Goal: Task Accomplishment & Management: Manage account settings

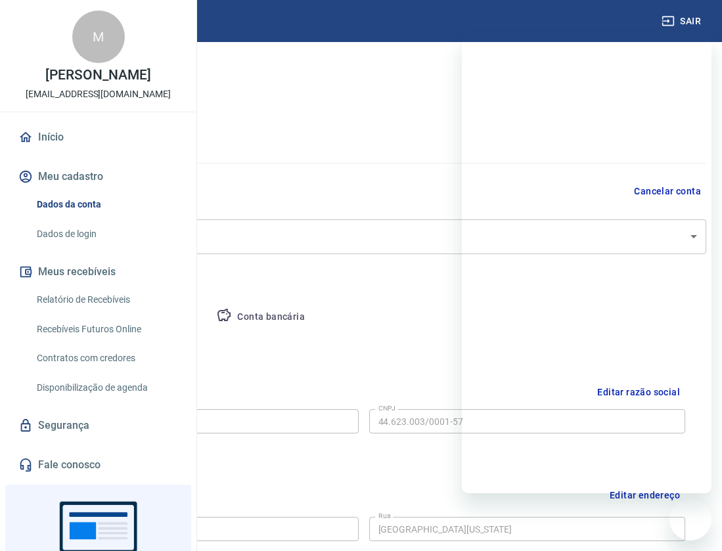
select select "SP"
select select "business"
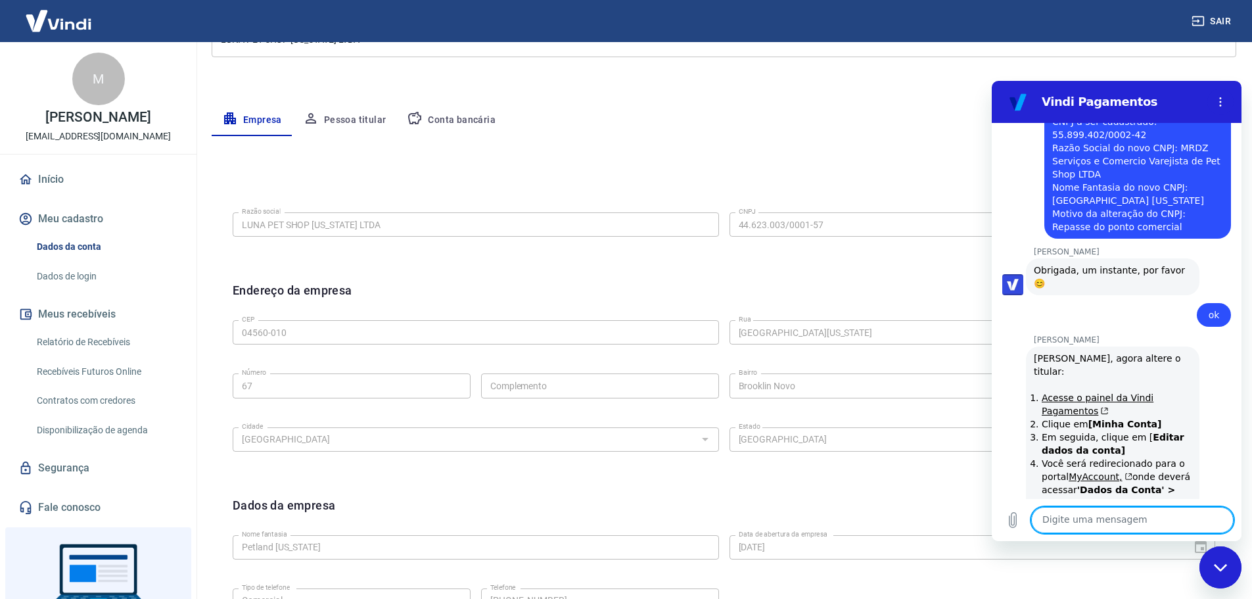
scroll to position [2065, 0]
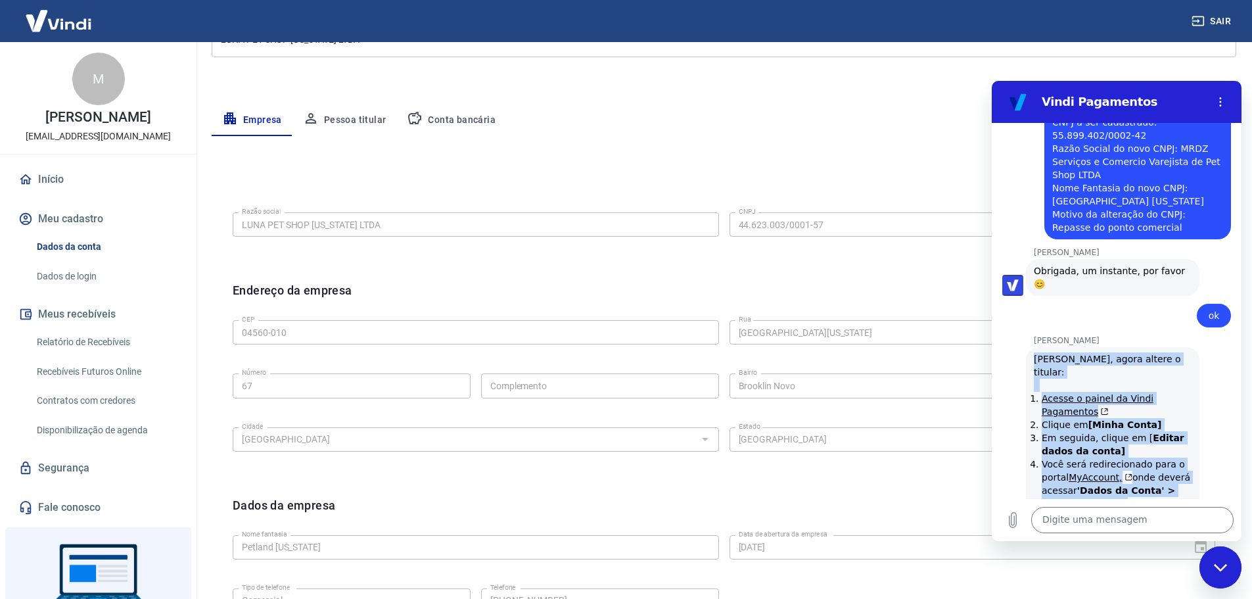
drag, startPoint x: 1034, startPoint y: 227, endPoint x: 1137, endPoint y: 420, distance: 218.7
click at [722, 420] on div "Viviane Geraldi diz: Prontinho, agora altere o titular: Acesse o painel da Vind…" at bounding box center [1112, 457] width 173 height 221
copy div "Prontinho, agora altere o titular: Acesse o painel da Vindi Pagamentos Clique e…"
click at [722, 346] on div "Viviane Geraldi diz: Prontinho, agora altere o titular: Acesse o painel da Vind…" at bounding box center [1121, 457] width 239 height 222
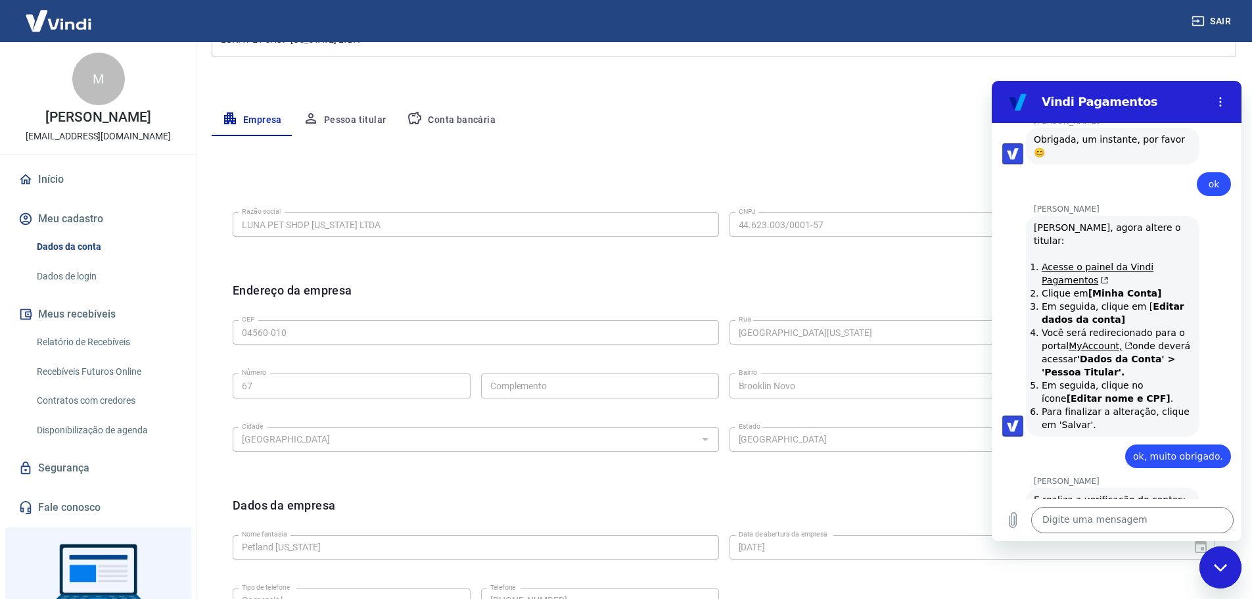
scroll to position [2263, 0]
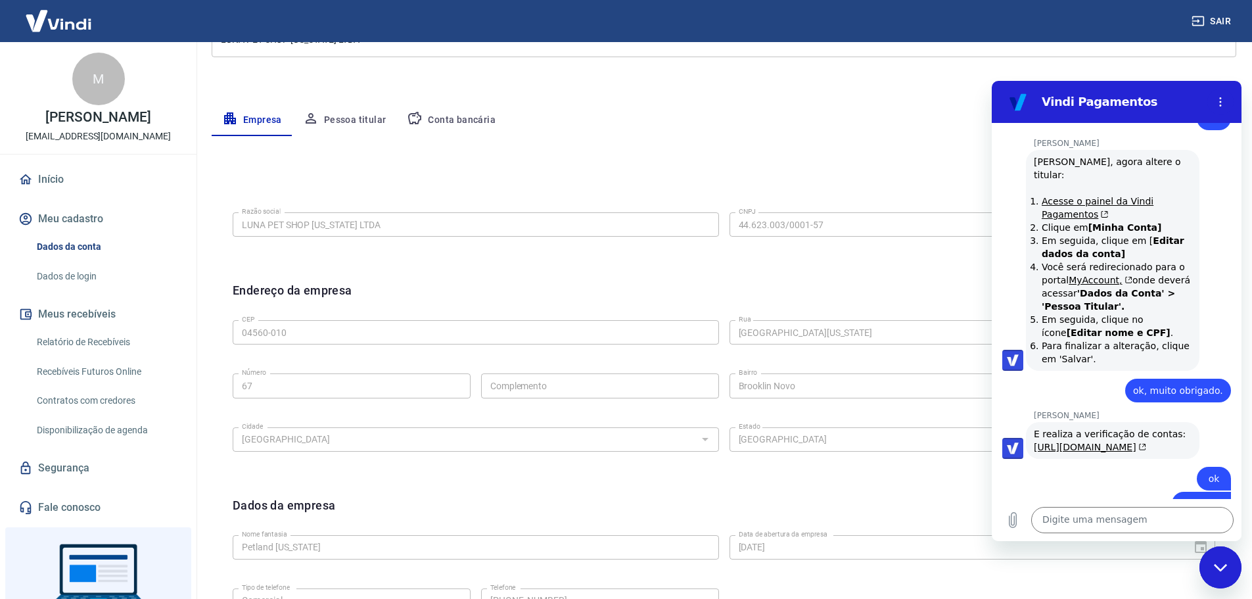
drag, startPoint x: 1035, startPoint y: 287, endPoint x: 1155, endPoint y: 373, distance: 147.5
click at [722, 427] on div "E realiza a verificação de contas: https://atendimento-pagamentos.vindi.com.br/…" at bounding box center [1113, 440] width 158 height 26
copy div "E realiza a verificação de contas: https://atendimento-pagamentos.vindi.com.br/…"
click at [722, 371] on div "diz: ok, muito obrigado." at bounding box center [1111, 387] width 239 height 32
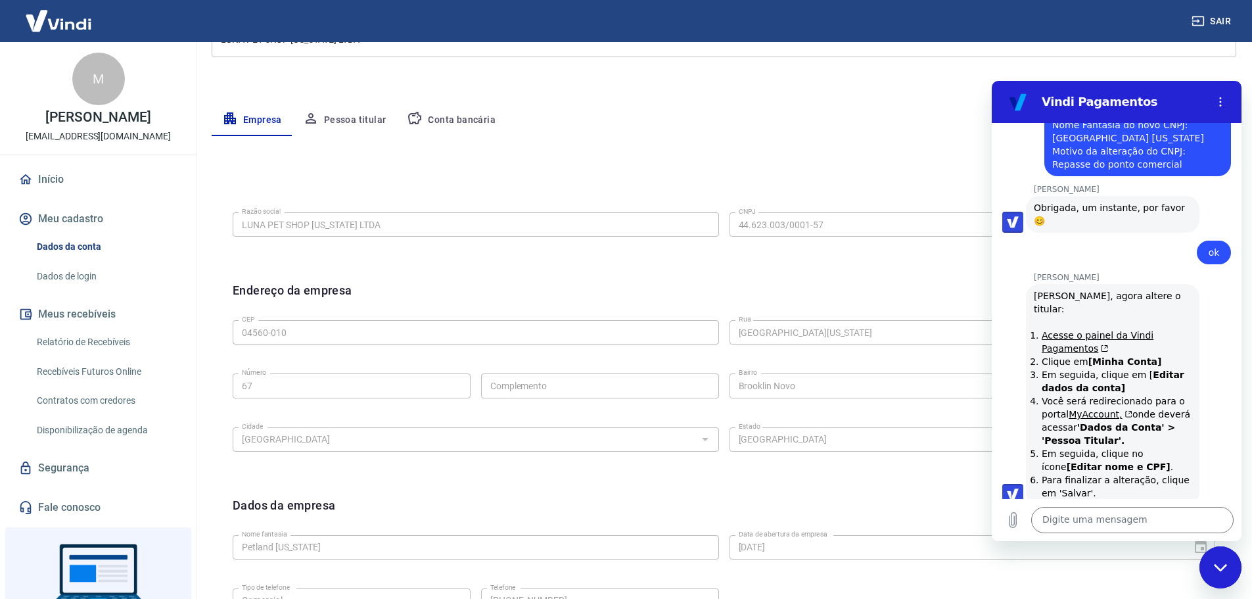
scroll to position [2065, 0]
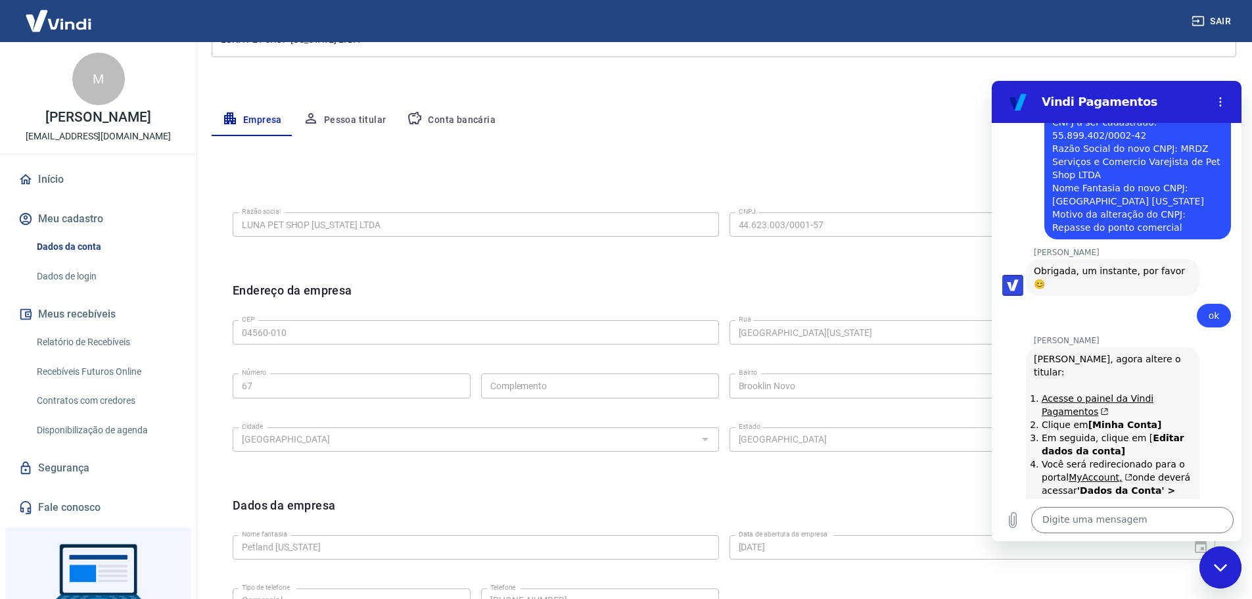
click at [408, 173] on div "Editar razão social Razão social LUNA PET SHOP NEBRASKA LTDA Razão social CNPJ …" at bounding box center [723, 222] width 1003 height 99
click at [69, 260] on link "Dados da conta" at bounding box center [106, 246] width 149 height 27
click at [722, 121] on div "Empresa Pessoa titular Conta bancária" at bounding box center [724, 120] width 1024 height 32
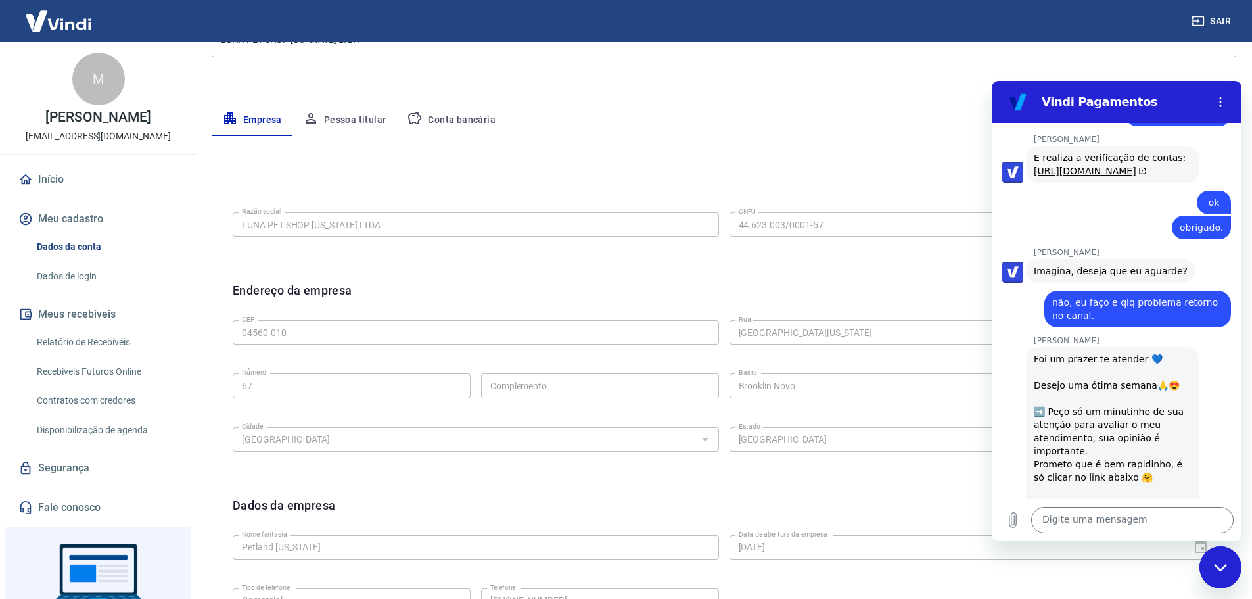
scroll to position [2591, 0]
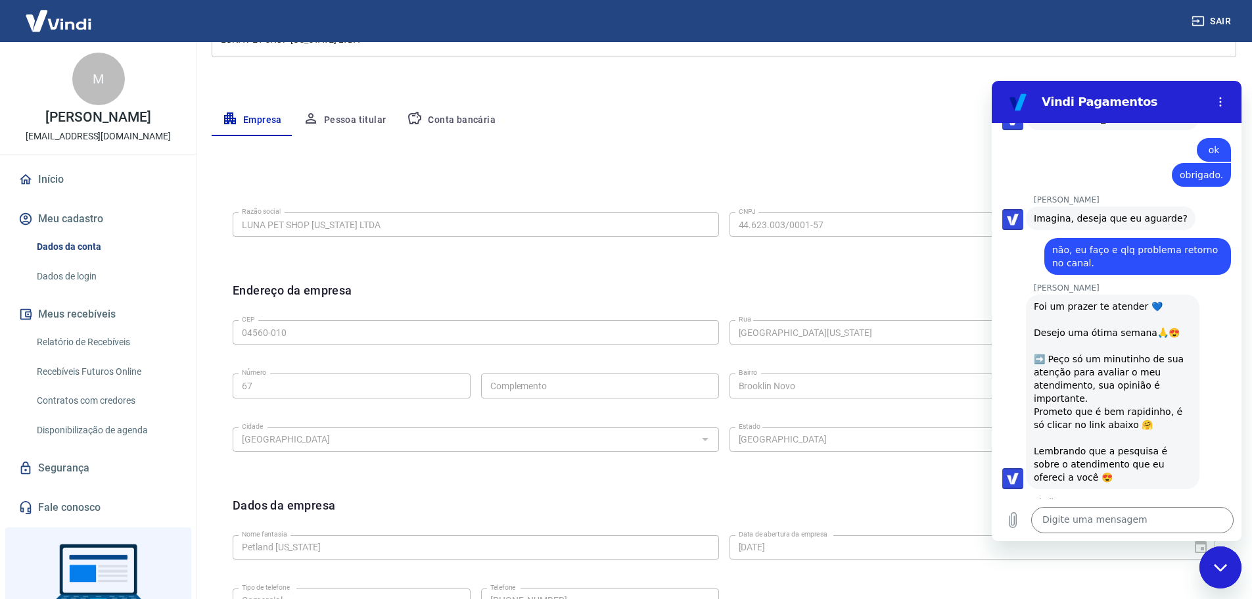
click at [722, 551] on button "Boa 👍" at bounding box center [1139, 582] width 53 height 38
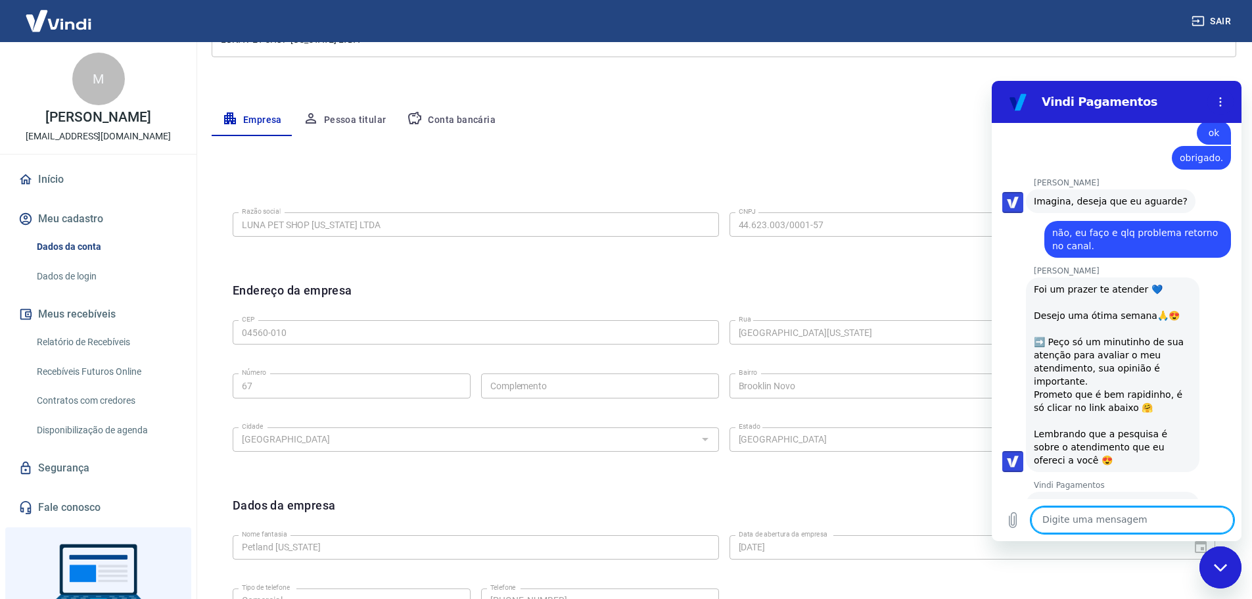
scroll to position [2611, 0]
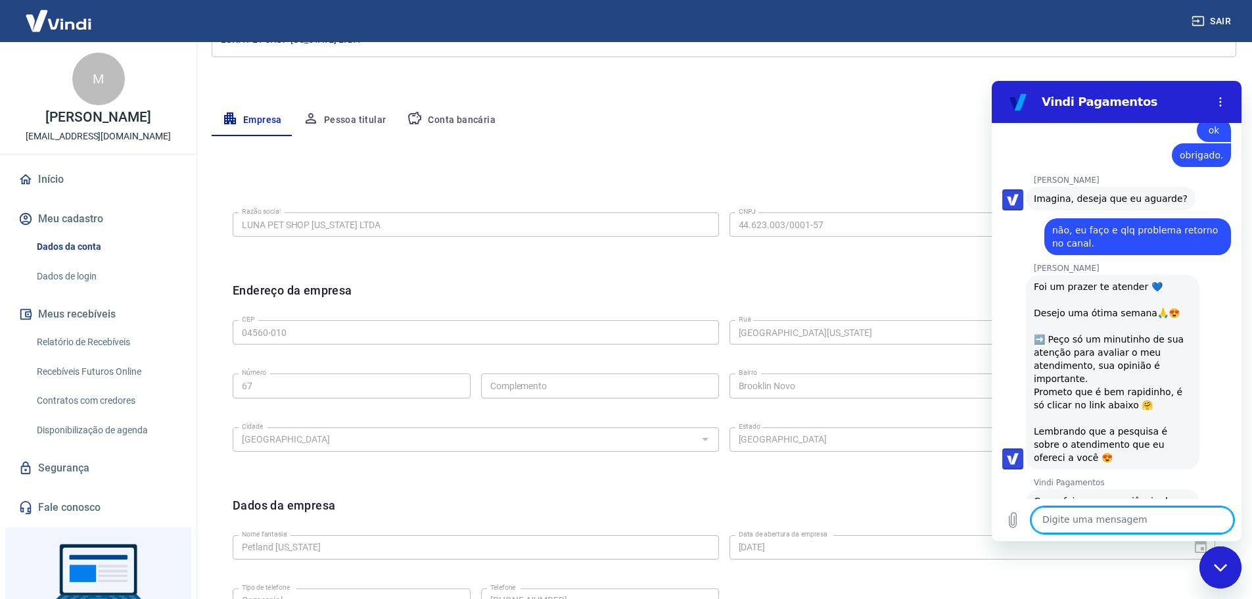
click at [722, 551] on icon "Fechar janela de mensagens" at bounding box center [1219, 566] width 13 height 7
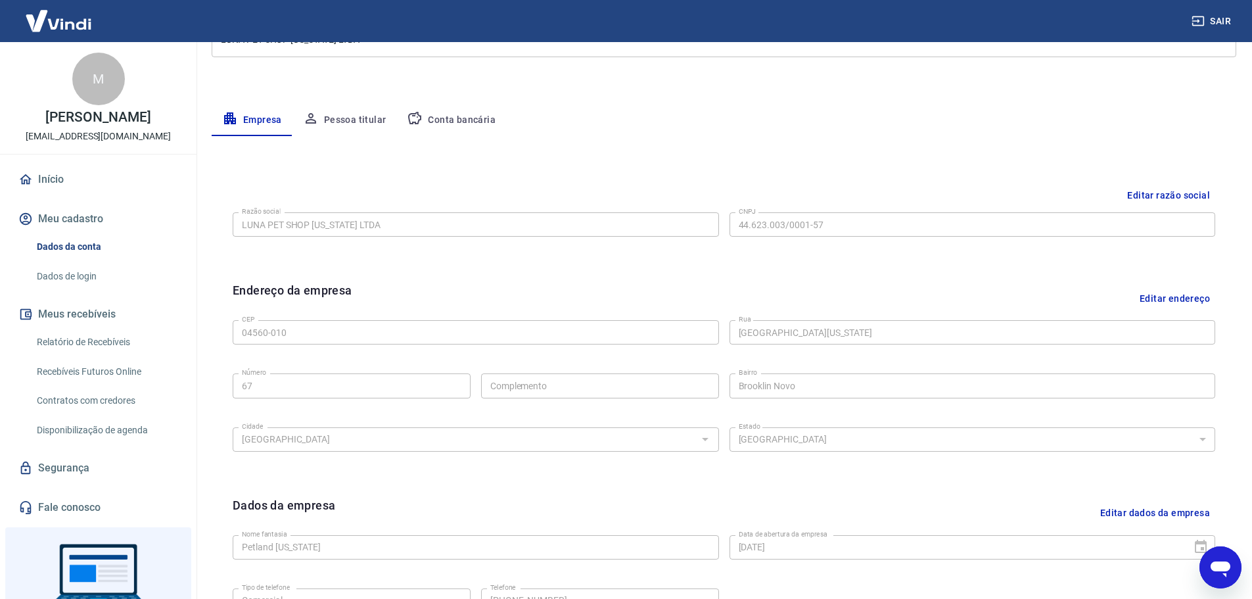
click at [722, 91] on div "Meu cadastro / Dados cadastrais Dados cadastrais Cancelar conta Conta LUNA PET …" at bounding box center [724, 269] width 1056 height 849
click at [64, 258] on link "Dados da conta" at bounding box center [106, 246] width 149 height 27
click at [78, 225] on button "Meu cadastro" at bounding box center [98, 218] width 165 height 29
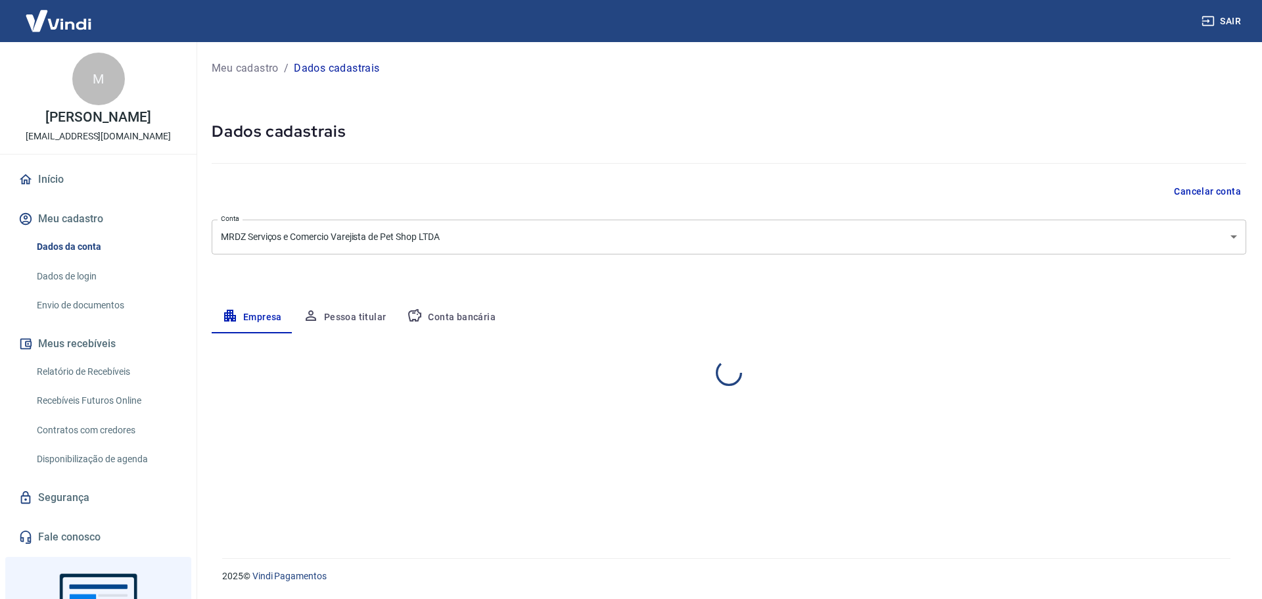
select select "SP"
select select "business"
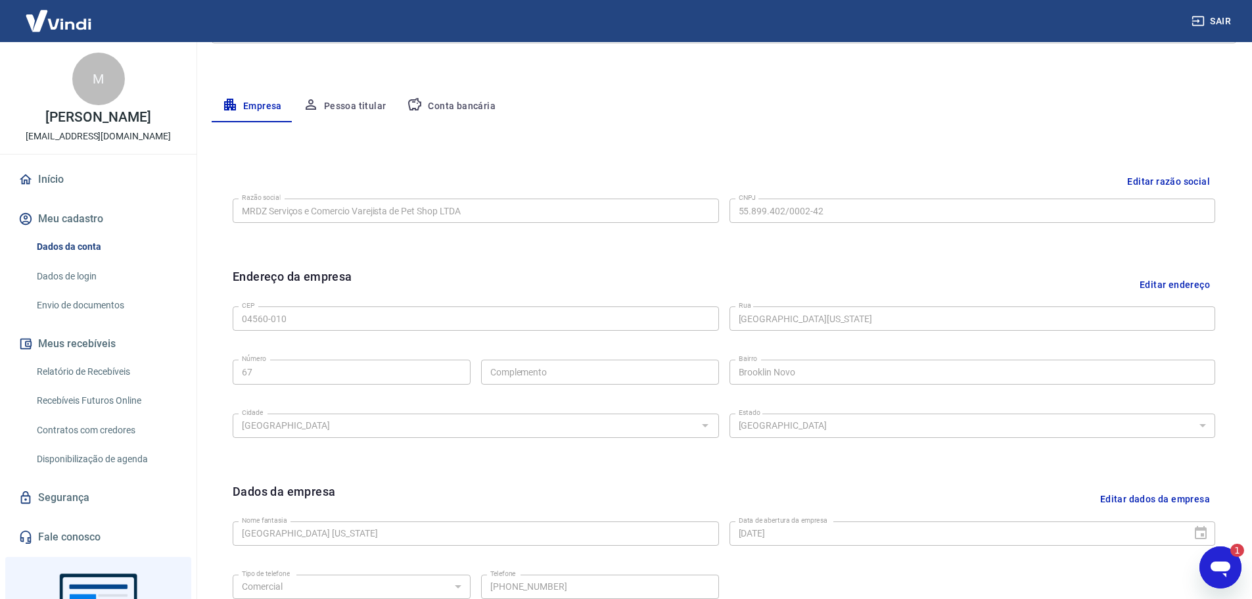
scroll to position [131, 0]
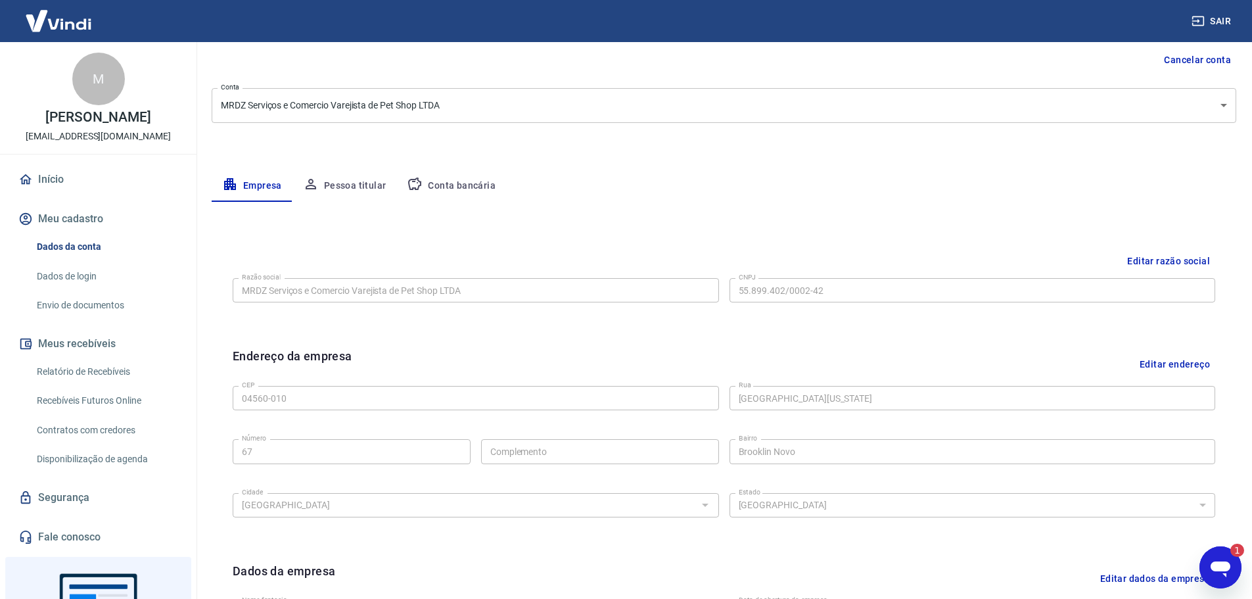
click at [63, 189] on link "Início" at bounding box center [98, 179] width 165 height 29
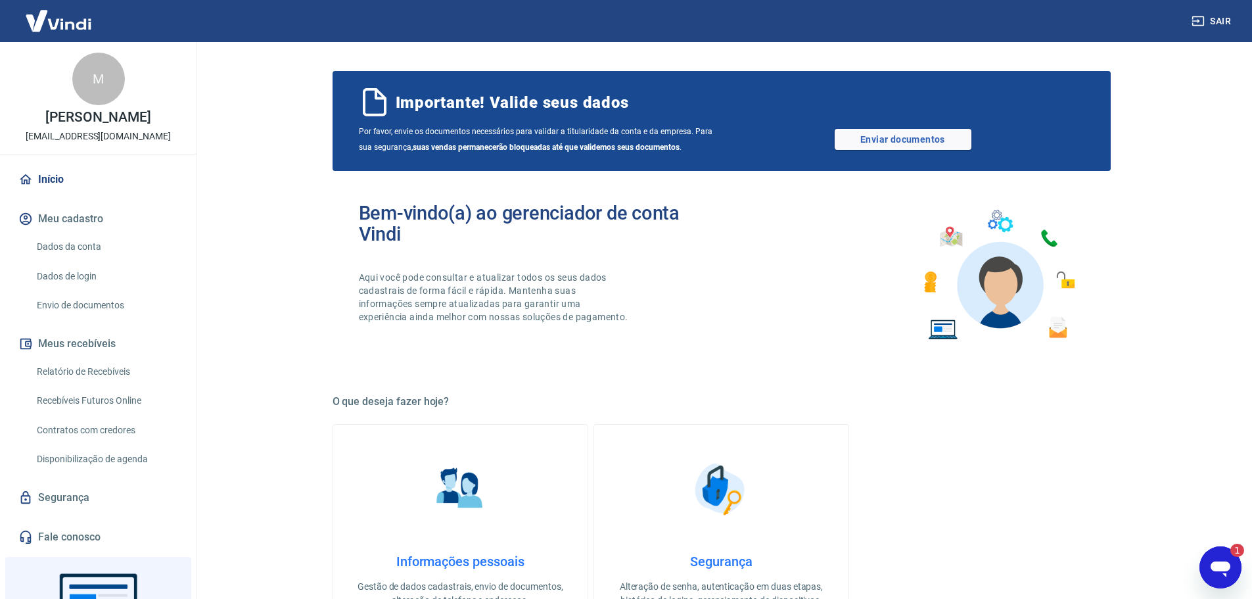
click at [85, 254] on link "Dados da conta" at bounding box center [106, 246] width 149 height 27
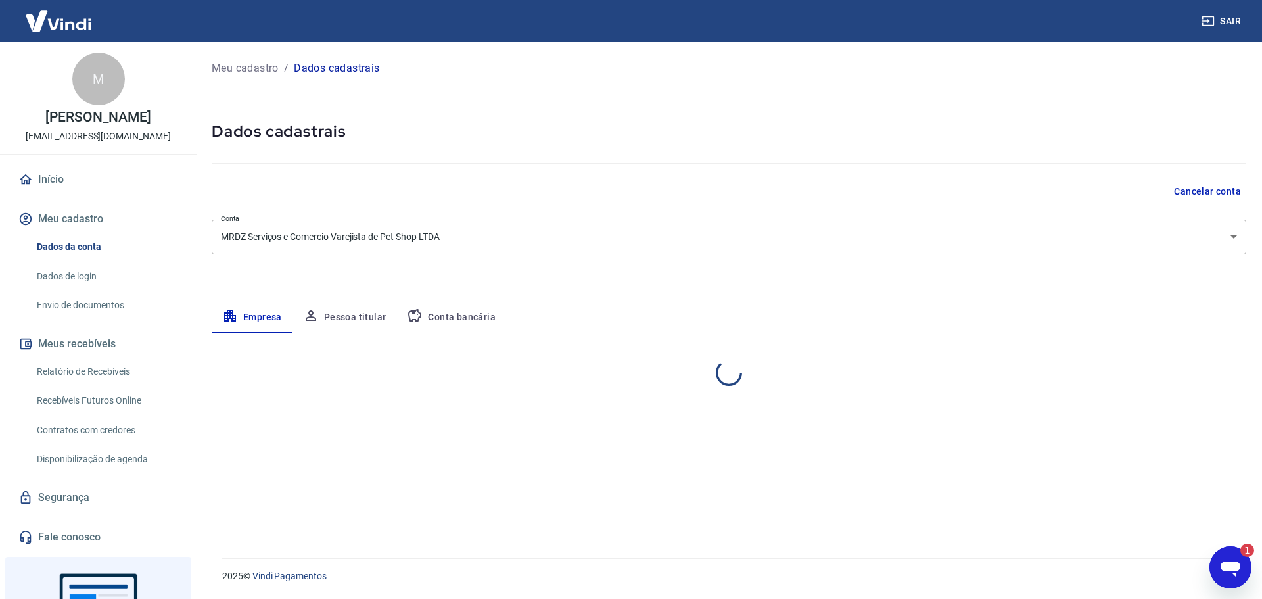
select select "SP"
select select "business"
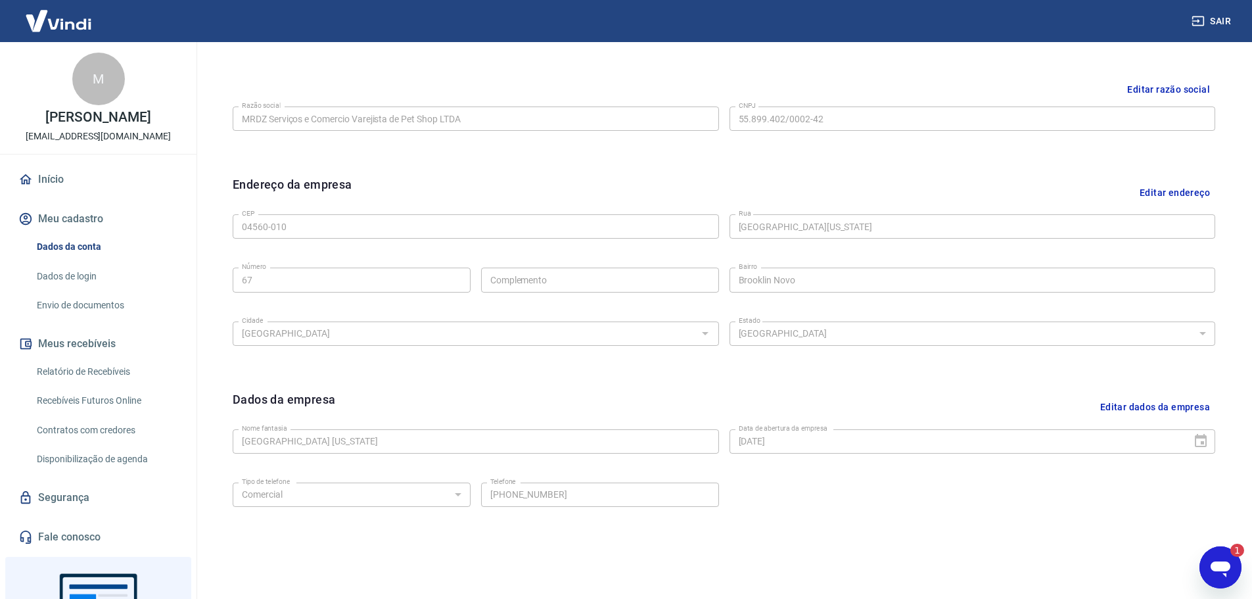
scroll to position [349, 0]
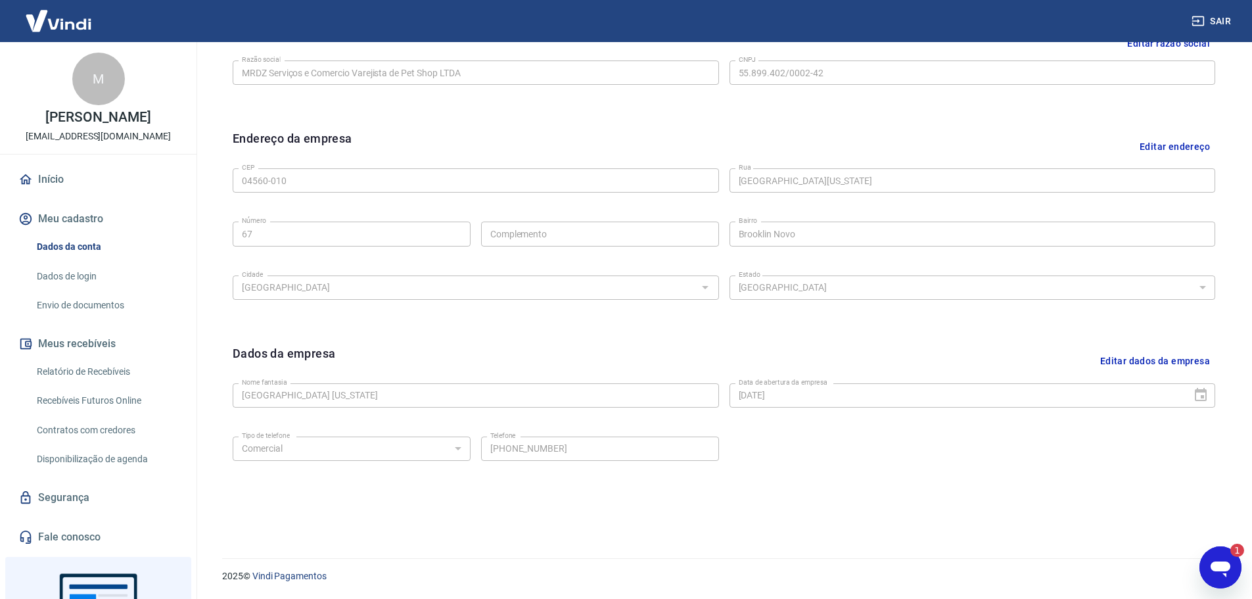
click at [1166, 361] on button "Editar dados da empresa" at bounding box center [1155, 361] width 120 height 34
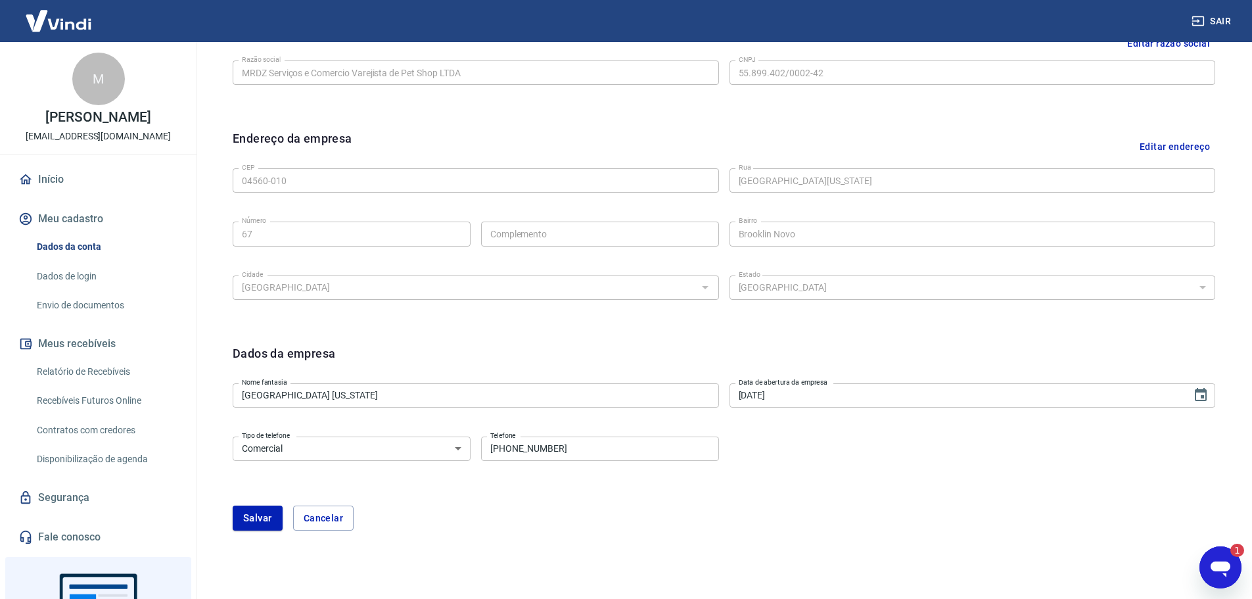
click at [852, 488] on form "Dados da empresa Nome fantasia PETLAND NEBRASKA Nome fantasia Data de abertura …" at bounding box center [724, 437] width 982 height 186
click at [595, 447] on input "(11) 5093-3358" at bounding box center [600, 448] width 238 height 24
type input "(11) 97153-4330"
click at [256, 519] on button "Salvar" at bounding box center [258, 517] width 50 height 25
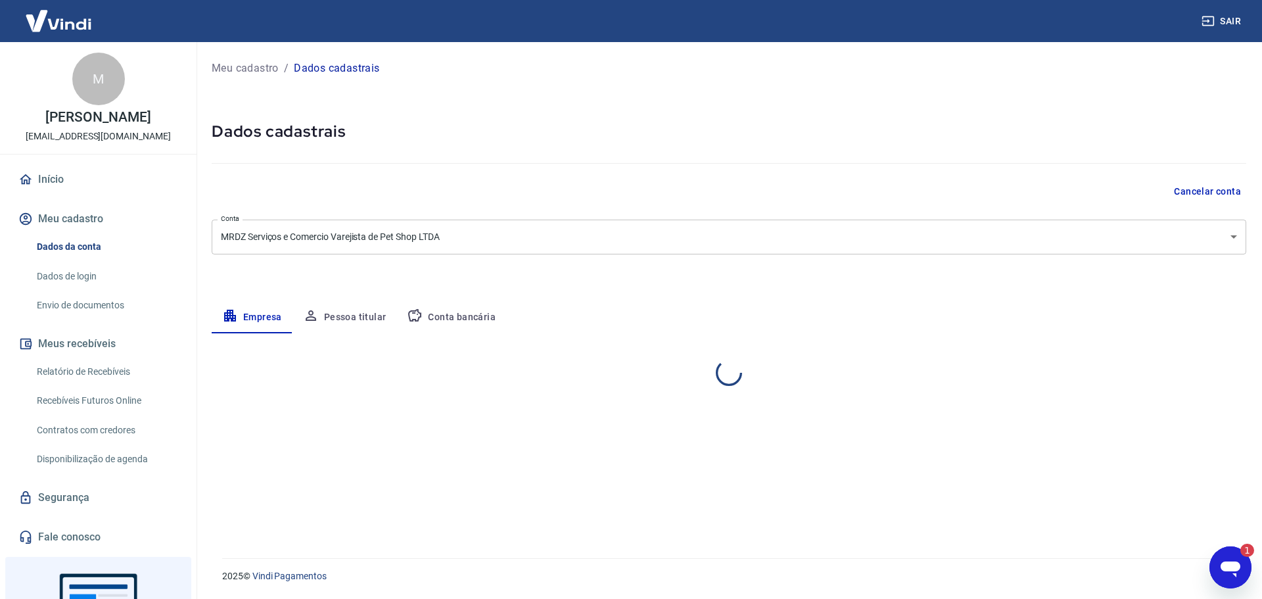
select select "SP"
select select "business"
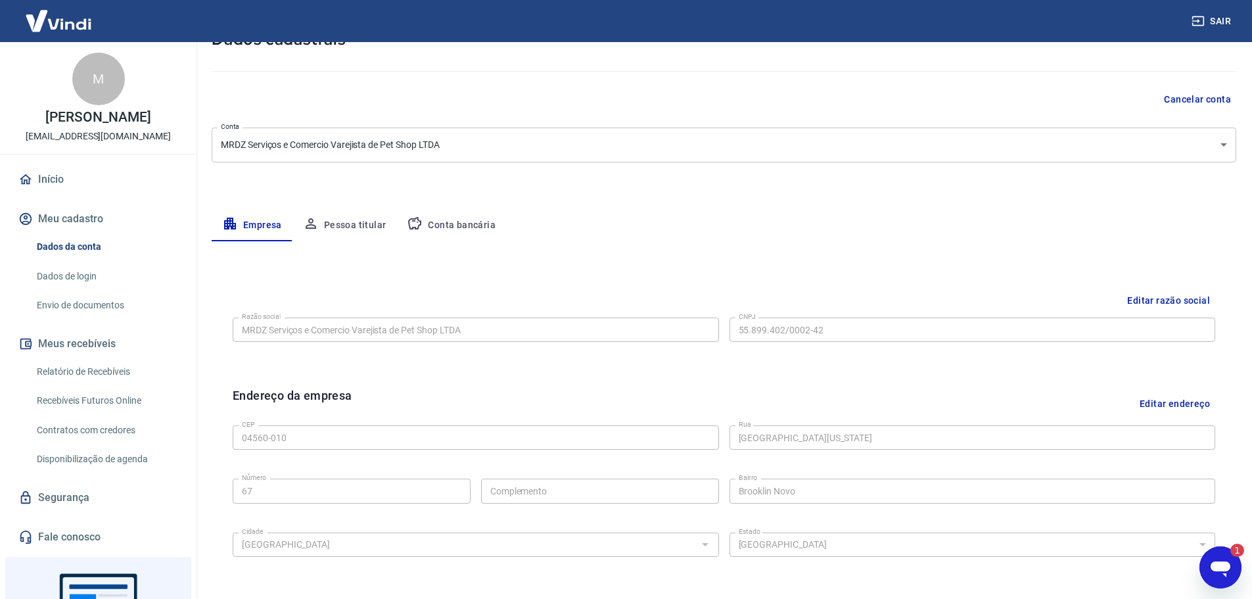
scroll to position [66, 0]
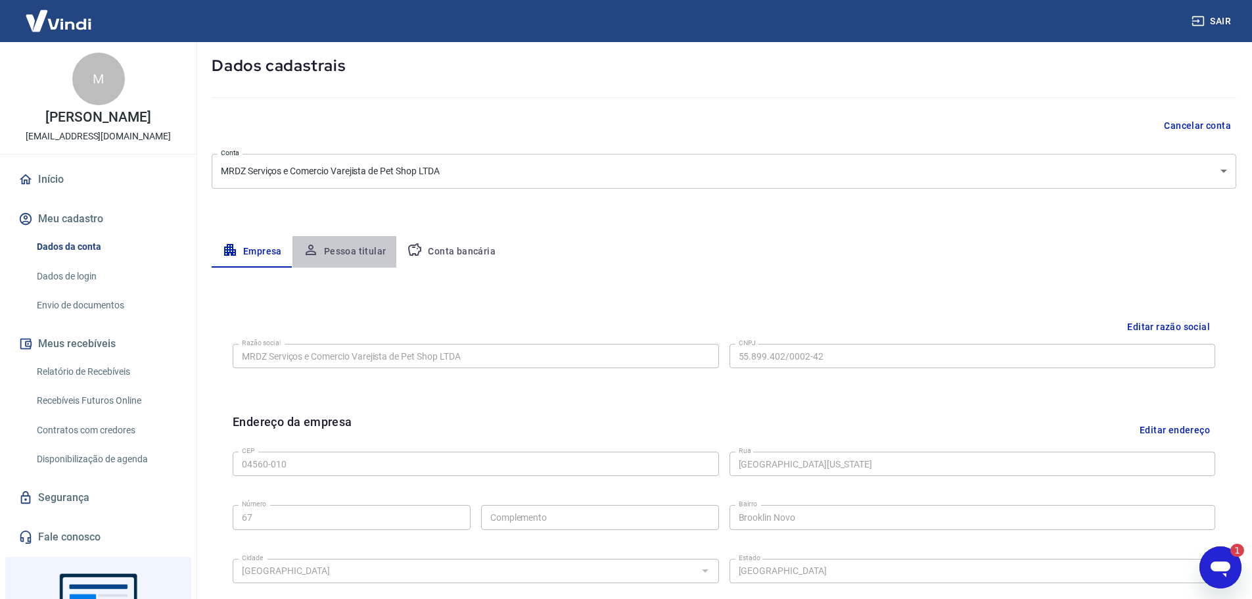
click at [348, 254] on button "Pessoa titular" at bounding box center [344, 252] width 104 height 32
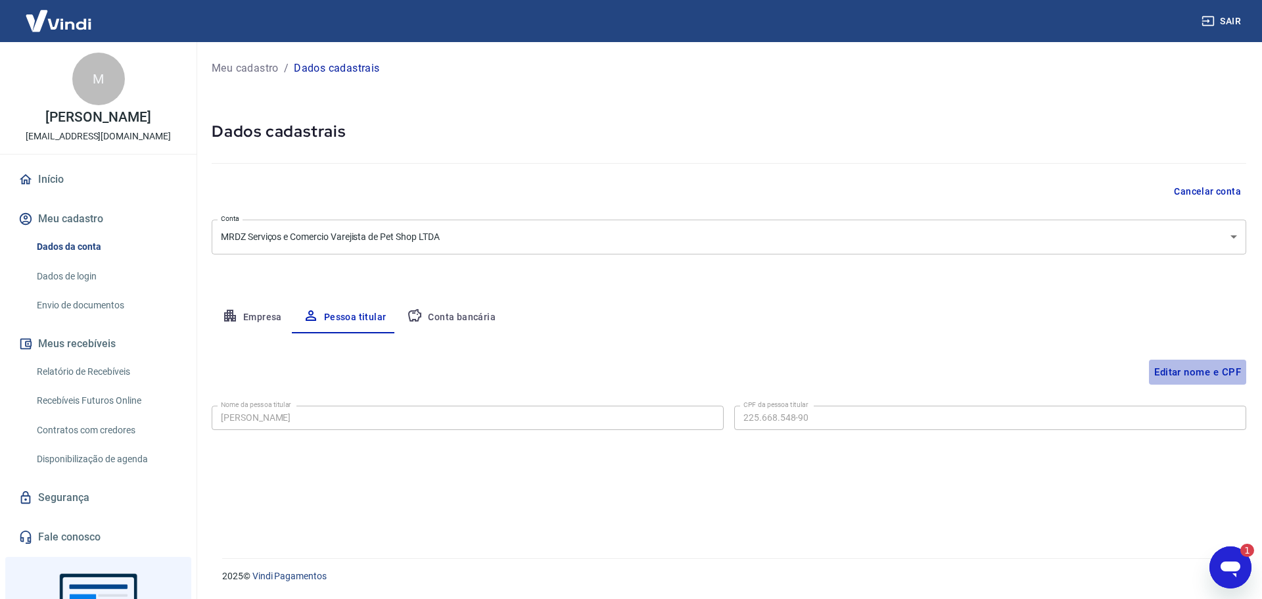
click at [1180, 373] on button "Editar nome e CPF" at bounding box center [1197, 371] width 97 height 25
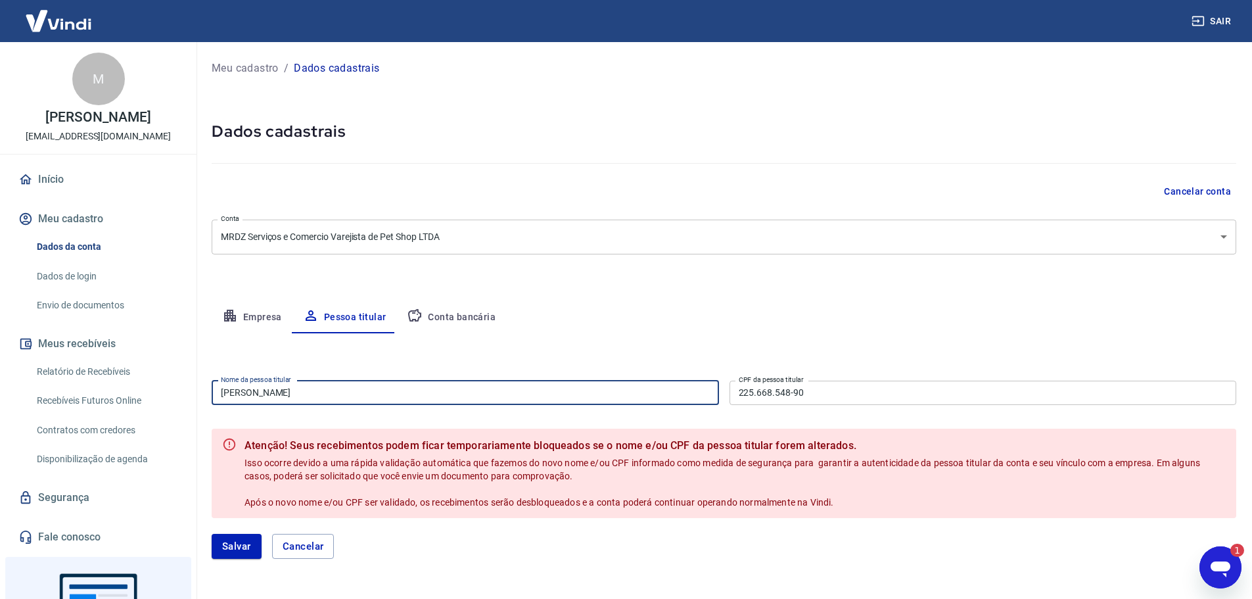
drag, startPoint x: 325, startPoint y: 386, endPoint x: 187, endPoint y: 386, distance: 138.0
click at [187, 386] on div "Sair M Maximiliano Raul Dominguez petshopnebraska@outlook.com Início Meu cadast…" at bounding box center [626, 299] width 1252 height 599
type input "[PERSON_NAME]"
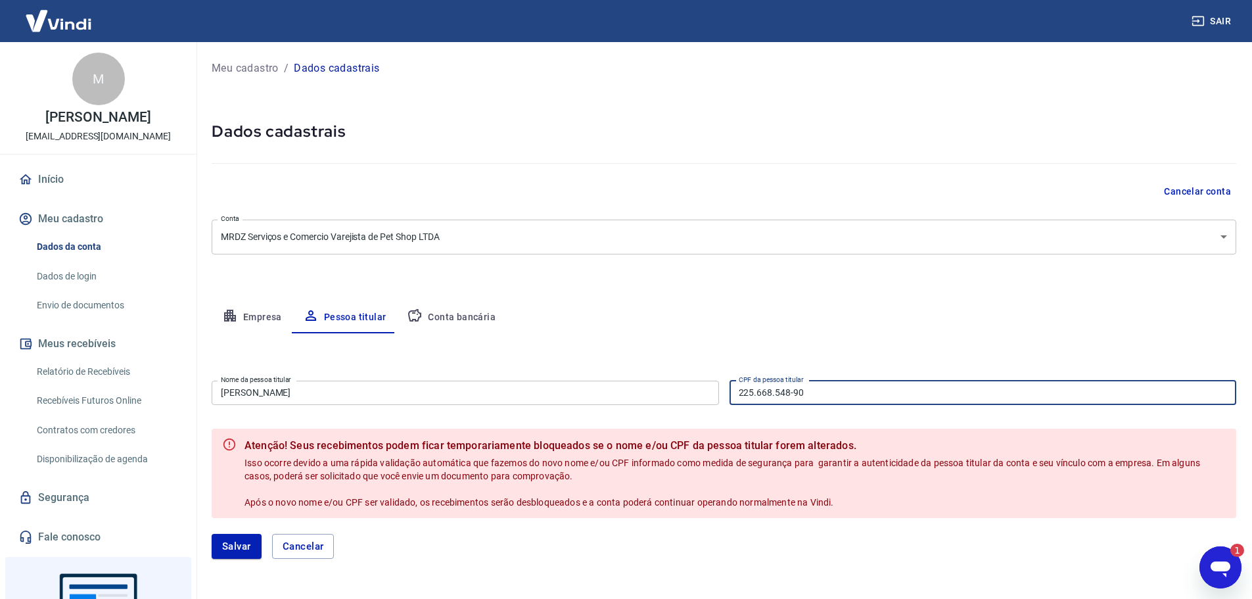
drag, startPoint x: 813, startPoint y: 395, endPoint x: 694, endPoint y: 398, distance: 119.0
click at [699, 400] on div "Nome da pessoa titular Maximiliano Raul Dominguez Nome da pessoa titular CPF da…" at bounding box center [724, 391] width 1024 height 32
type input "255.218.158-99"
click at [727, 319] on div "Empresa Pessoa titular Conta bancária" at bounding box center [724, 318] width 1024 height 32
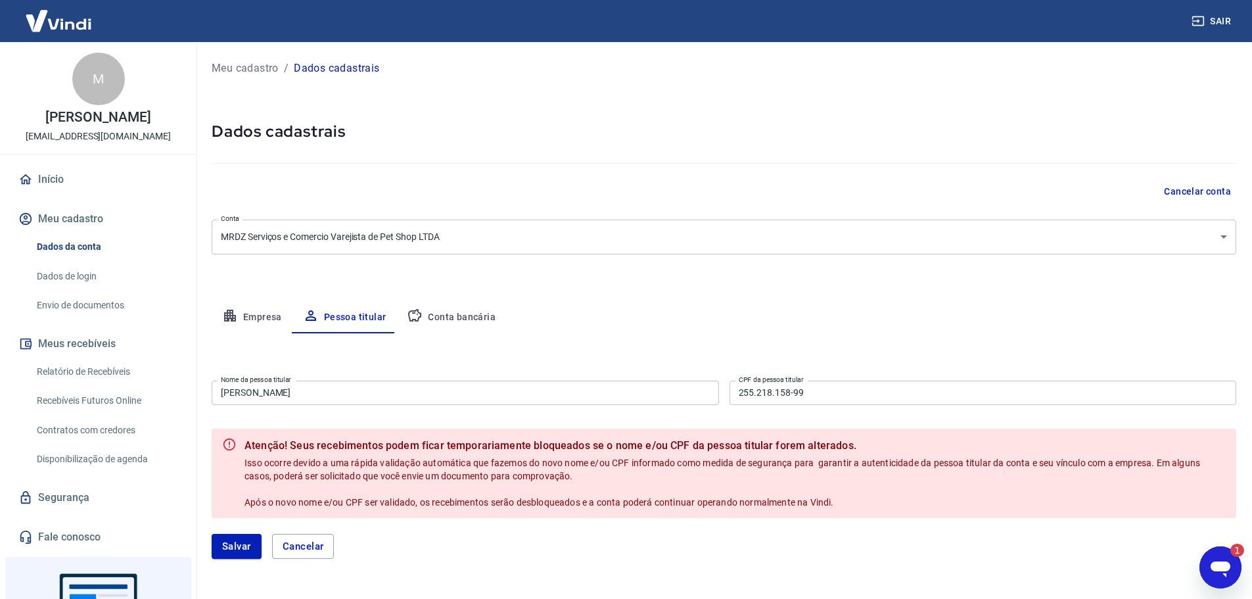
click at [398, 352] on div "Editar nome e CPF Nome da pessoa titular Maximiliano Raul Dominguez Nome da pes…" at bounding box center [724, 453] width 1024 height 241
click at [245, 542] on button "Salvar" at bounding box center [237, 546] width 50 height 25
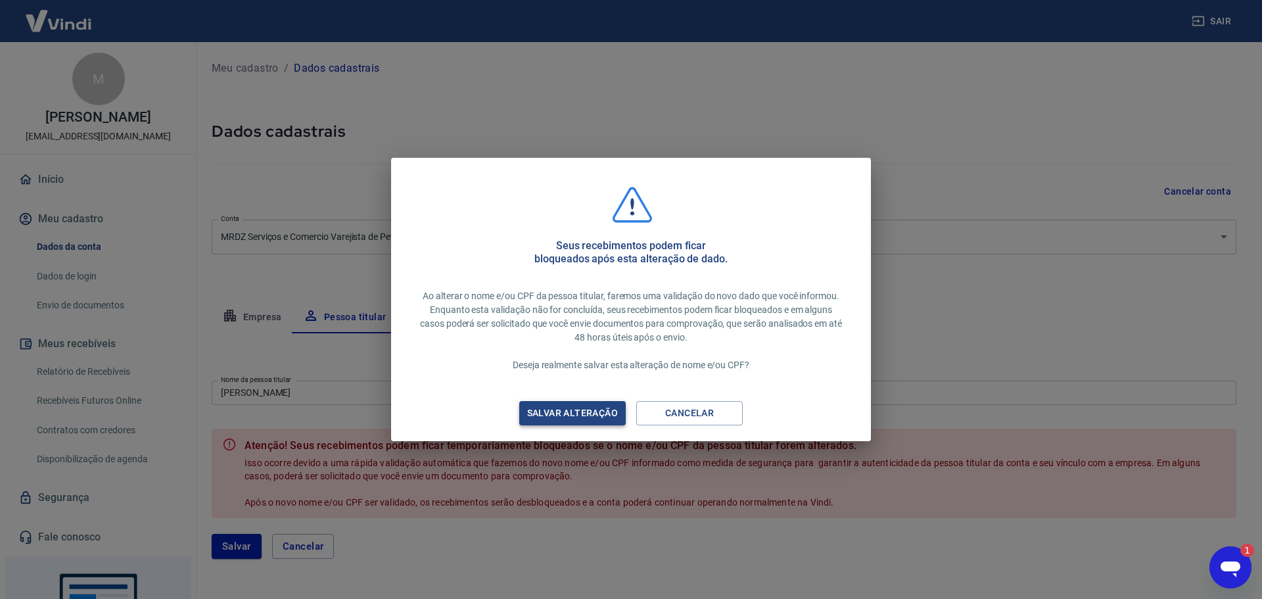
click at [600, 408] on div "Salvar alteração" at bounding box center [572, 413] width 122 height 16
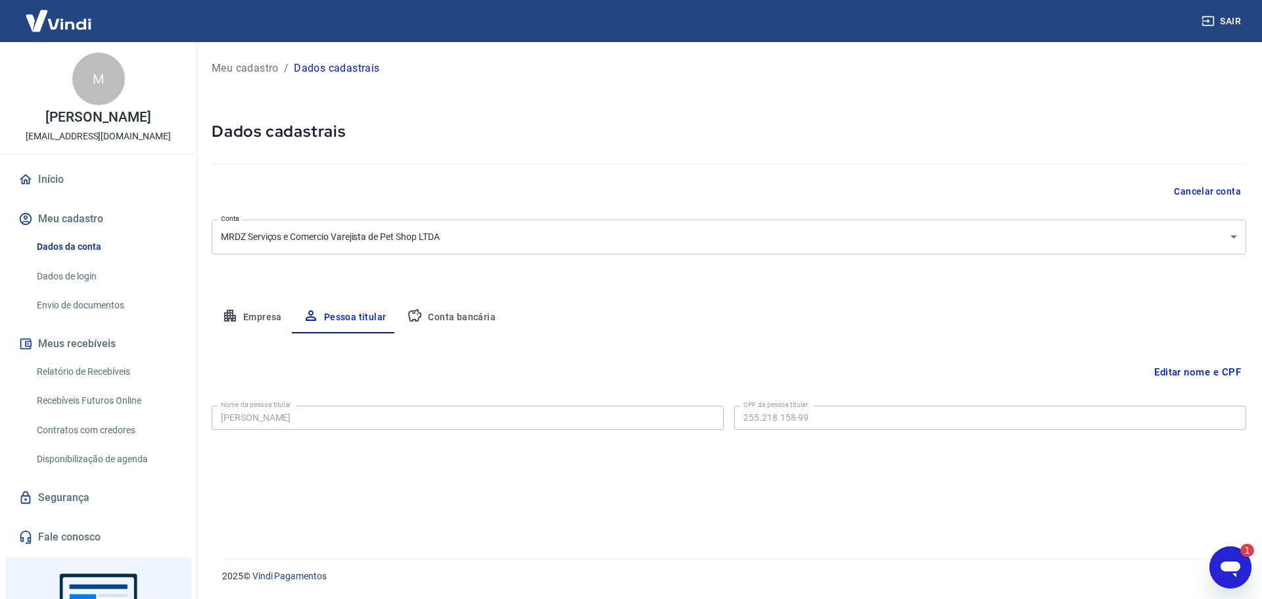
click at [777, 258] on div "Meu cadastro / Dados cadastrais Dados cadastrais Cancelar conta Conta MRDZ Serv…" at bounding box center [729, 292] width 1066 height 500
click at [467, 315] on button "Conta bancária" at bounding box center [451, 318] width 110 height 32
select select "1"
click at [863, 471] on div "Banco 341 - ITAÚ UNIBANCO S.A. Banco Tipo de conta Conta Corrente Conta Poupanç…" at bounding box center [729, 448] width 1034 height 97
click at [1068, 485] on div "Banco 341 - ITAÚ UNIBANCO S.A. Banco Tipo de conta Conta Corrente Conta Poupanç…" at bounding box center [729, 448] width 1034 height 97
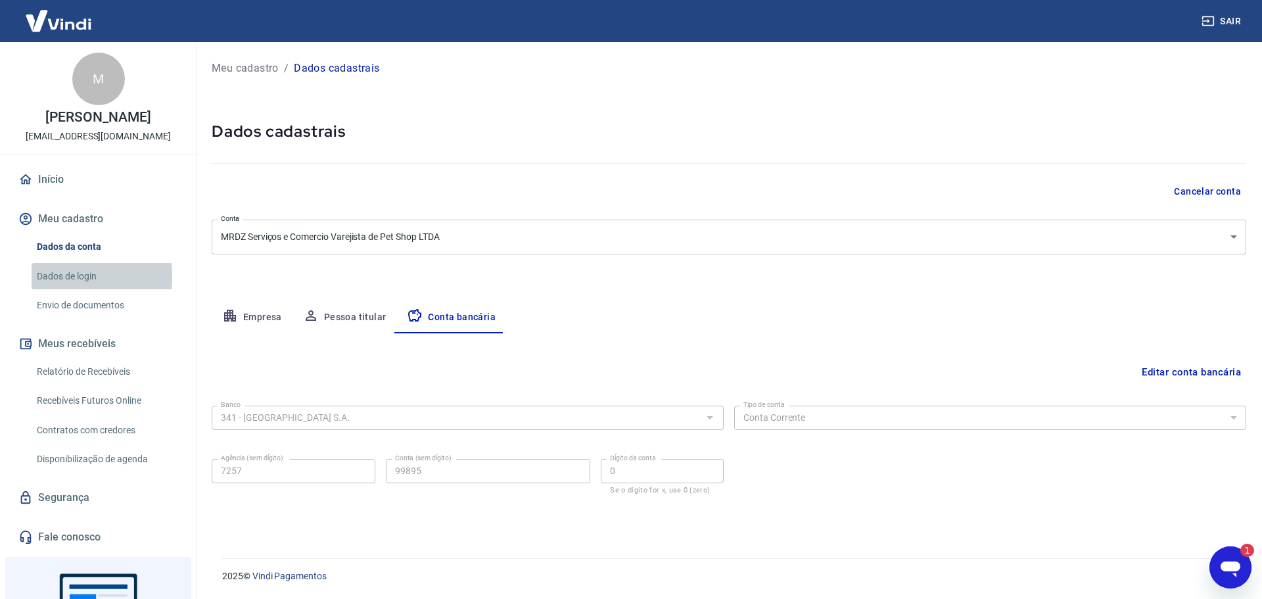
click at [60, 290] on link "Dados de login" at bounding box center [106, 276] width 149 height 27
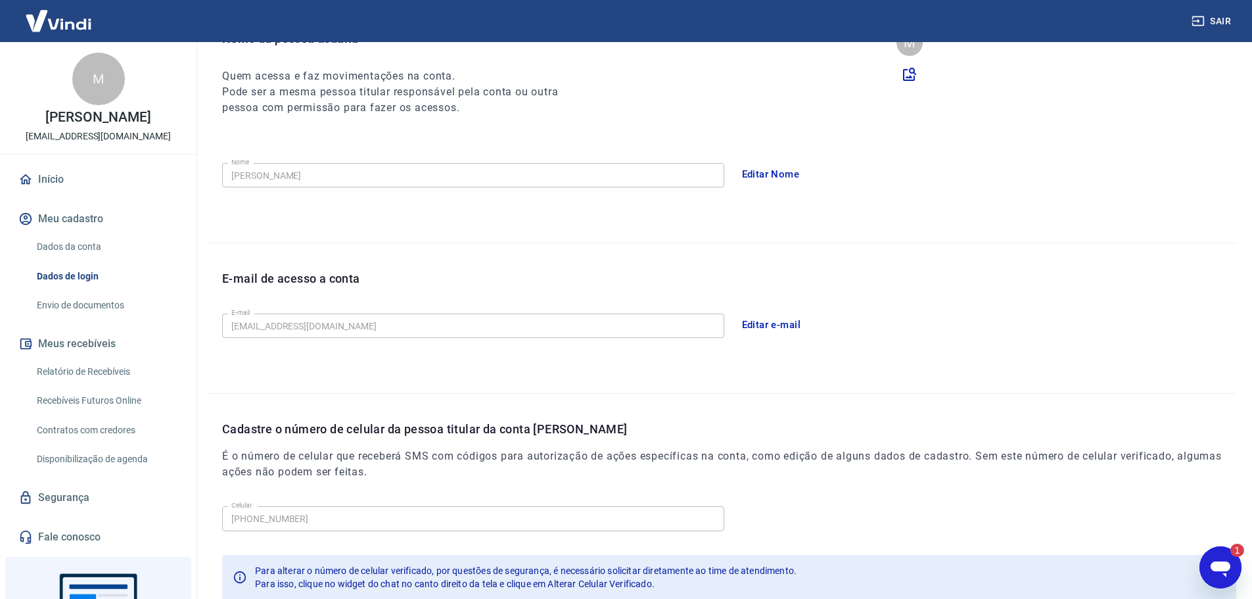
scroll to position [46, 0]
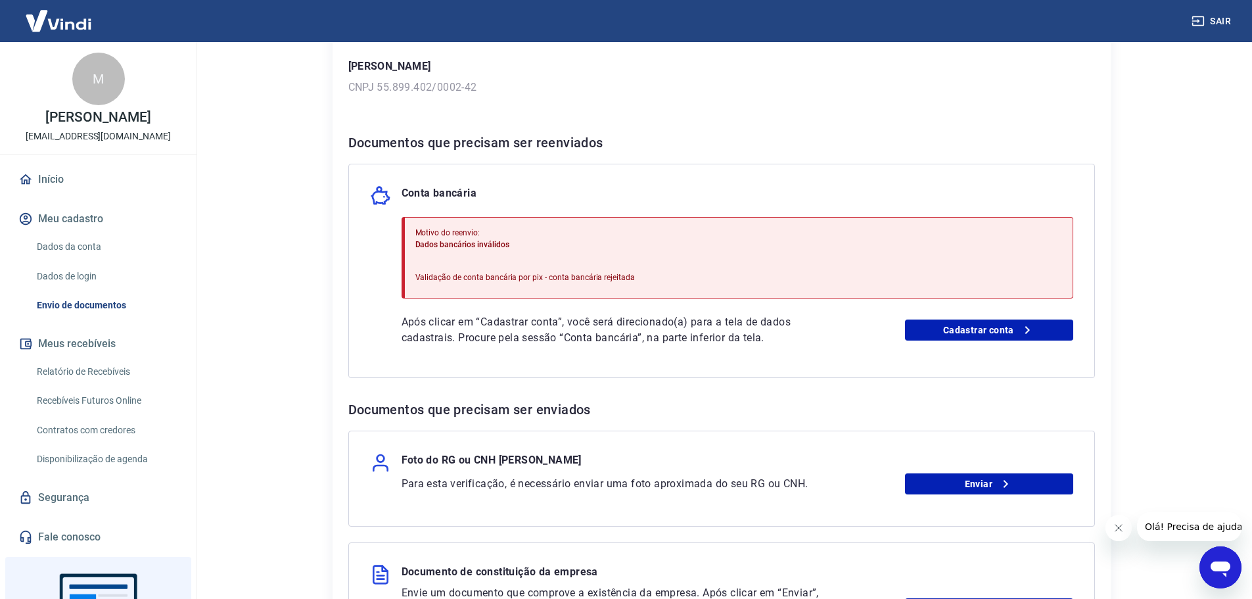
scroll to position [197, 0]
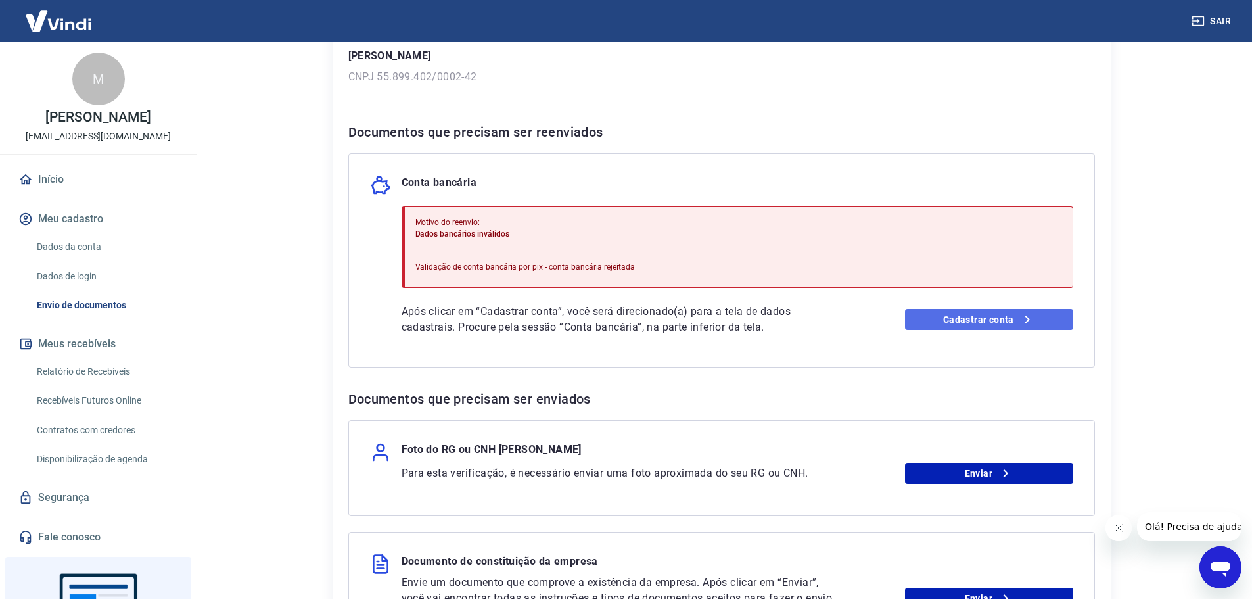
click at [1005, 315] on link "Cadastrar conta" at bounding box center [989, 319] width 168 height 21
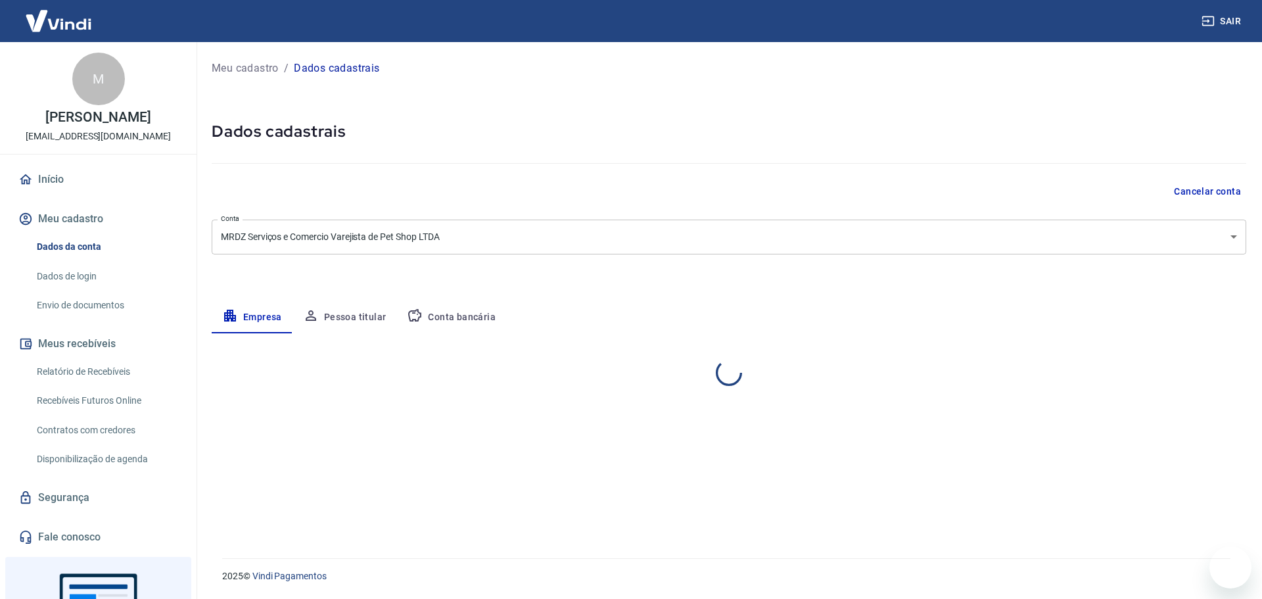
select select "SP"
select select "business"
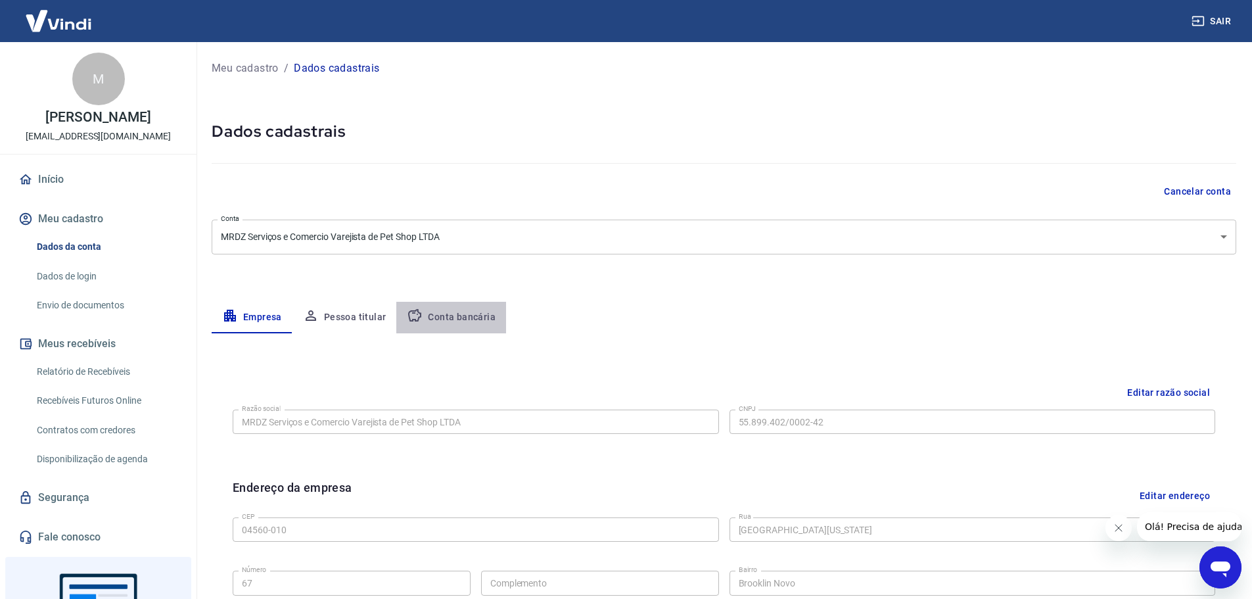
click at [467, 314] on button "Conta bancária" at bounding box center [451, 318] width 110 height 32
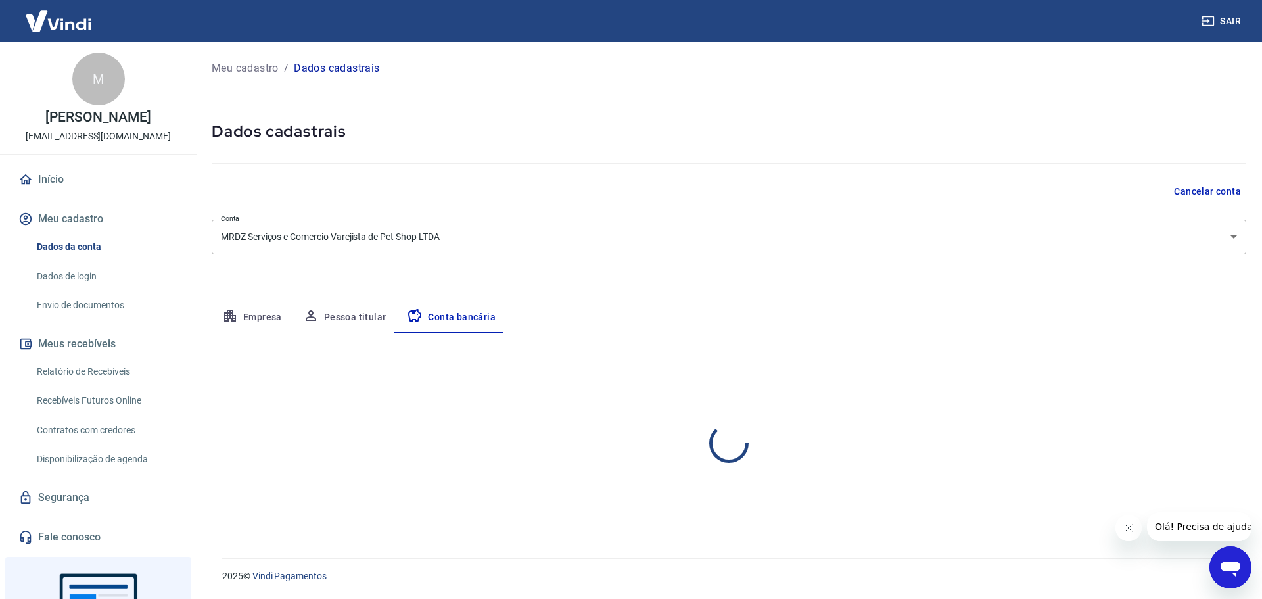
select select "1"
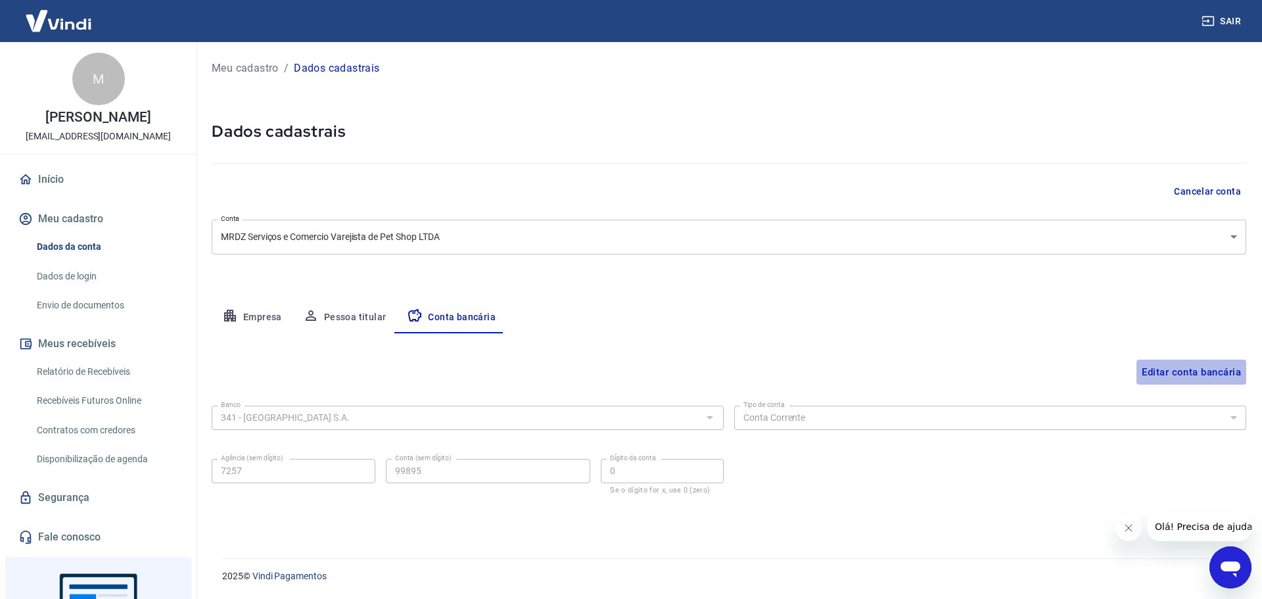
click at [1166, 373] on button "Editar conta bancária" at bounding box center [1191, 371] width 110 height 25
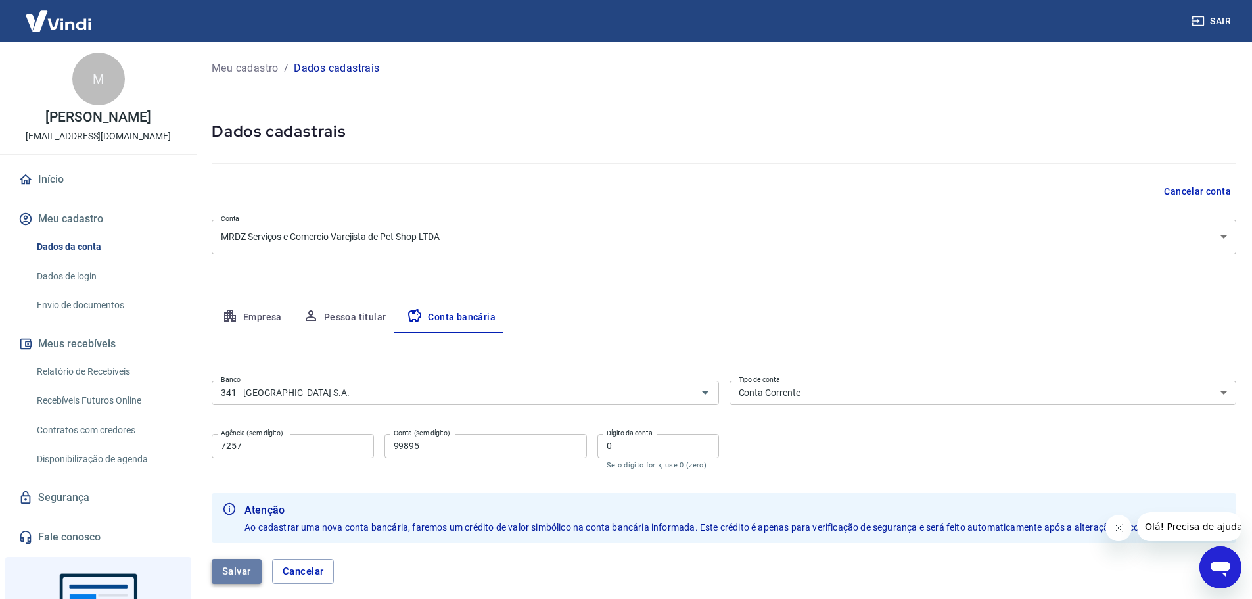
click at [232, 578] on button "Salvar" at bounding box center [237, 571] width 50 height 25
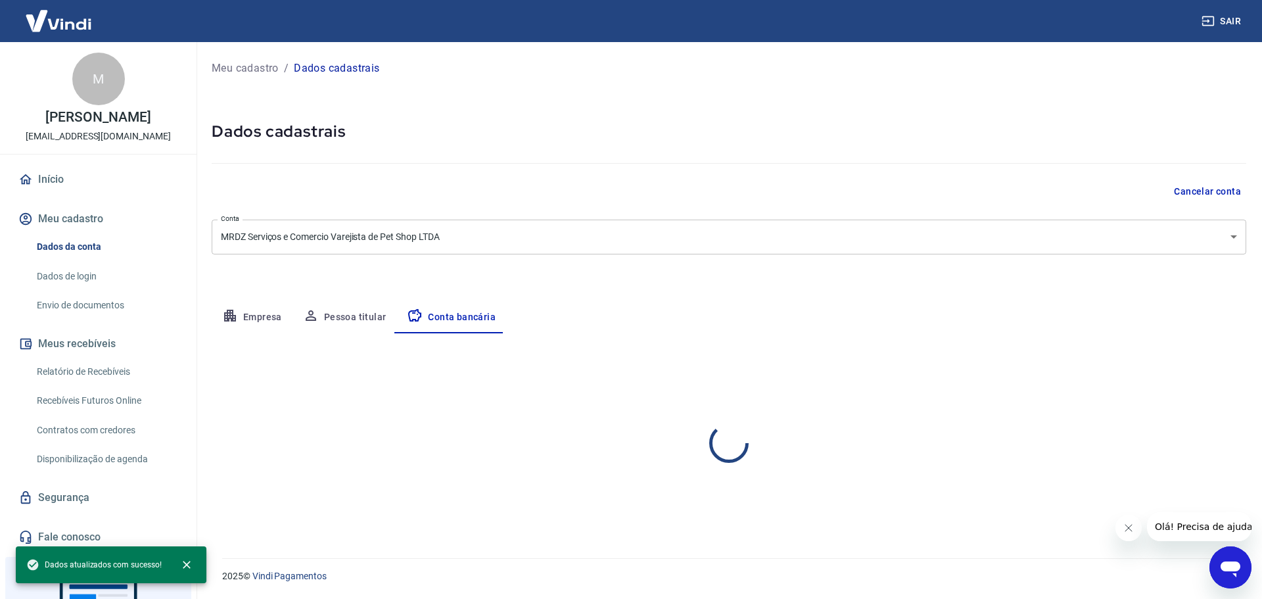
select select "1"
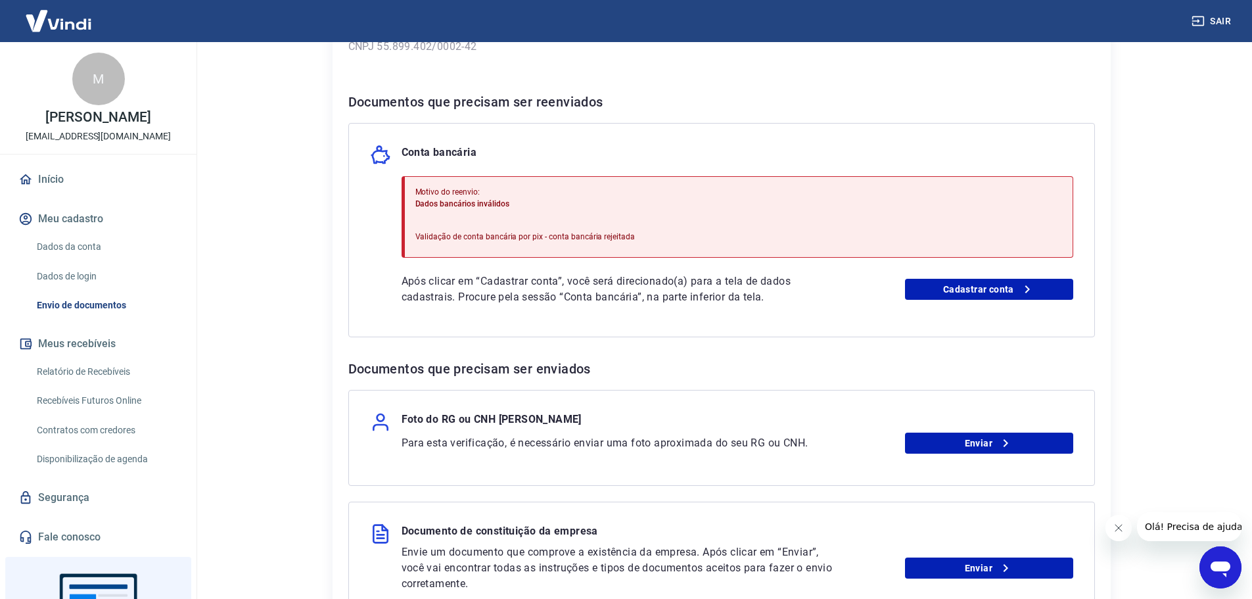
scroll to position [263, 0]
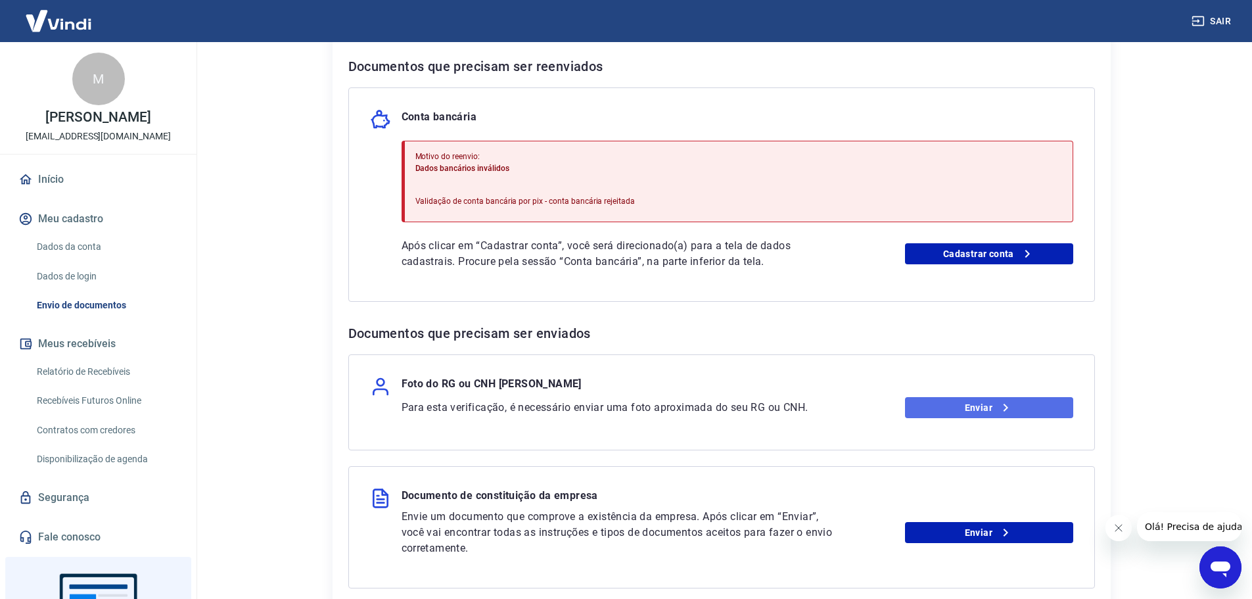
click at [982, 409] on link "Enviar" at bounding box center [989, 407] width 168 height 21
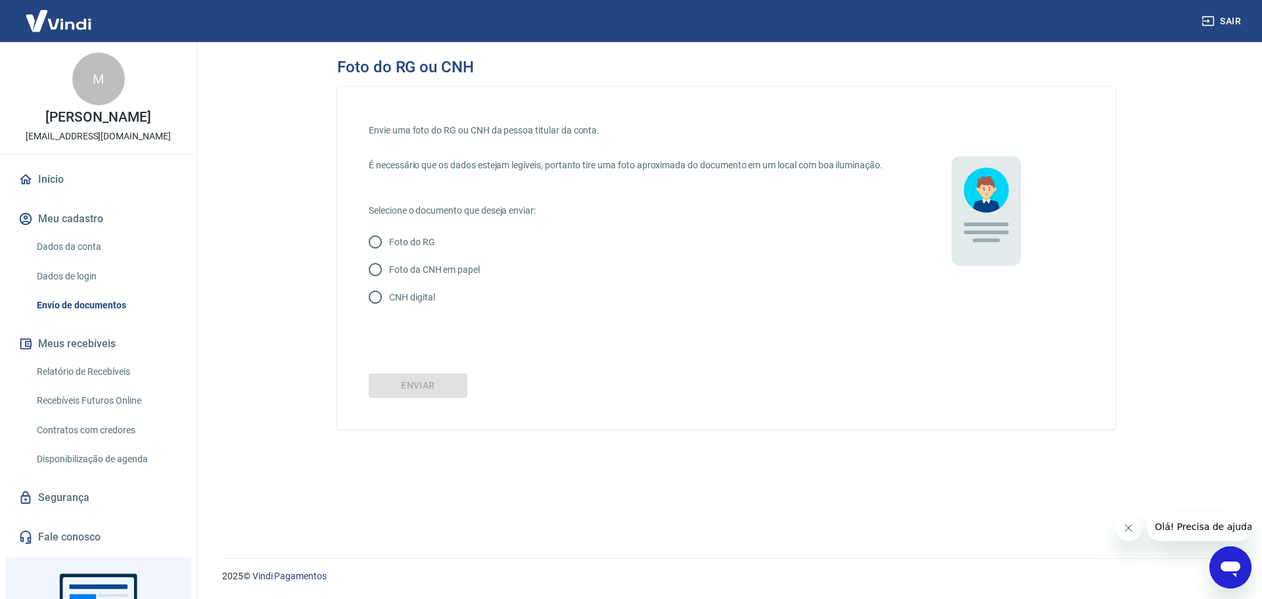
click at [373, 311] on input "CNH digital" at bounding box center [375, 297] width 28 height 28
radio input "true"
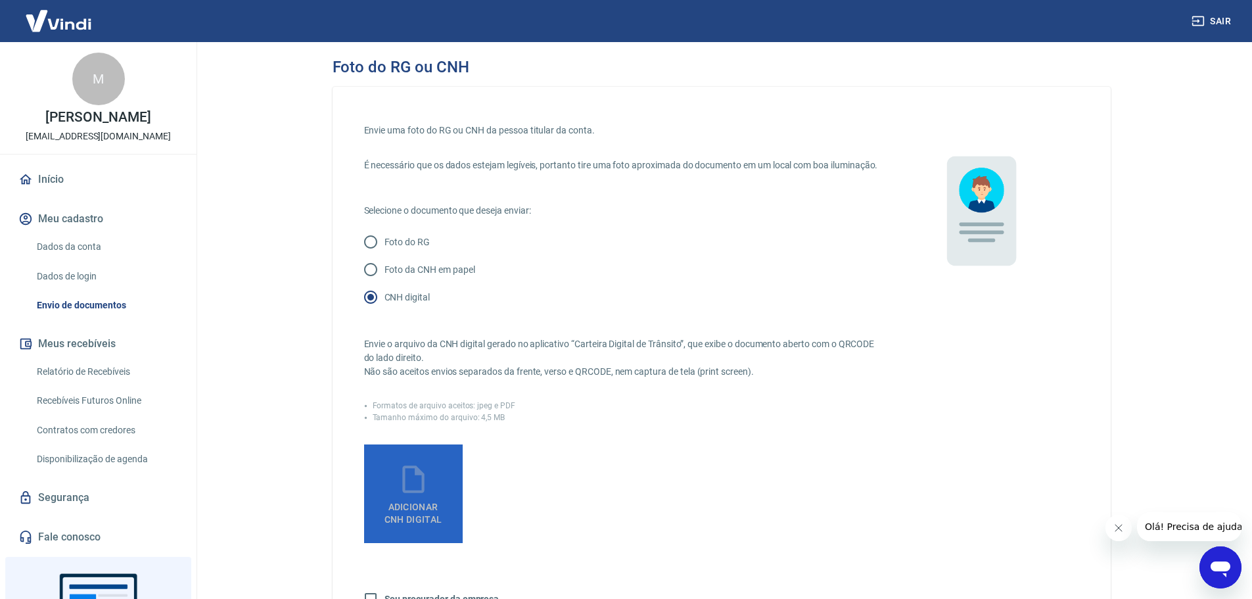
click at [418, 517] on span "Adicionar CNH Digital" at bounding box center [413, 513] width 58 height 24
click at [0, 0] on input "Adicionar CNH Digital" at bounding box center [0, 0] width 0 height 0
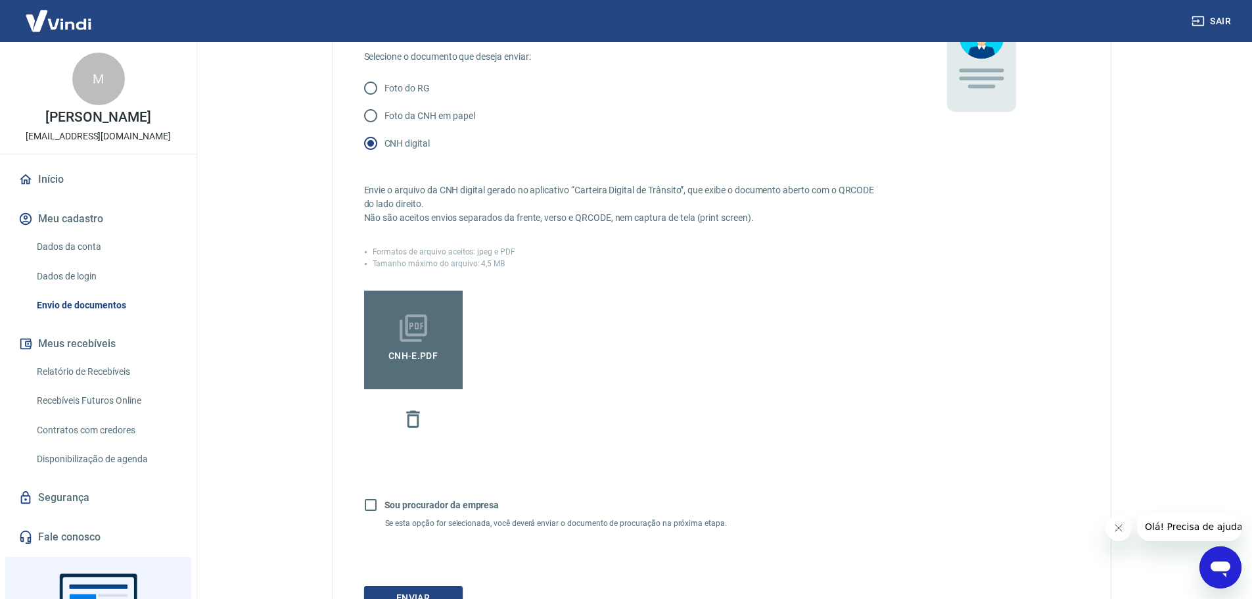
scroll to position [197, 0]
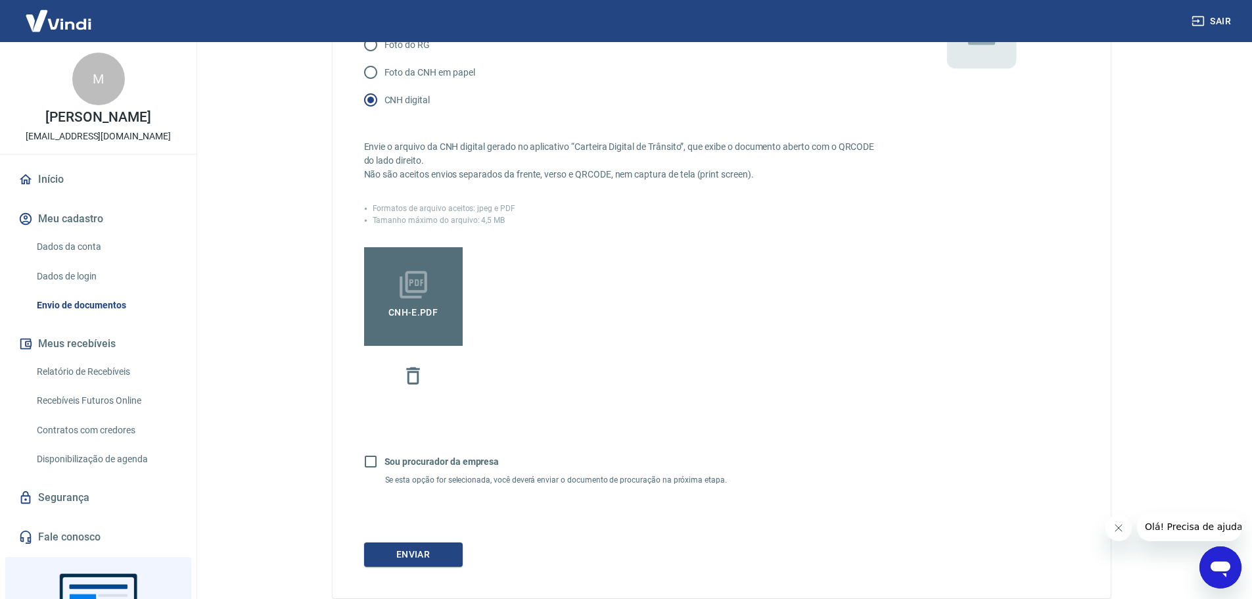
click at [371, 473] on input "Sou procurador da empresa" at bounding box center [371, 462] width 28 height 28
checkbox input "true"
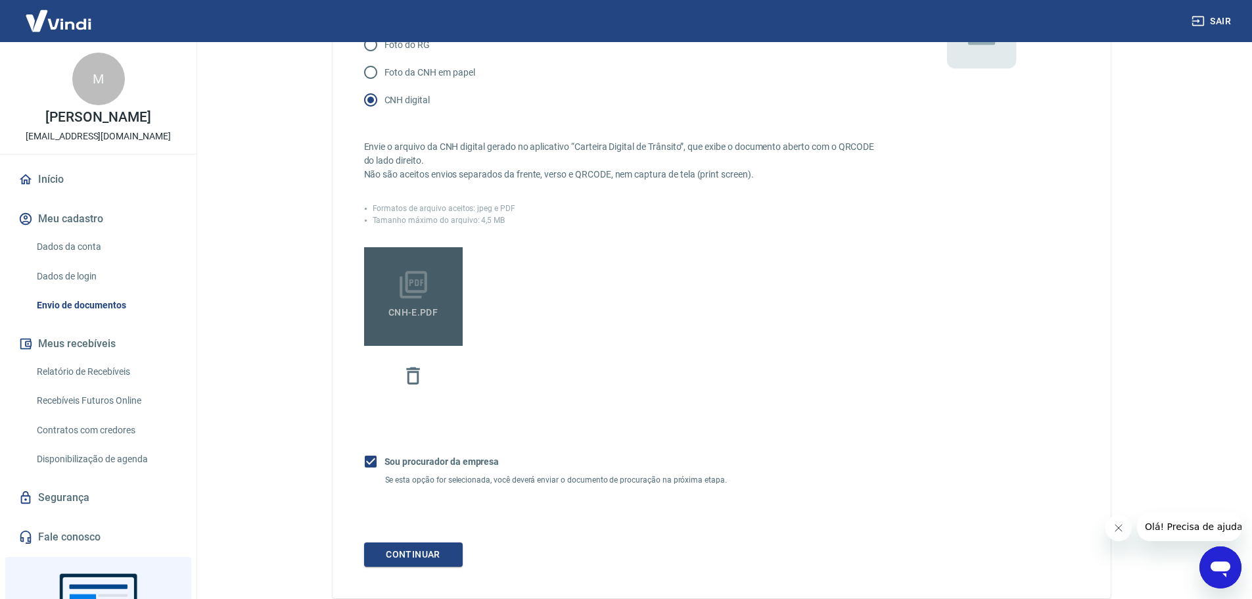
click at [421, 317] on span "CNH-e.pdf" at bounding box center [413, 313] width 60 height 24
click at [0, 0] on input "CNH-e.pdf" at bounding box center [0, 0] width 0 height 0
click at [432, 566] on button "Continuar" at bounding box center [413, 554] width 99 height 24
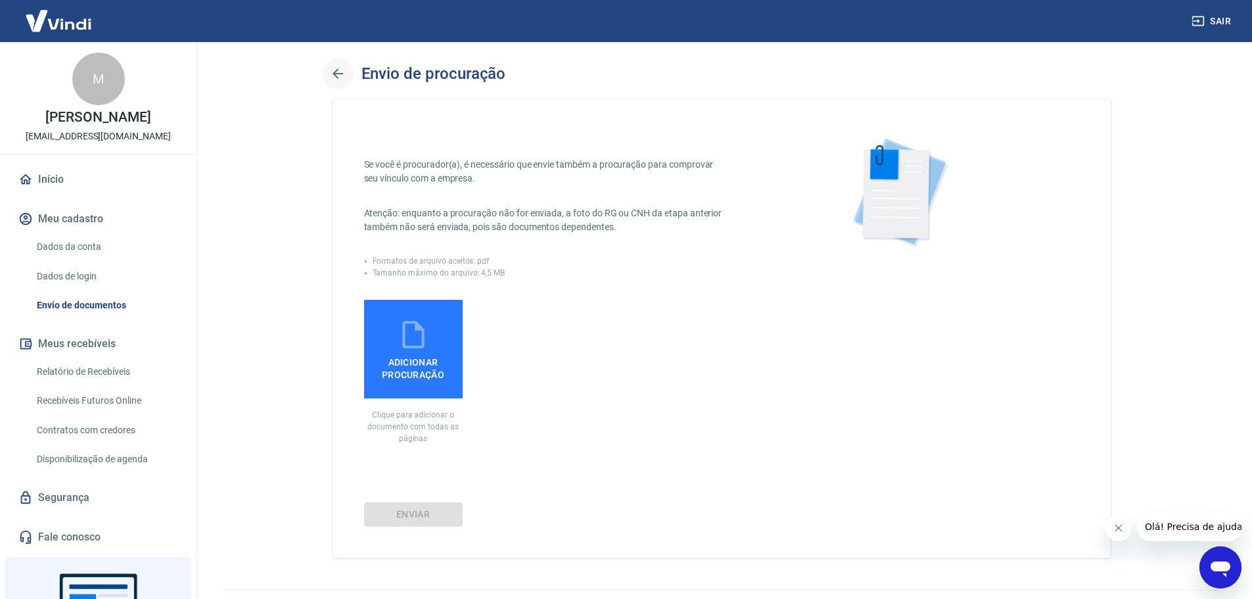
click at [334, 72] on icon "button" at bounding box center [338, 73] width 11 height 11
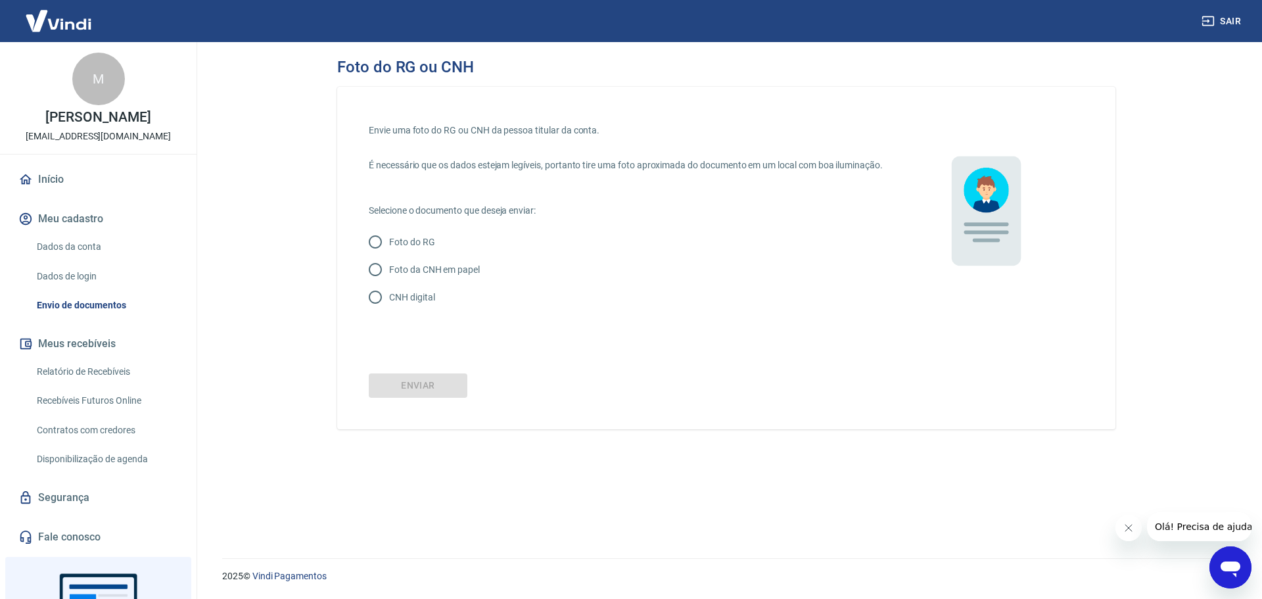
click at [401, 304] on p "CNH digital" at bounding box center [411, 297] width 45 height 14
click at [389, 310] on input "CNH digital" at bounding box center [375, 297] width 28 height 28
radio input "true"
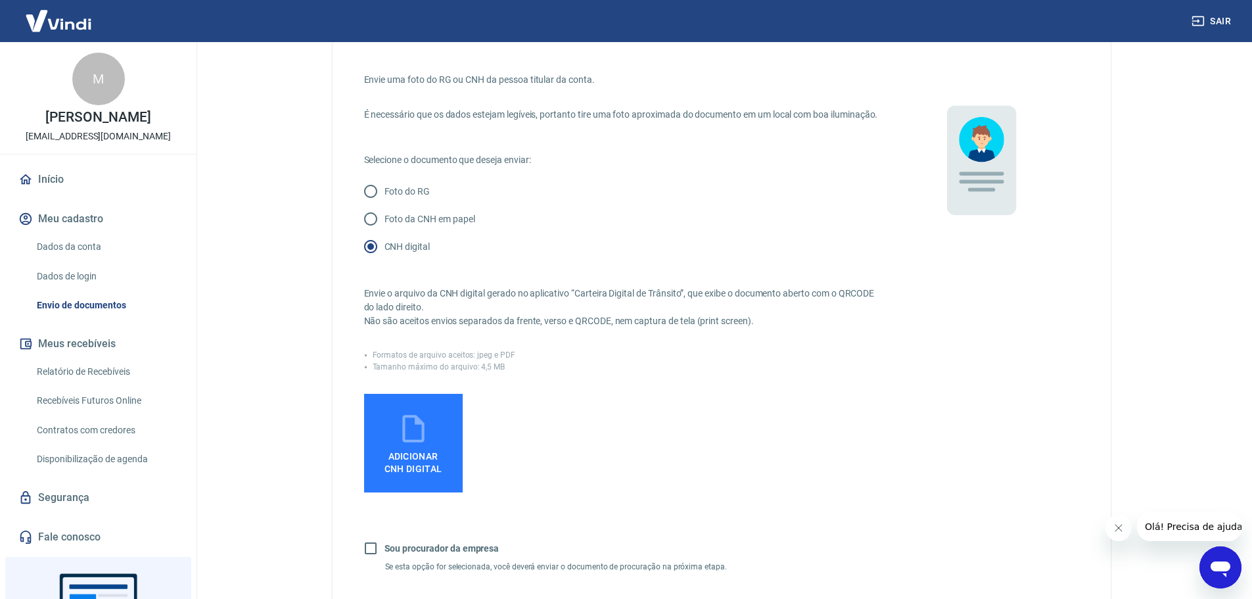
scroll to position [197, 0]
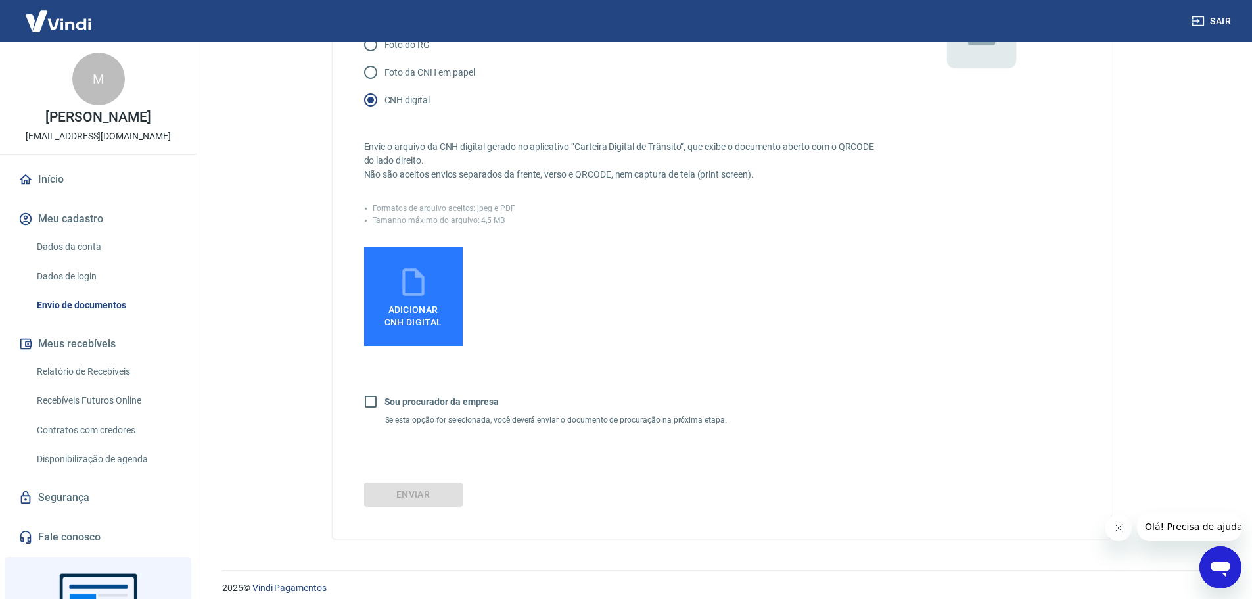
click at [400, 315] on span "Adicionar CNH Digital" at bounding box center [413, 313] width 68 height 30
click at [0, 0] on input "Adicionar CNH Digital" at bounding box center [0, 0] width 0 height 0
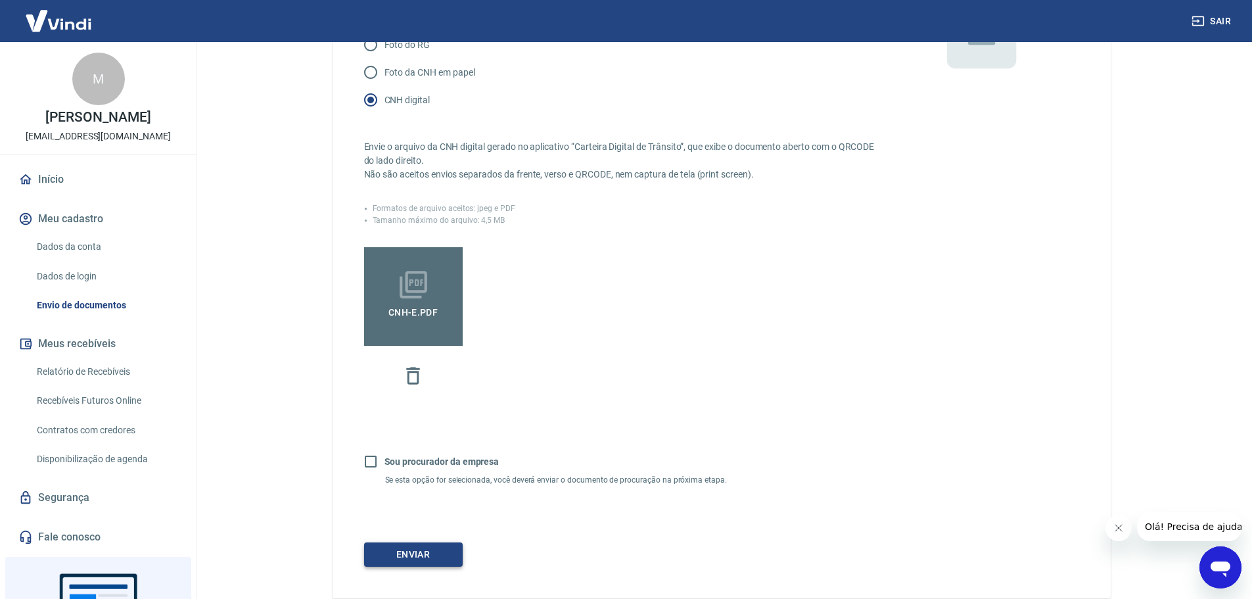
click at [435, 566] on button "Enviar" at bounding box center [413, 554] width 99 height 24
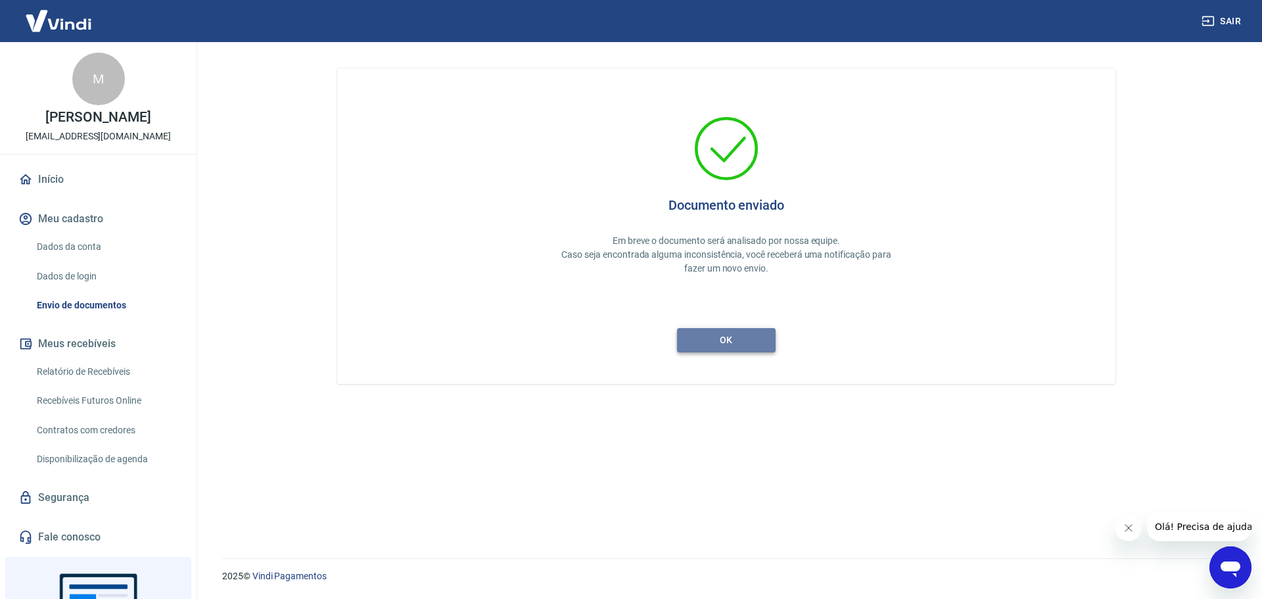
click at [737, 336] on button "ok" at bounding box center [726, 340] width 99 height 24
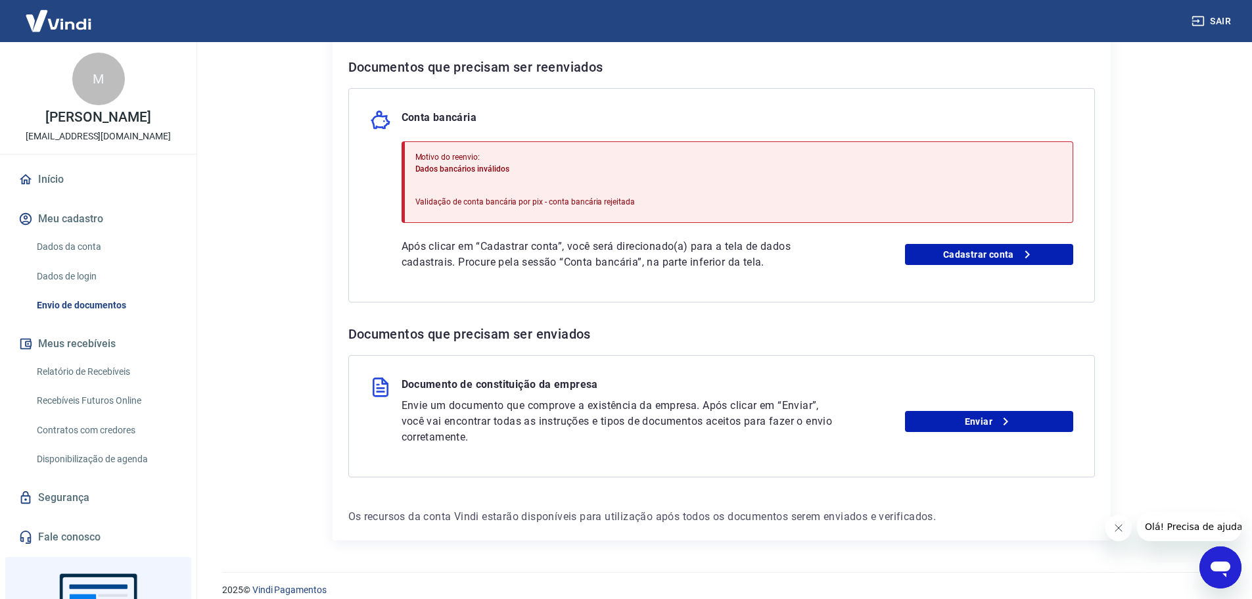
scroll to position [263, 0]
click at [987, 423] on link "Enviar" at bounding box center [989, 420] width 168 height 21
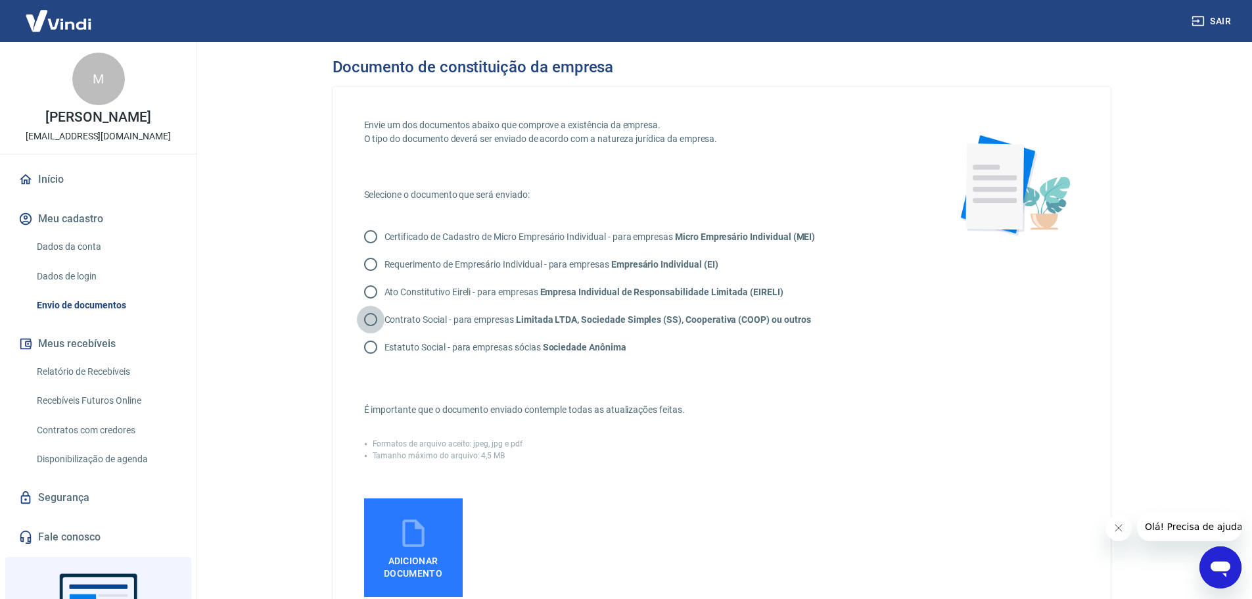
click at [368, 317] on input "Contrato Social - para empresas Limitada LTDA, Sociedade Simples (SS), Cooperat…" at bounding box center [371, 320] width 28 height 28
radio input "true"
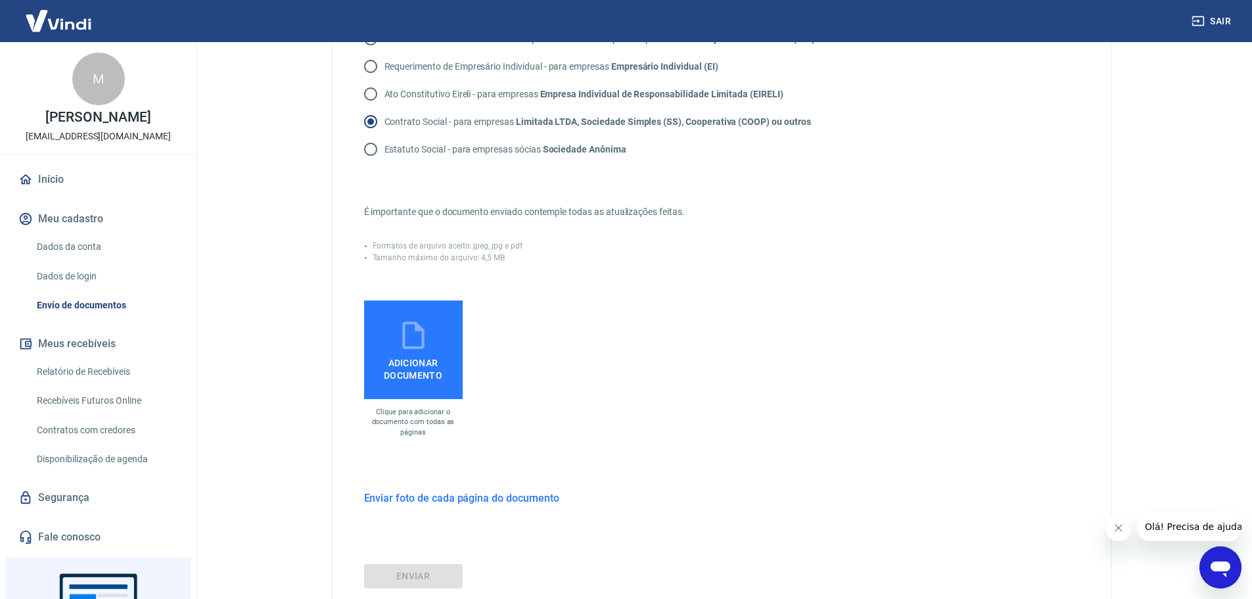
scroll to position [197, 0]
click at [424, 367] on span "Adicionar documento" at bounding box center [413, 367] width 88 height 30
click at [0, 0] on input "Adicionar documento" at bounding box center [0, 0] width 0 height 0
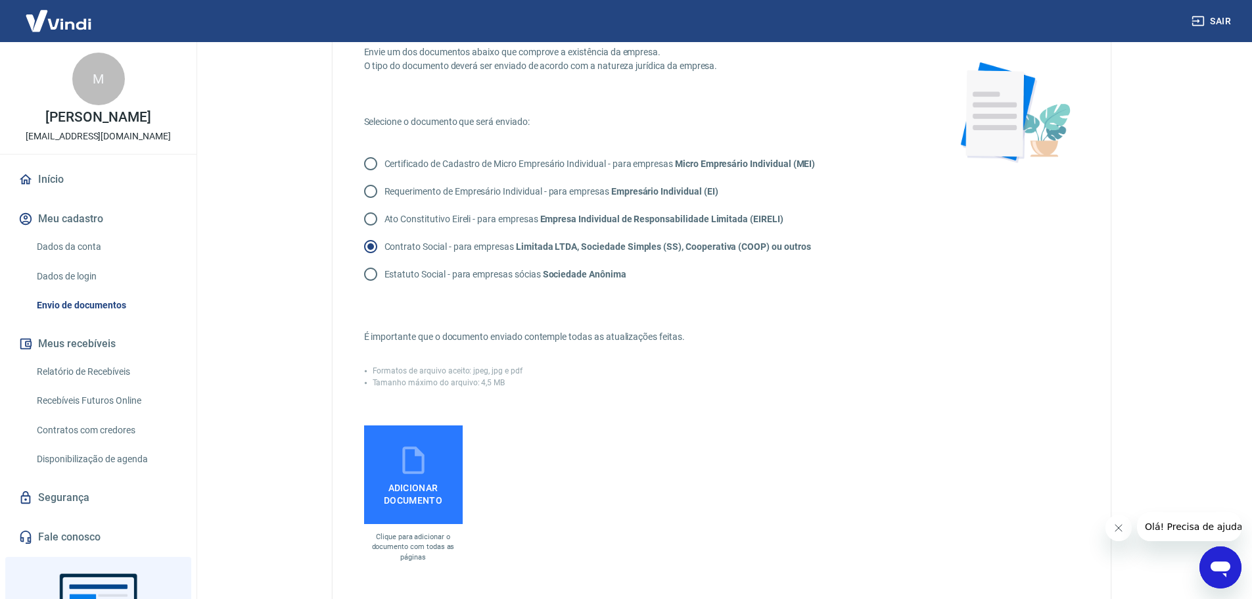
scroll to position [66, 0]
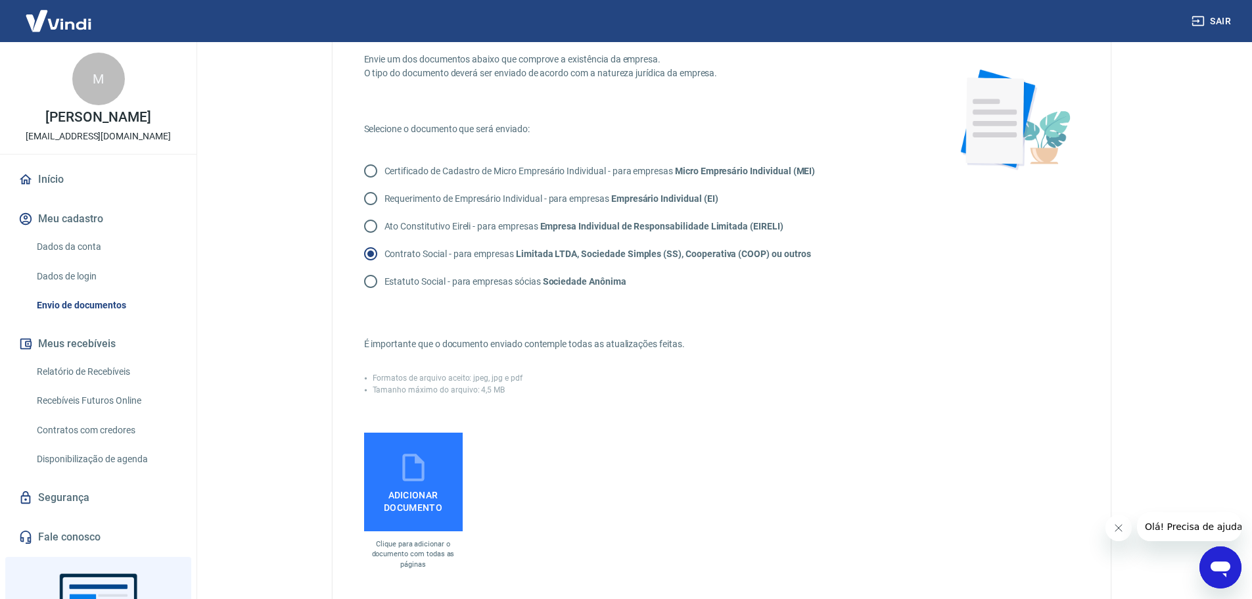
click at [406, 491] on span "Adicionar documento" at bounding box center [413, 499] width 88 height 30
click at [0, 0] on input "Adicionar documento" at bounding box center [0, 0] width 0 height 0
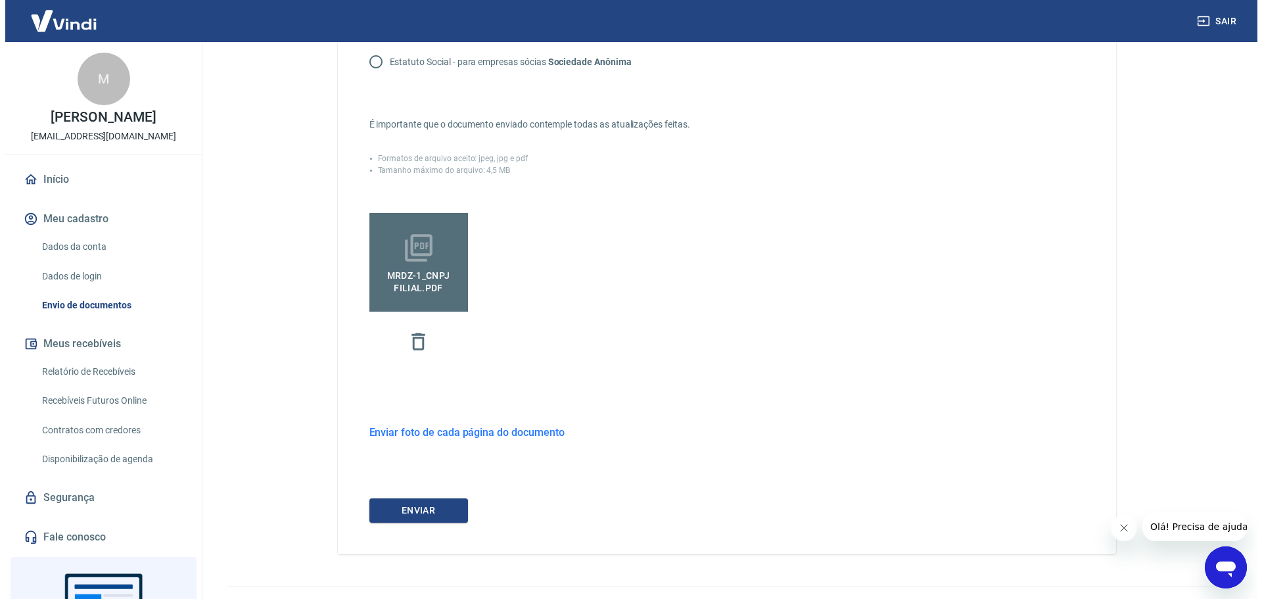
scroll to position [313, 0]
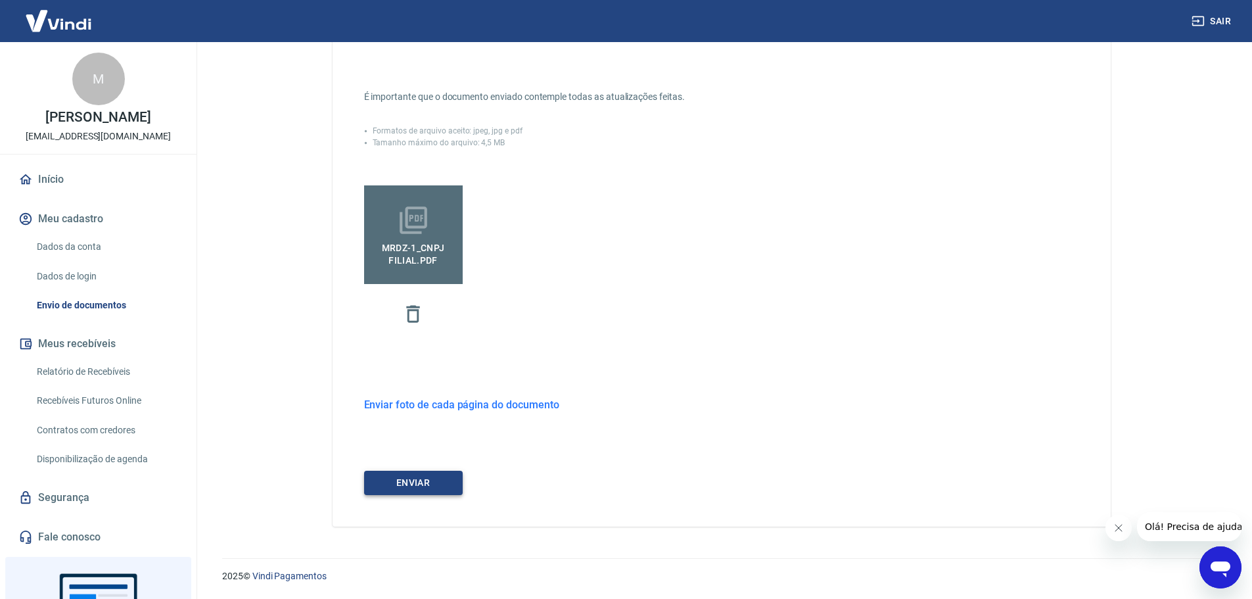
click at [428, 486] on button "ENVIAR" at bounding box center [413, 483] width 99 height 24
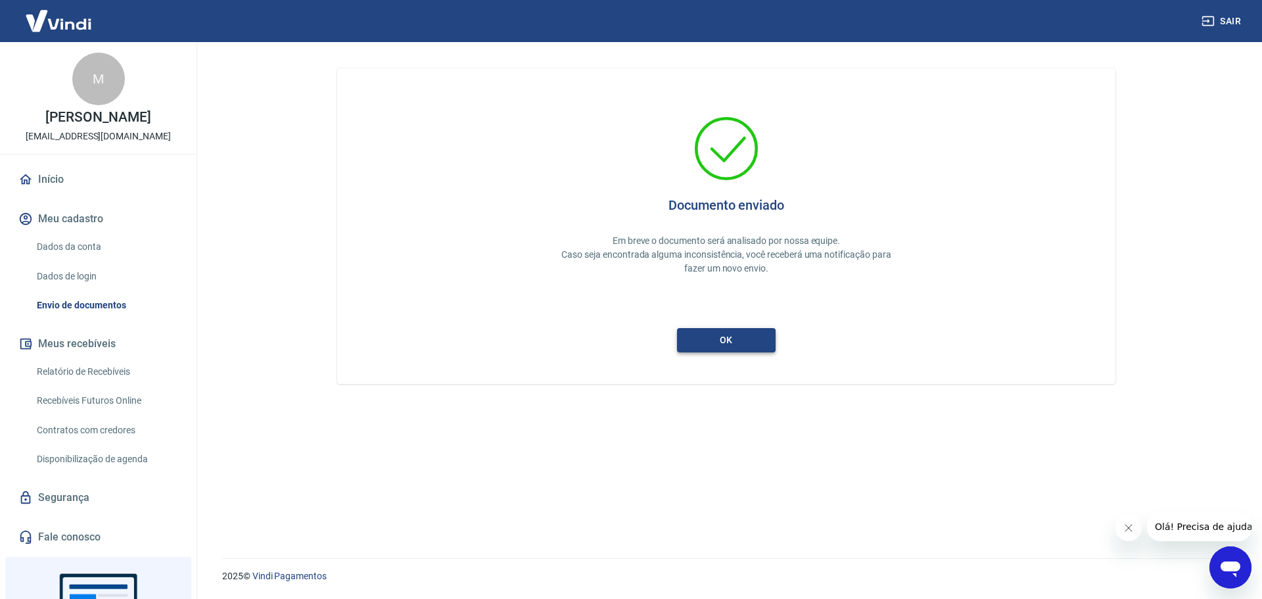
click at [748, 340] on button "ok" at bounding box center [726, 340] width 99 height 24
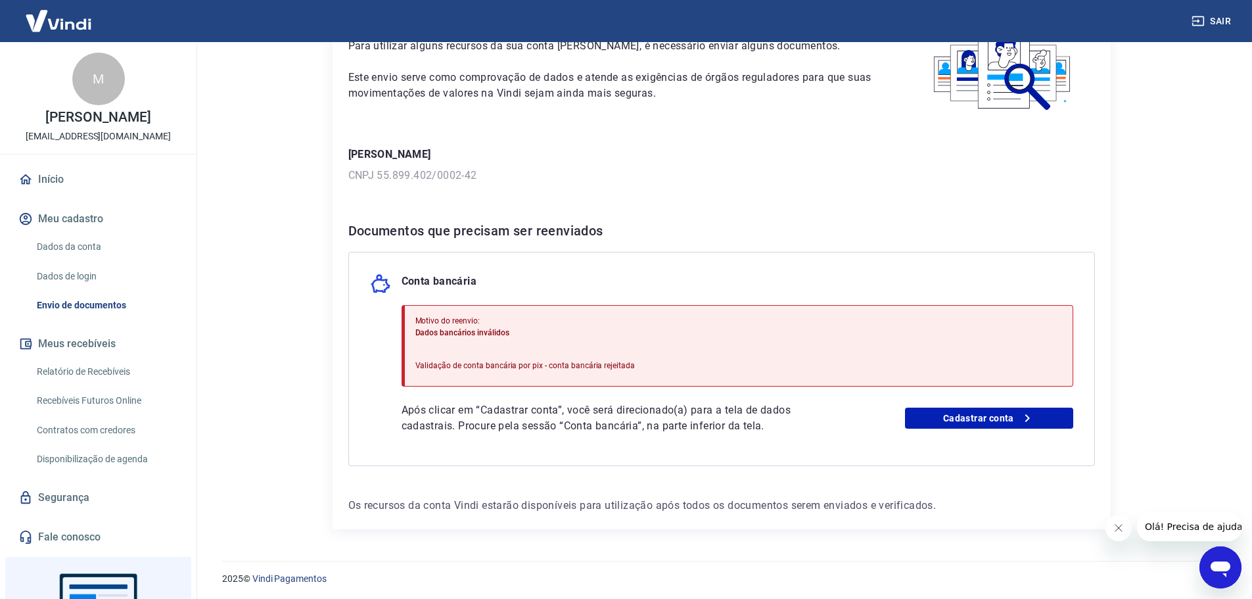
scroll to position [101, 0]
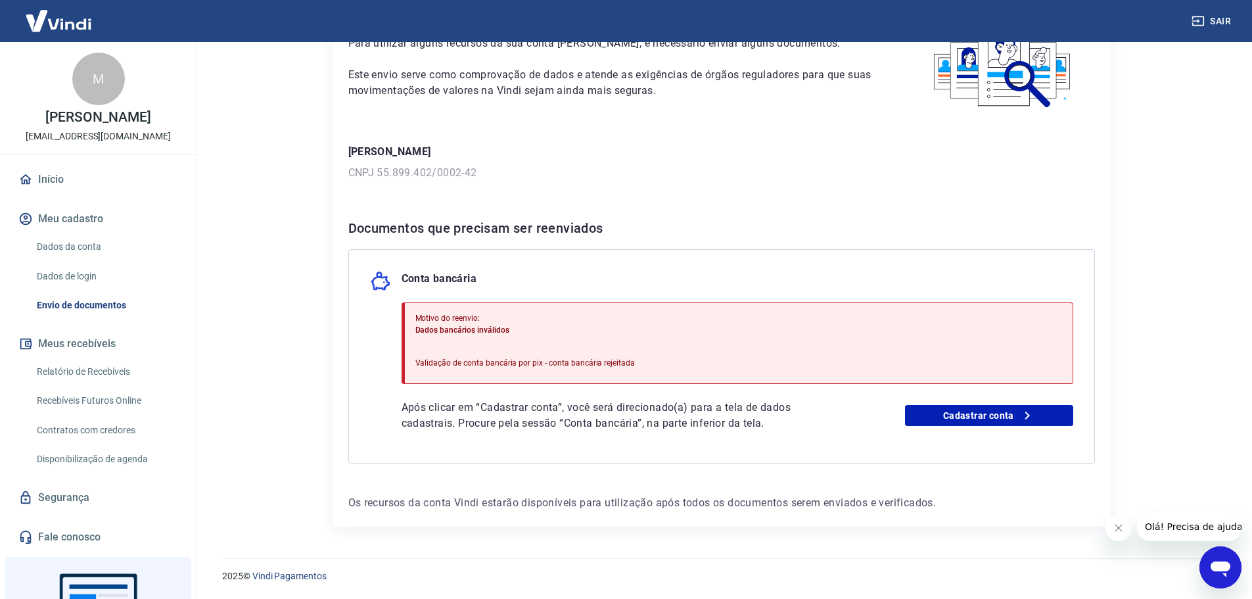
click at [1222, 573] on icon "Abrir janela de mensagens" at bounding box center [1221, 567] width 24 height 24
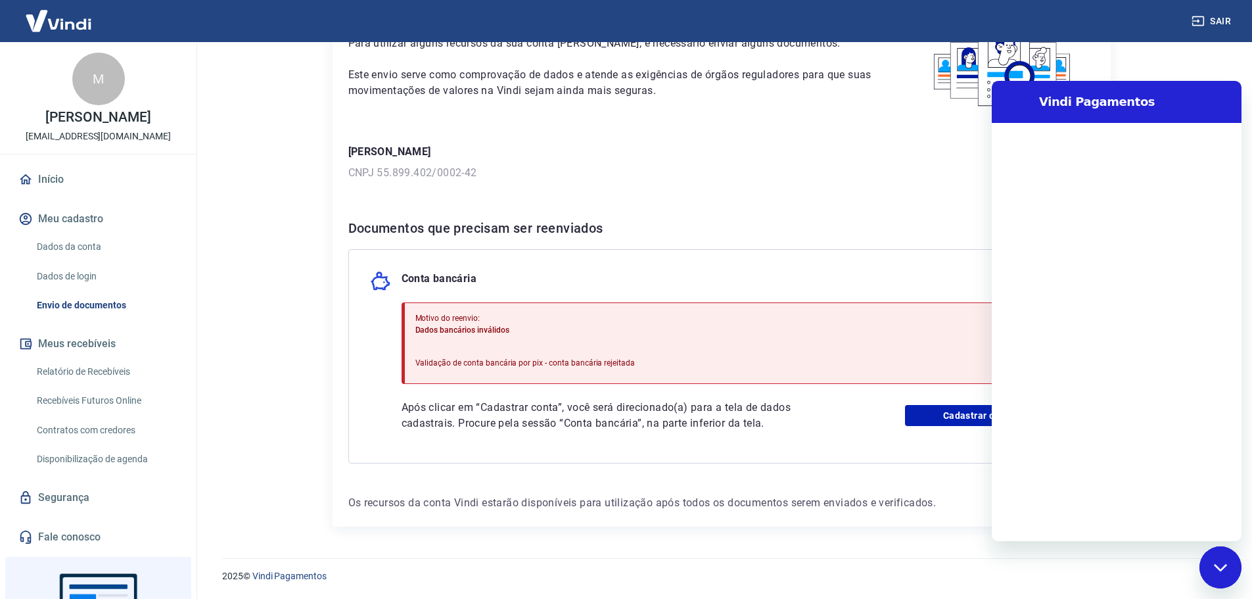
scroll to position [0, 0]
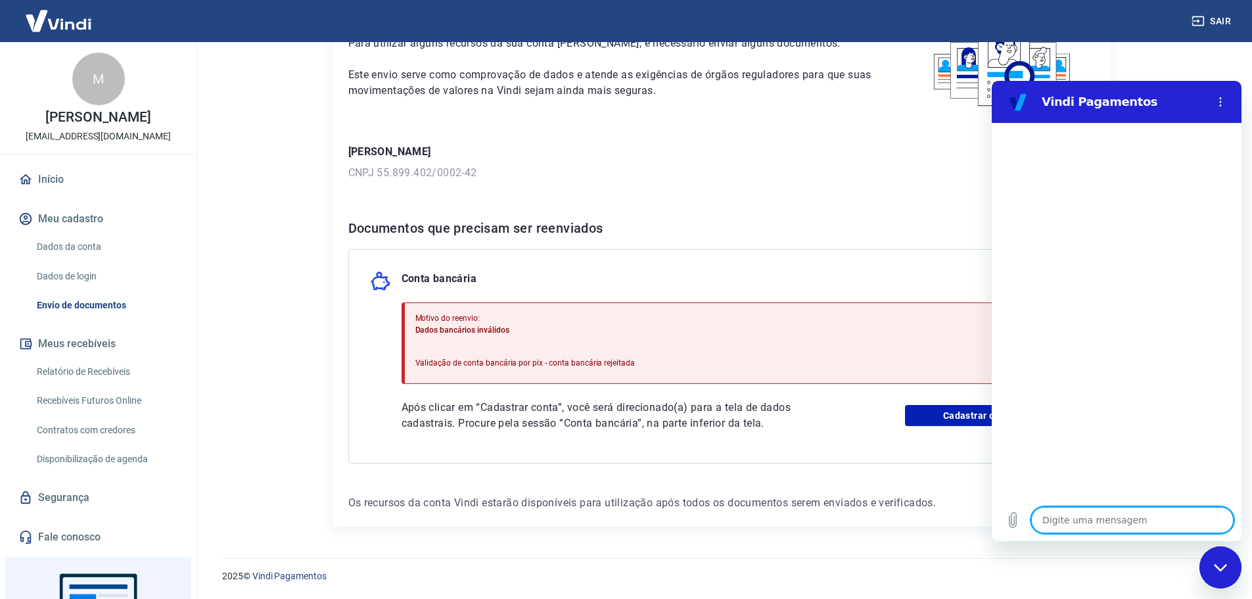
click at [1115, 524] on textarea at bounding box center [1132, 520] width 202 height 26
type textarea "B"
type textarea "x"
type textarea "Bo"
type textarea "x"
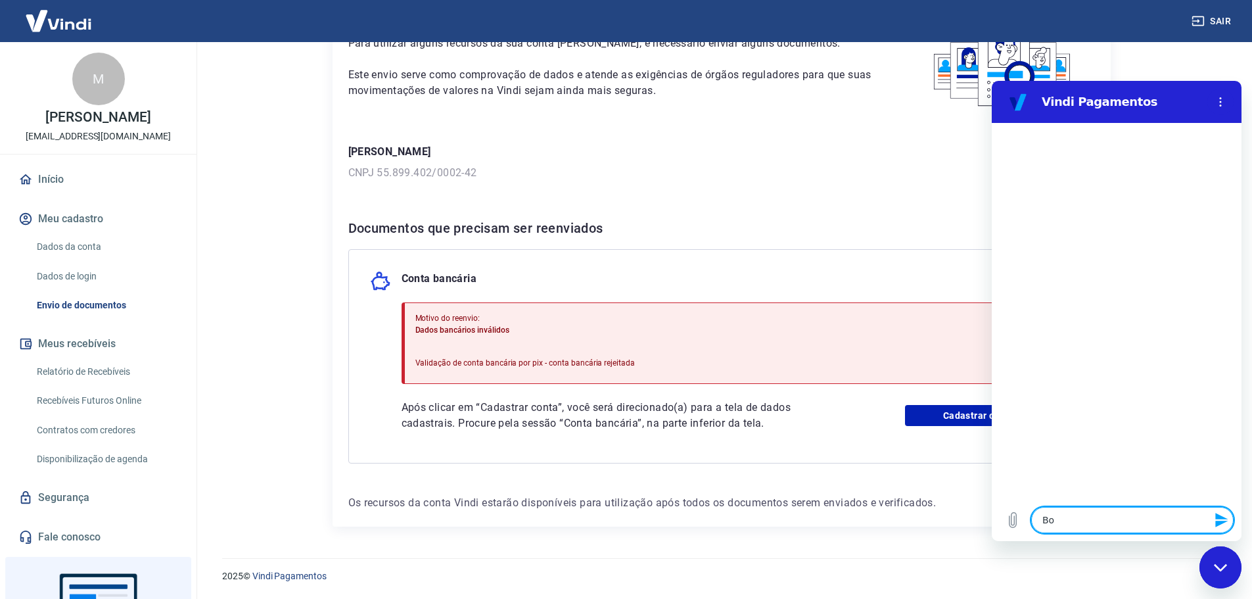
type textarea "Boa"
type textarea "x"
type textarea "Boa"
type textarea "x"
type textarea "Boa t"
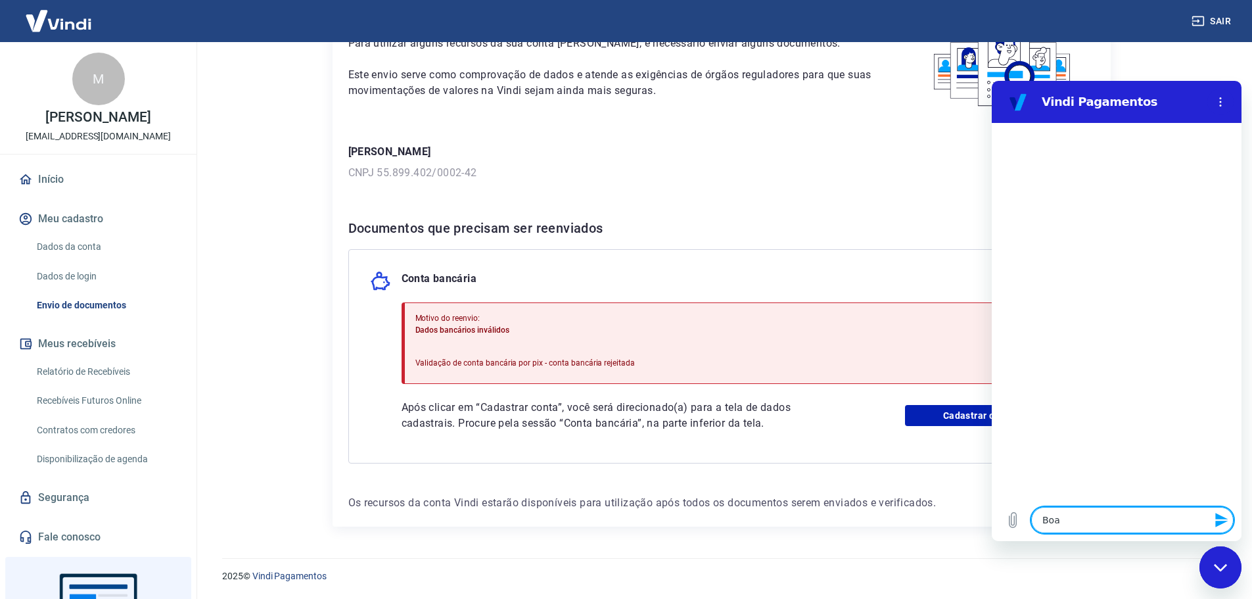
type textarea "x"
type textarea "Boa ta"
type textarea "x"
type textarea "Boa tar"
type textarea "x"
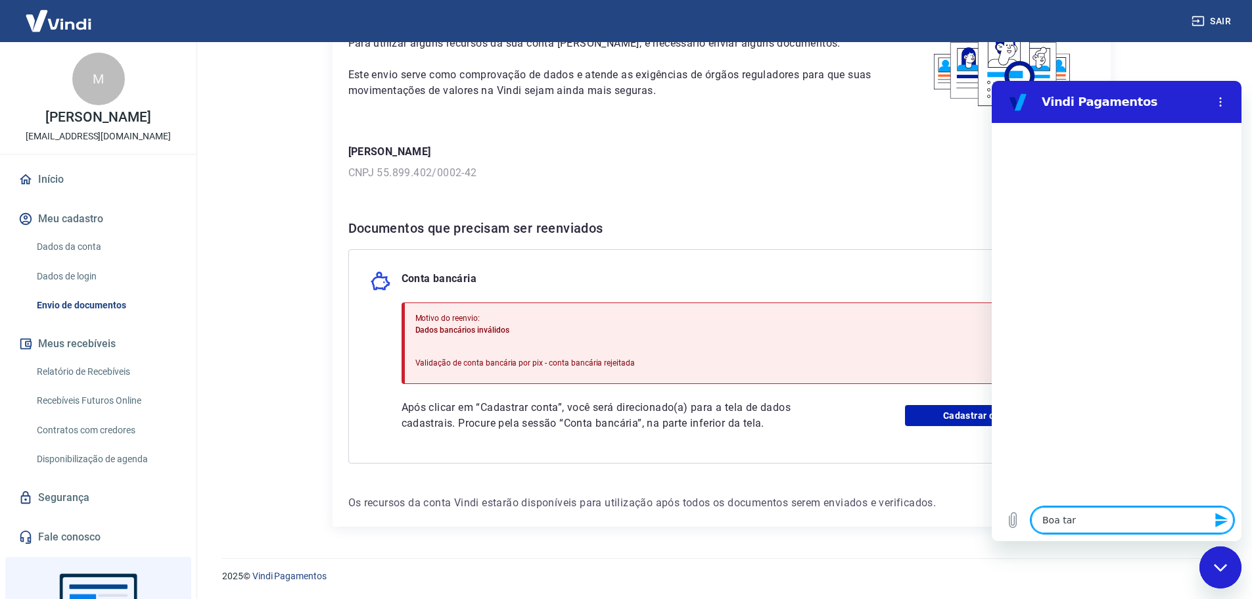
type textarea "Boa tard"
type textarea "x"
type textarea "Boa tarde"
type textarea "x"
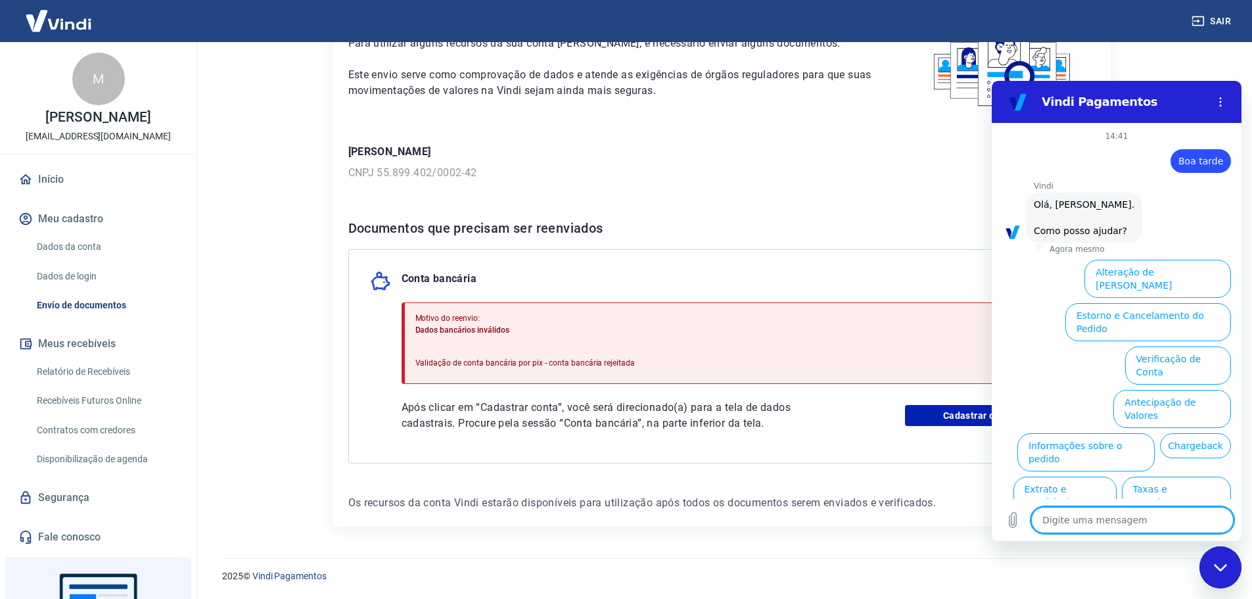
scroll to position [31, 0]
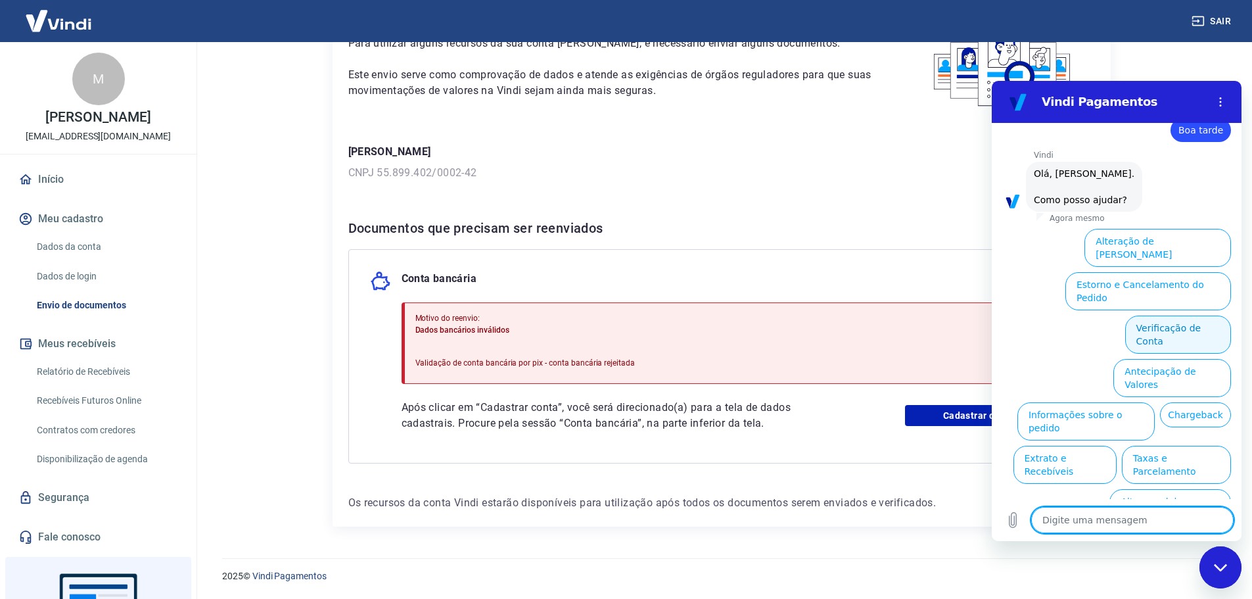
click at [1157, 315] on button "Verificação de Conta" at bounding box center [1178, 334] width 106 height 38
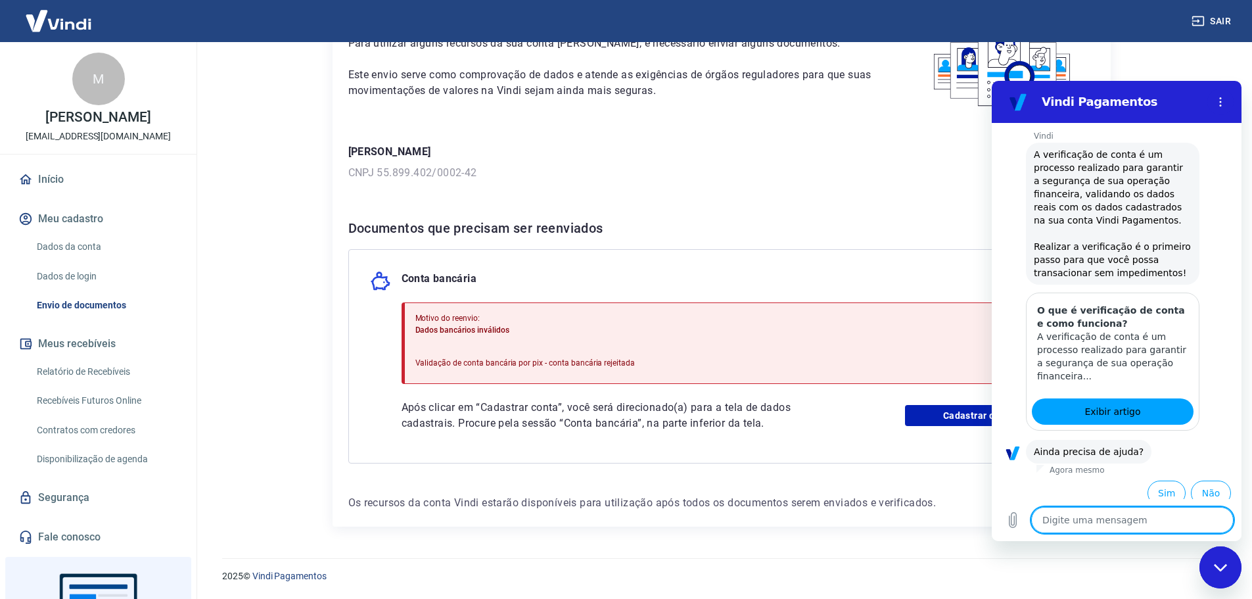
scroll to position [161, 0]
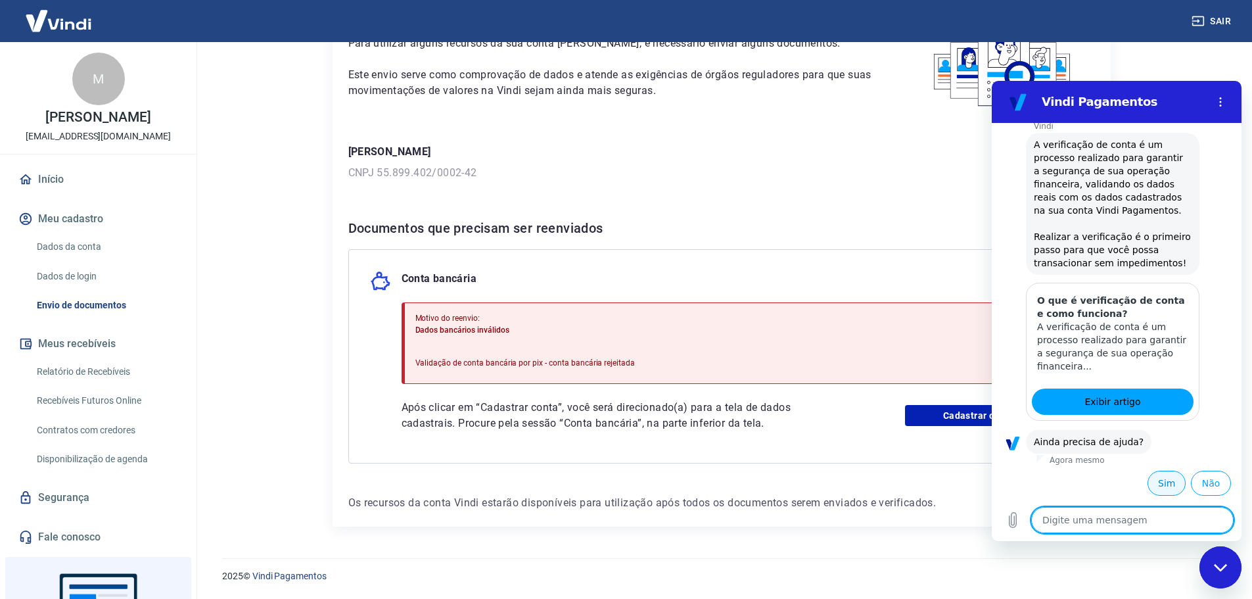
click at [1164, 482] on button "Sim" at bounding box center [1166, 483] width 38 height 25
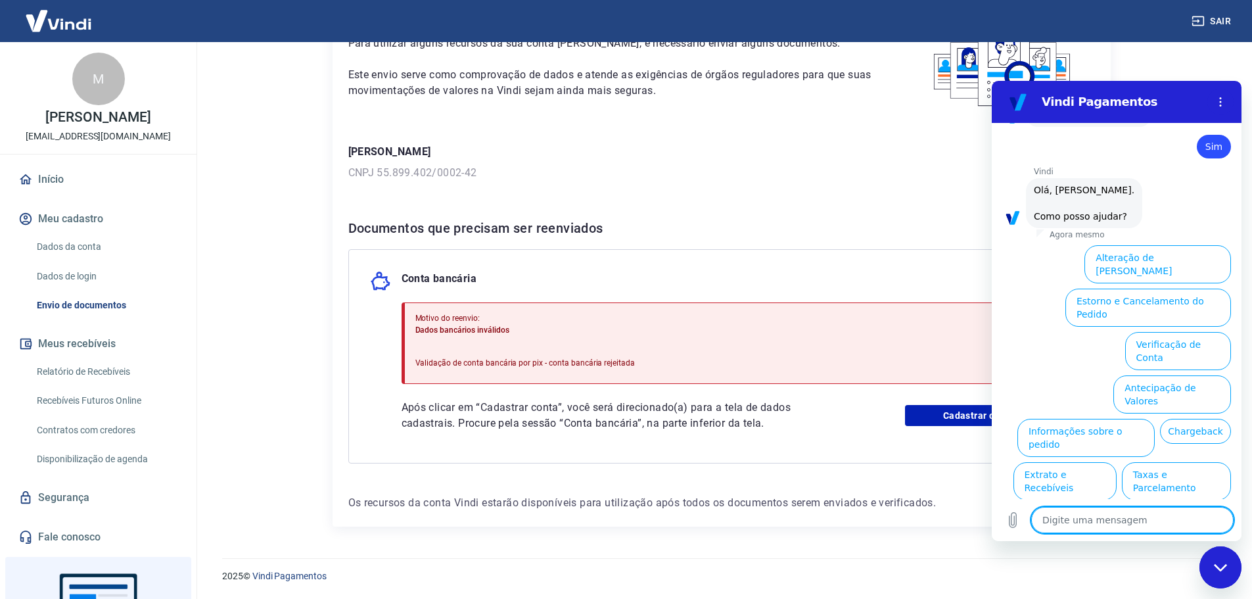
scroll to position [504, 0]
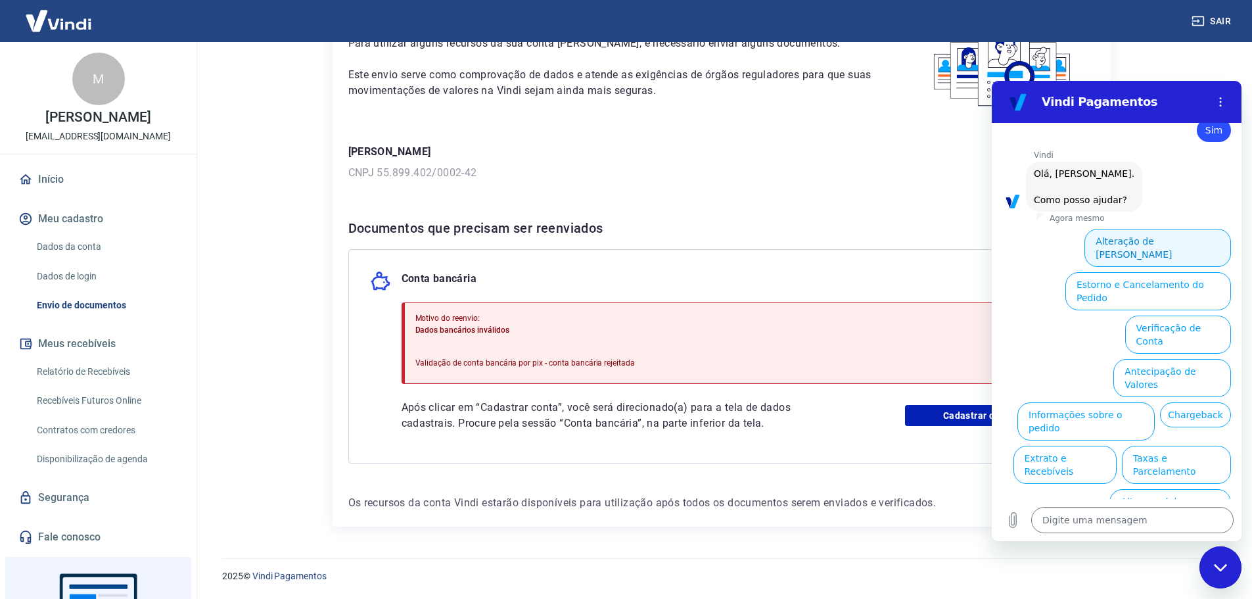
click at [1113, 236] on button "Alteração de Dados Cadastrais" at bounding box center [1157, 248] width 147 height 38
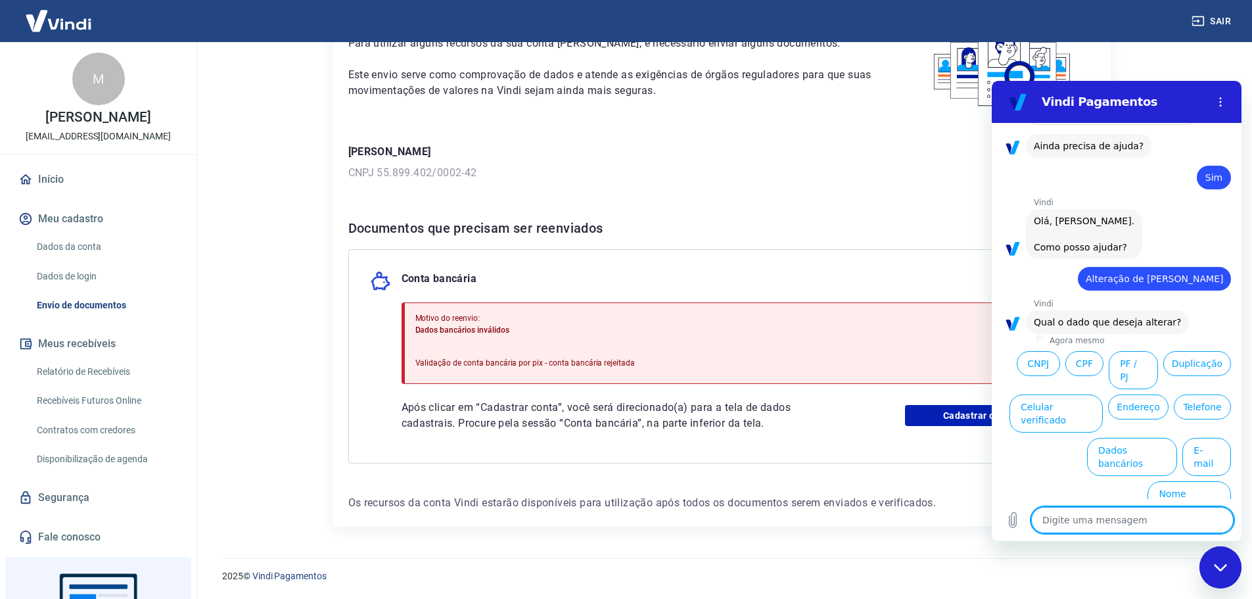
scroll to position [458, 0]
click at [1126, 451] on button "Dados bancários" at bounding box center [1132, 455] width 90 height 38
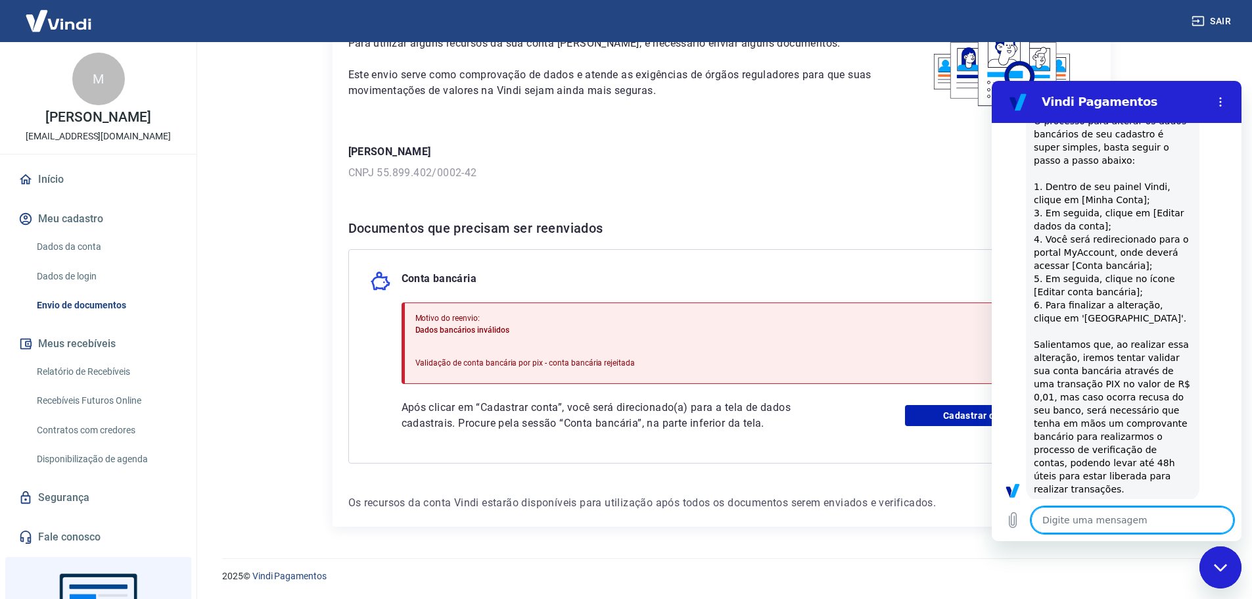
type textarea "x"
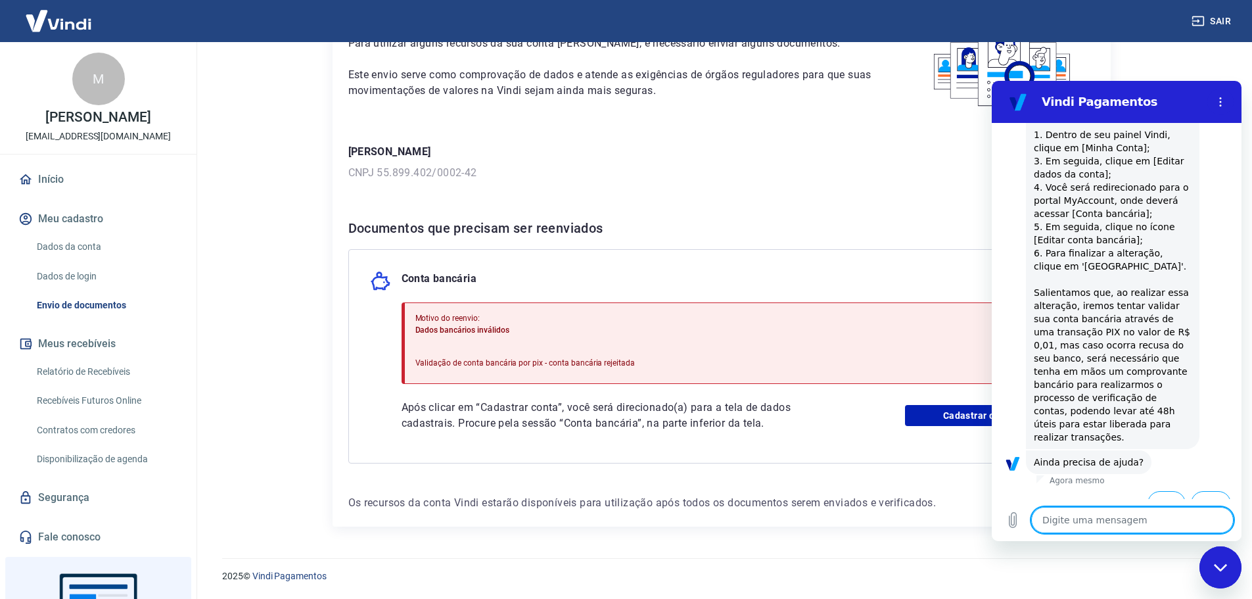
scroll to position [792, 0]
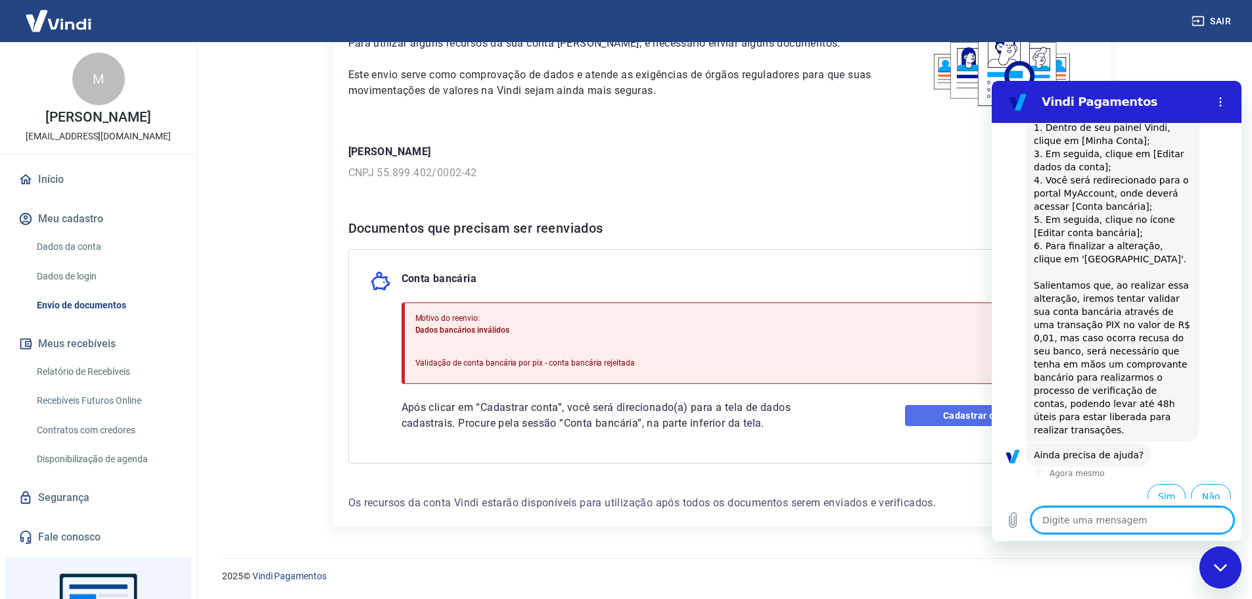
click at [957, 413] on link "Cadastrar conta" at bounding box center [989, 415] width 168 height 21
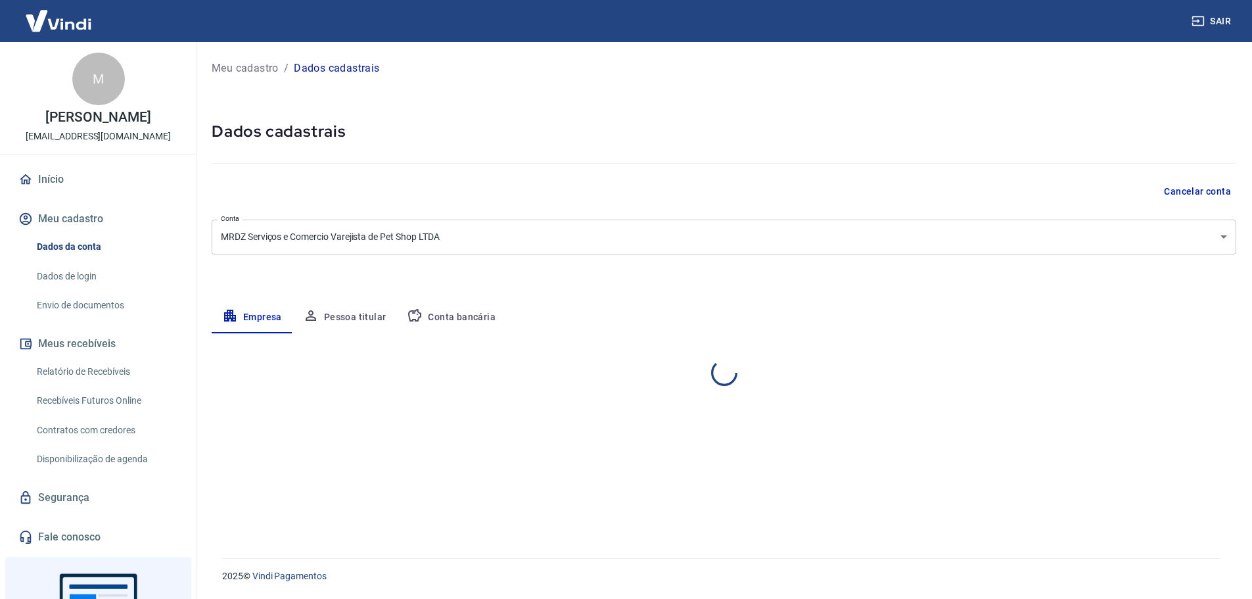
select select "SP"
select select "business"
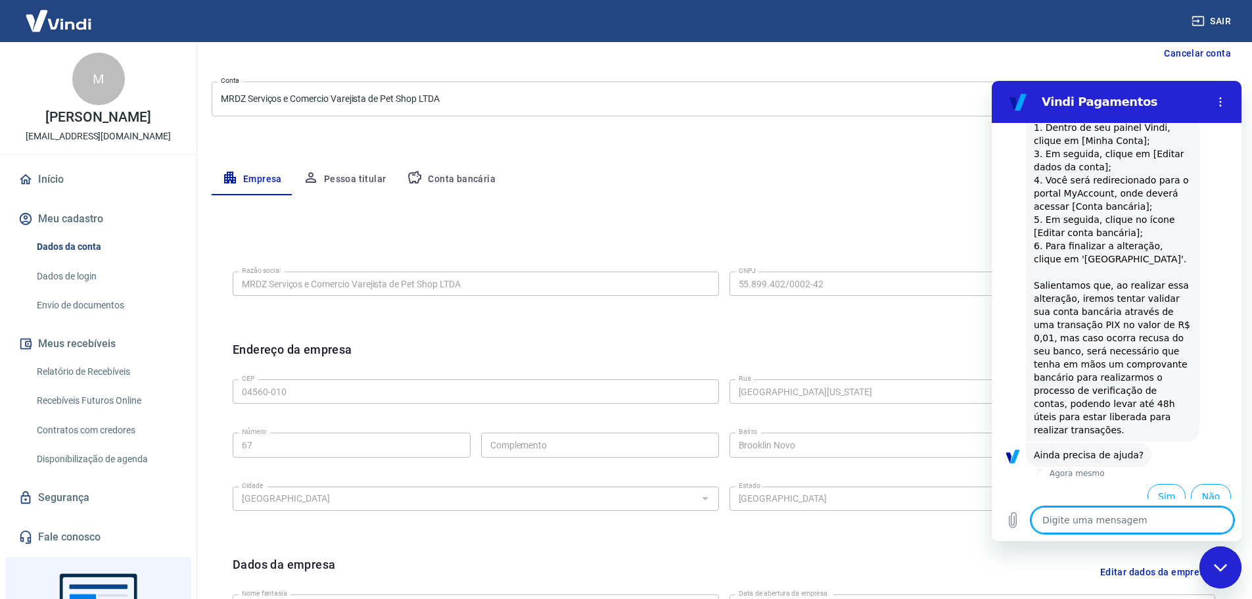
scroll to position [197, 0]
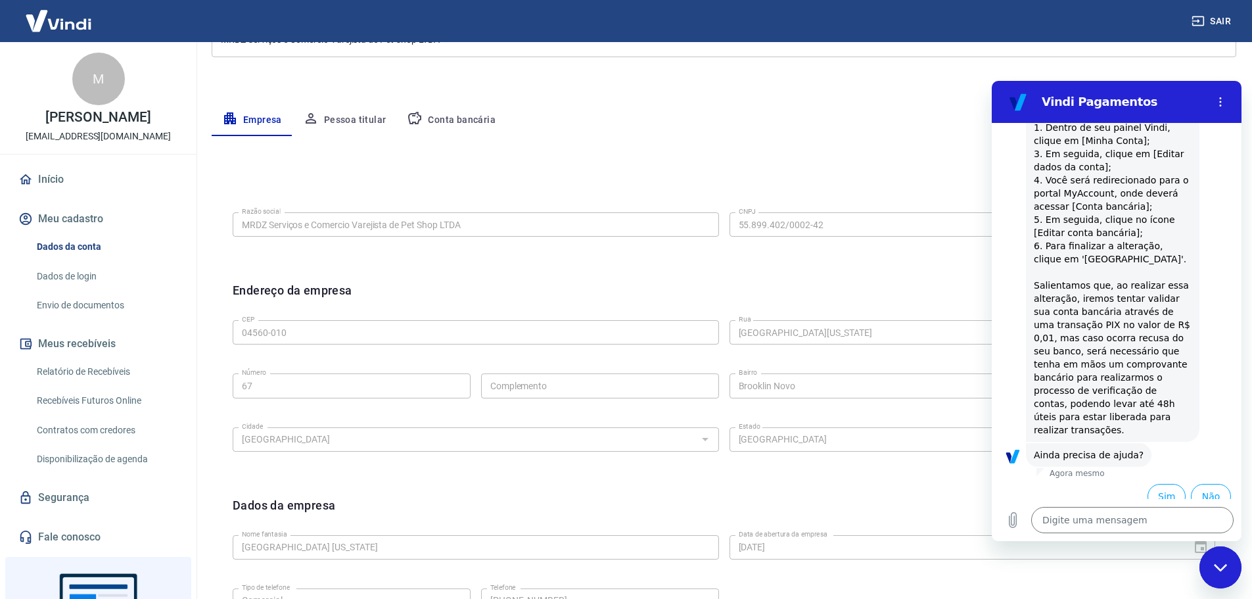
click at [436, 121] on button "Conta bancária" at bounding box center [451, 120] width 110 height 32
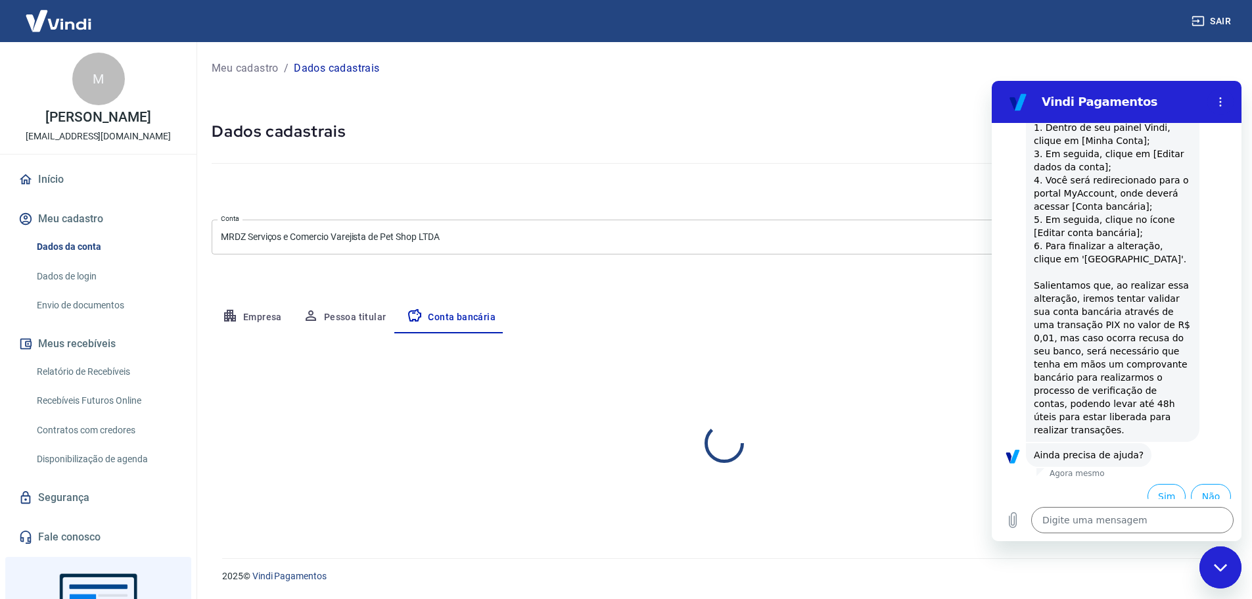
scroll to position [0, 0]
select select "1"
click at [1224, 567] on icon "Fechar janela de mensagens" at bounding box center [1231, 567] width 14 height 9
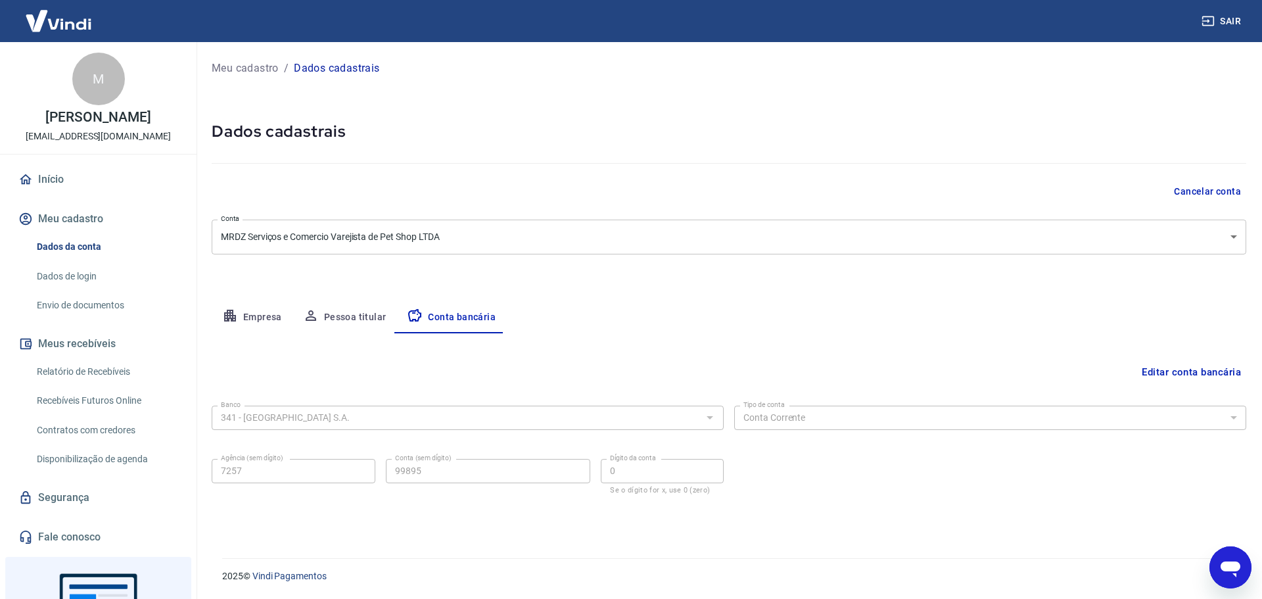
click at [94, 315] on link "Envio de documentos" at bounding box center [106, 305] width 149 height 27
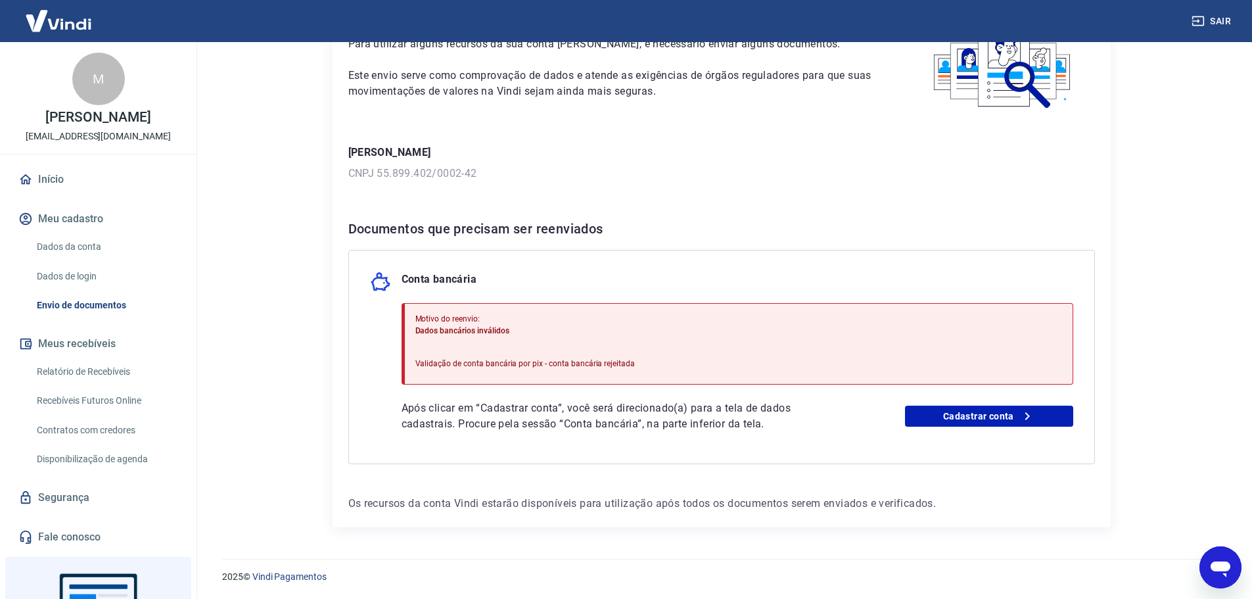
scroll to position [101, 0]
drag, startPoint x: 707, startPoint y: 425, endPoint x: 744, endPoint y: 425, distance: 36.8
click at [744, 425] on p "Após clicar em “Cadastrar conta”, você será direcionado(a) para a tela de dados…" at bounding box center [620, 416] width 436 height 32
click at [826, 440] on div "Conta bancária Motivo do reenvio: Dados bancários inválidos Validação de conta …" at bounding box center [721, 356] width 747 height 214
click at [1228, 557] on icon "Abrir janela de mensagens" at bounding box center [1221, 567] width 24 height 24
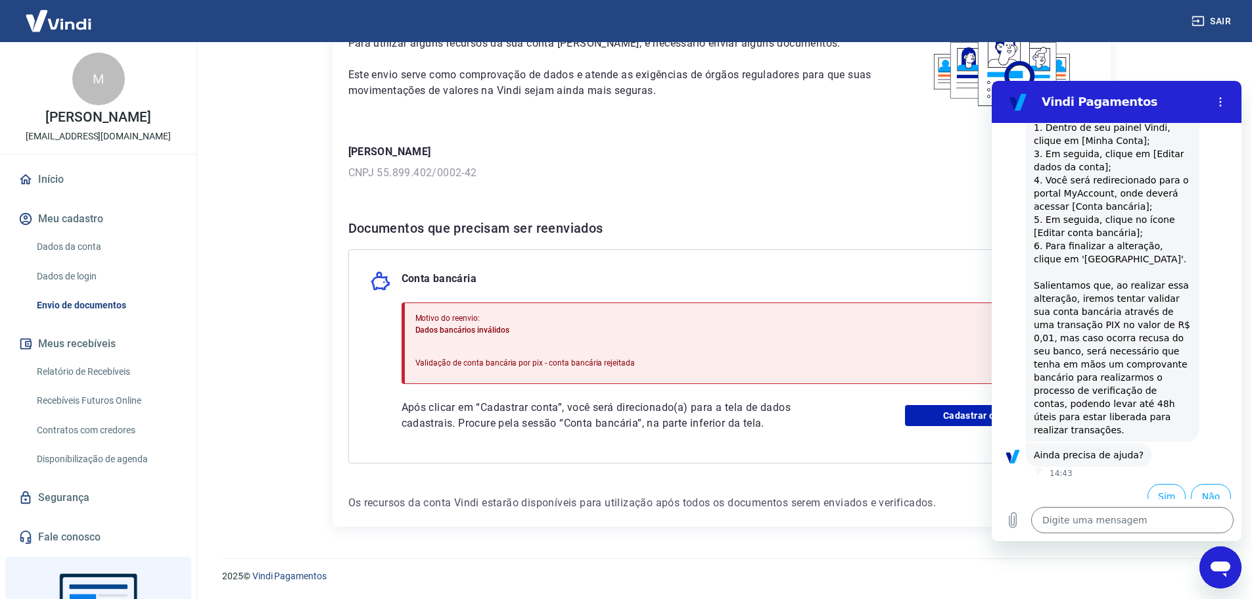
scroll to position [0, 0]
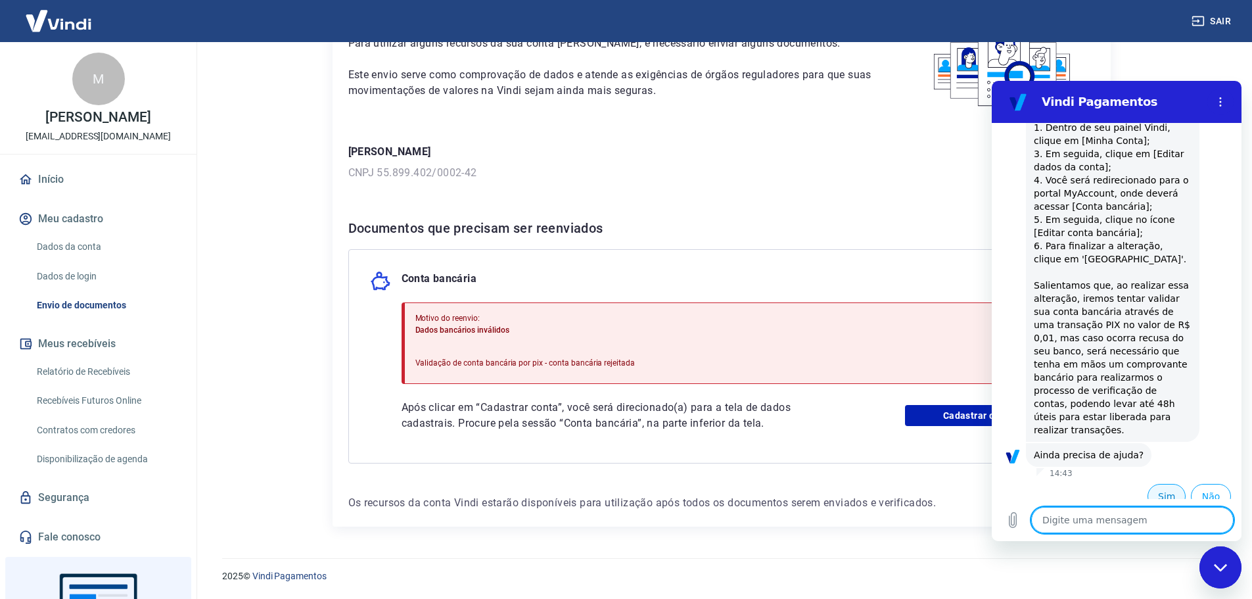
click at [1153, 484] on button "Sim" at bounding box center [1166, 496] width 38 height 25
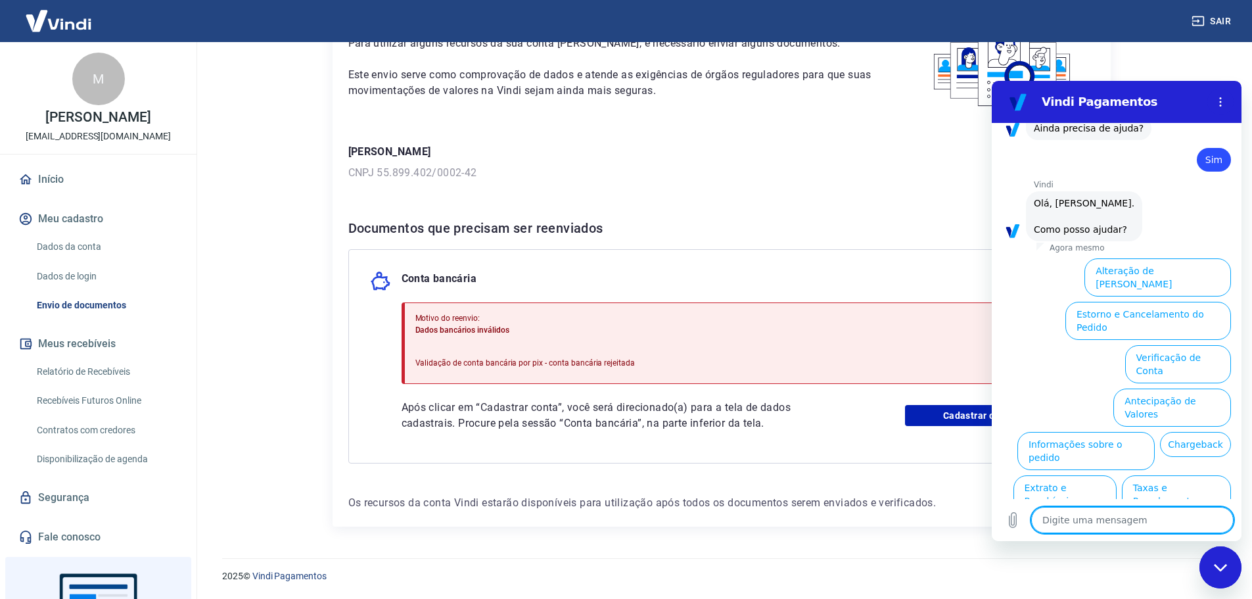
scroll to position [1135, 0]
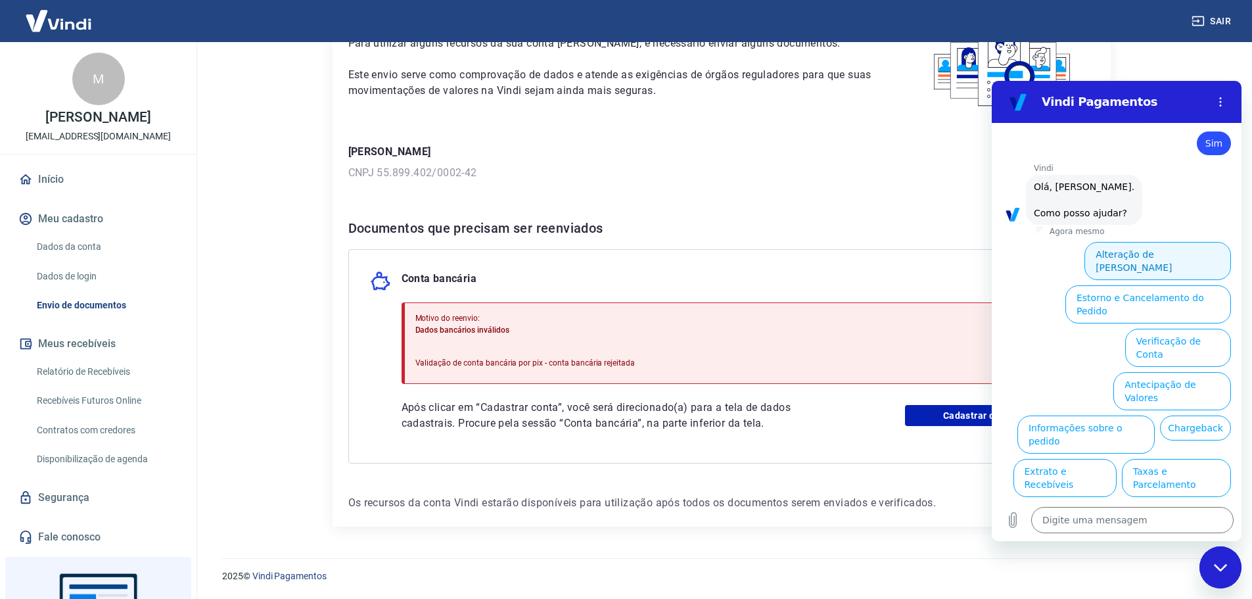
click at [1131, 242] on button "Alteração de [PERSON_NAME]" at bounding box center [1157, 261] width 147 height 38
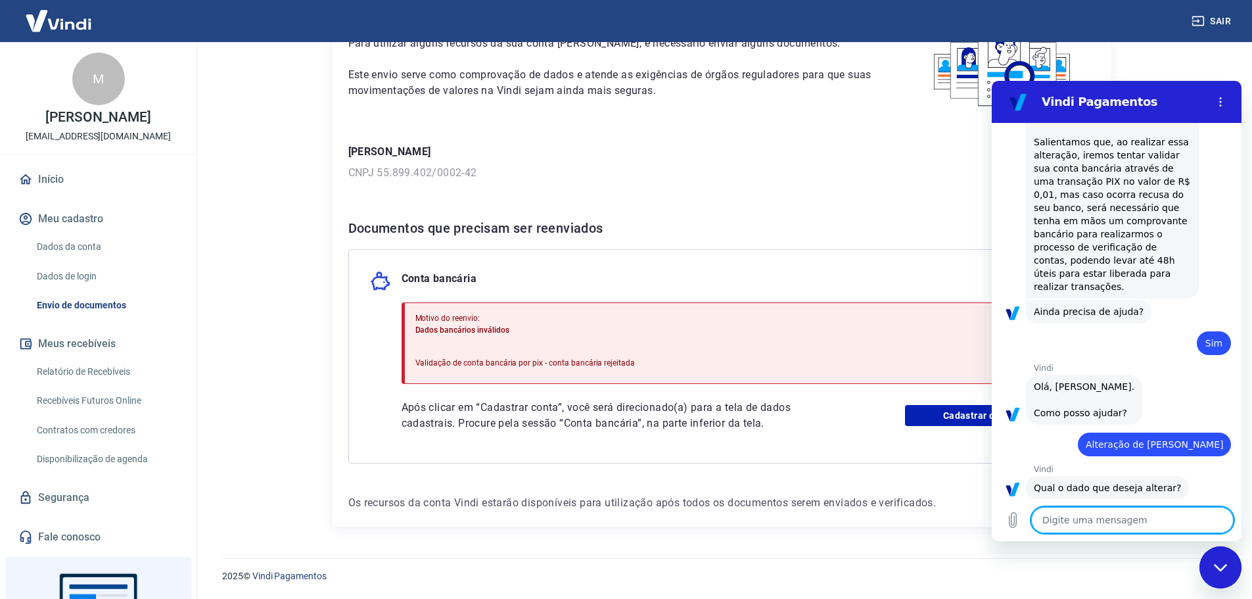
scroll to position [1089, 0]
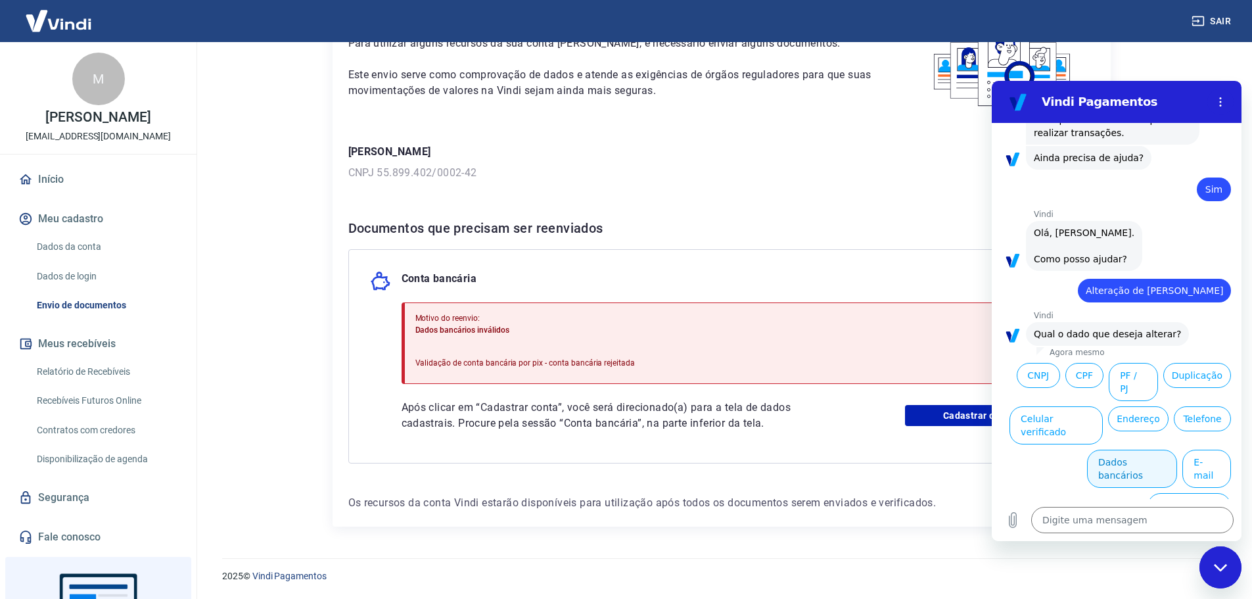
click at [1099, 451] on button "Dados bancários" at bounding box center [1132, 468] width 90 height 38
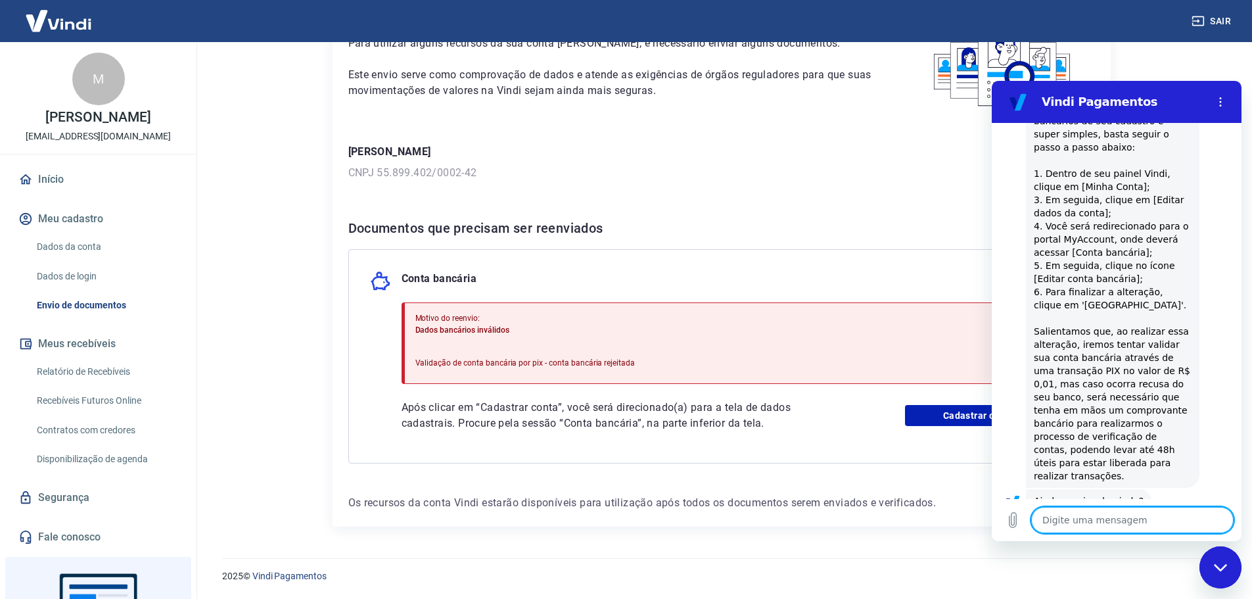
scroll to position [1423, 0]
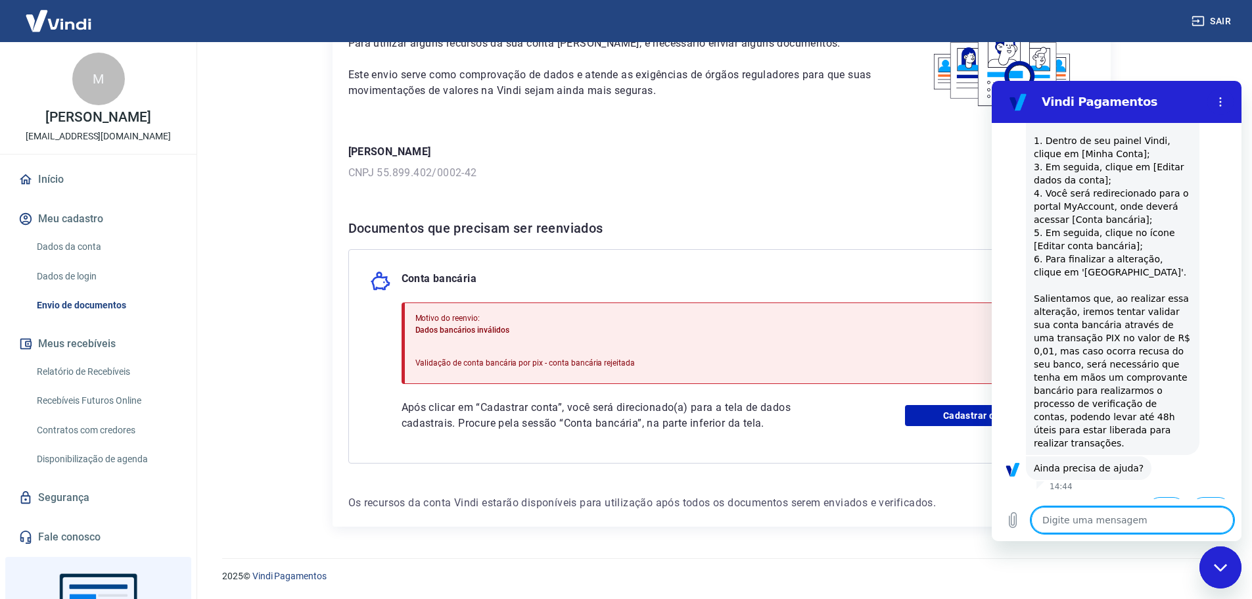
click at [1222, 566] on icon "Fechar janela de mensagens" at bounding box center [1221, 567] width 14 height 9
type textarea "x"
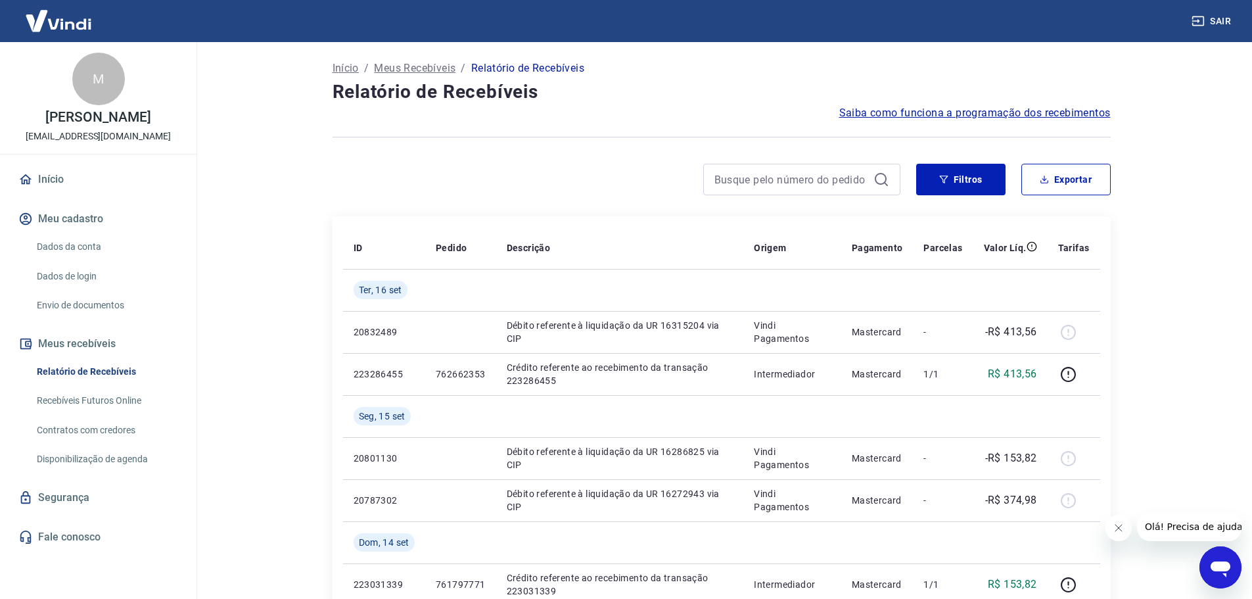
click at [121, 414] on link "Recebíveis Futuros Online" at bounding box center [106, 400] width 149 height 27
click at [76, 410] on link "Recebíveis Futuros Online" at bounding box center [106, 400] width 149 height 27
